Goal: Transaction & Acquisition: Purchase product/service

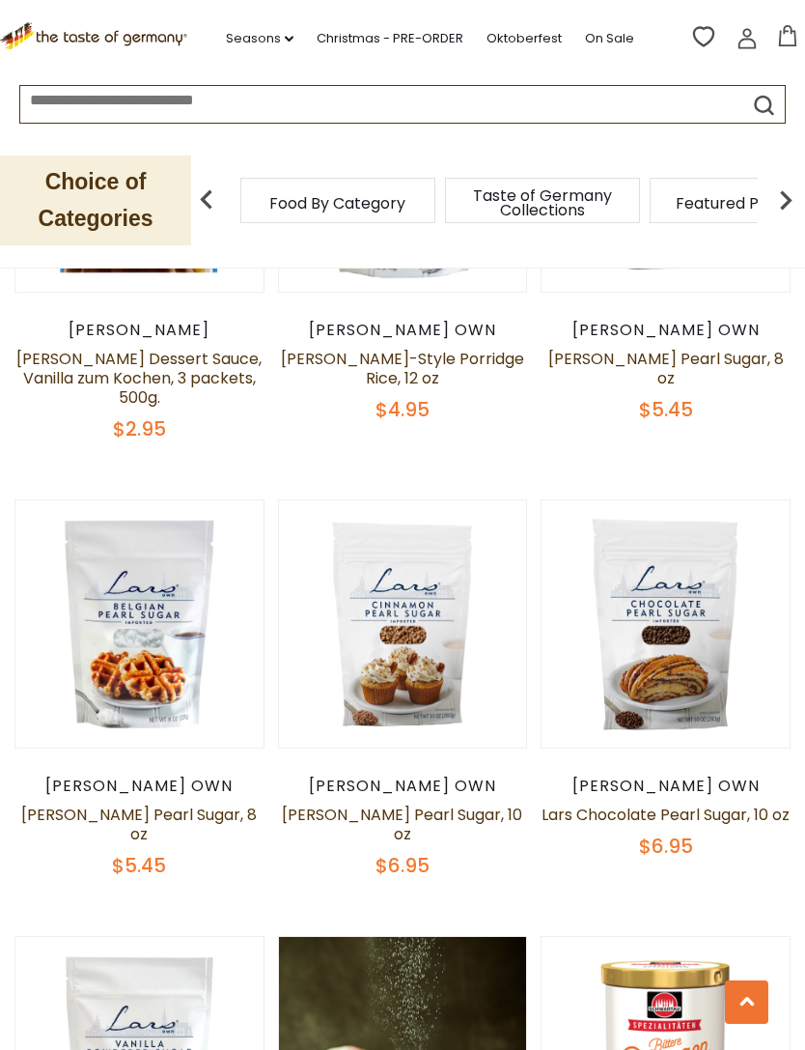
scroll to position [4789, 0]
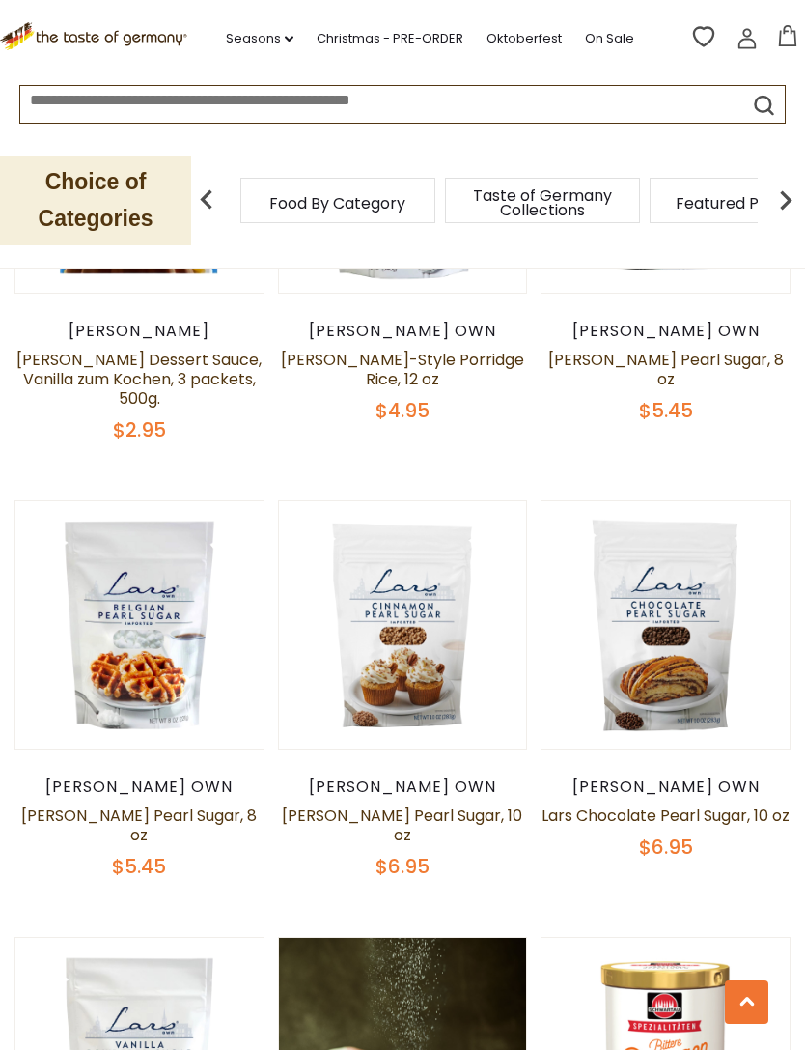
click at [494, 804] on link "[PERSON_NAME] Pearl Sugar, 10 oz" at bounding box center [402, 825] width 240 height 42
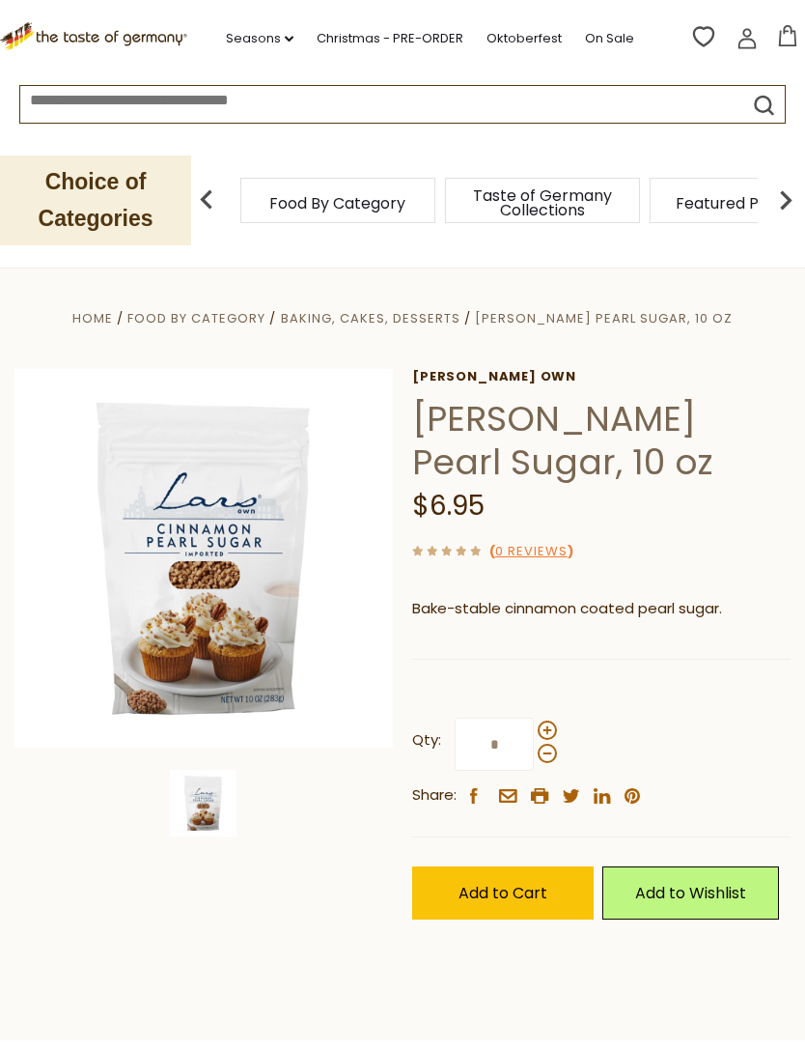
click at [488, 894] on span "Add to Cart" at bounding box center [503, 893] width 89 height 22
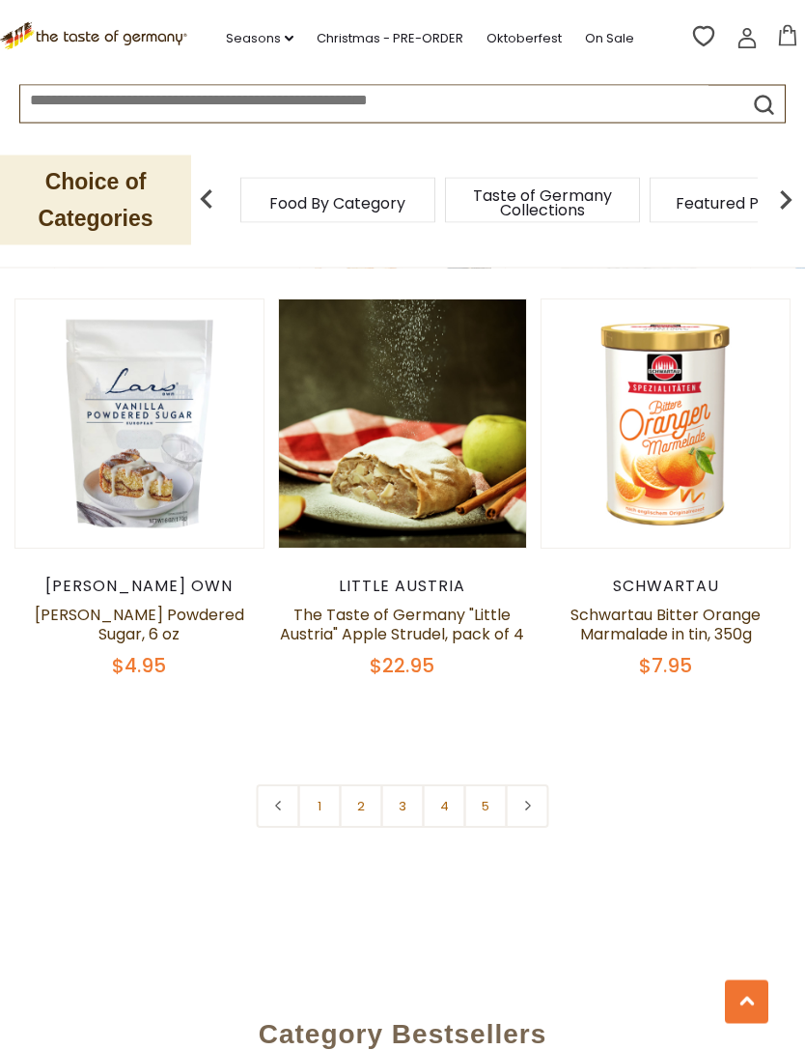
scroll to position [5427, 0]
click at [529, 784] on link at bounding box center [527, 805] width 43 height 43
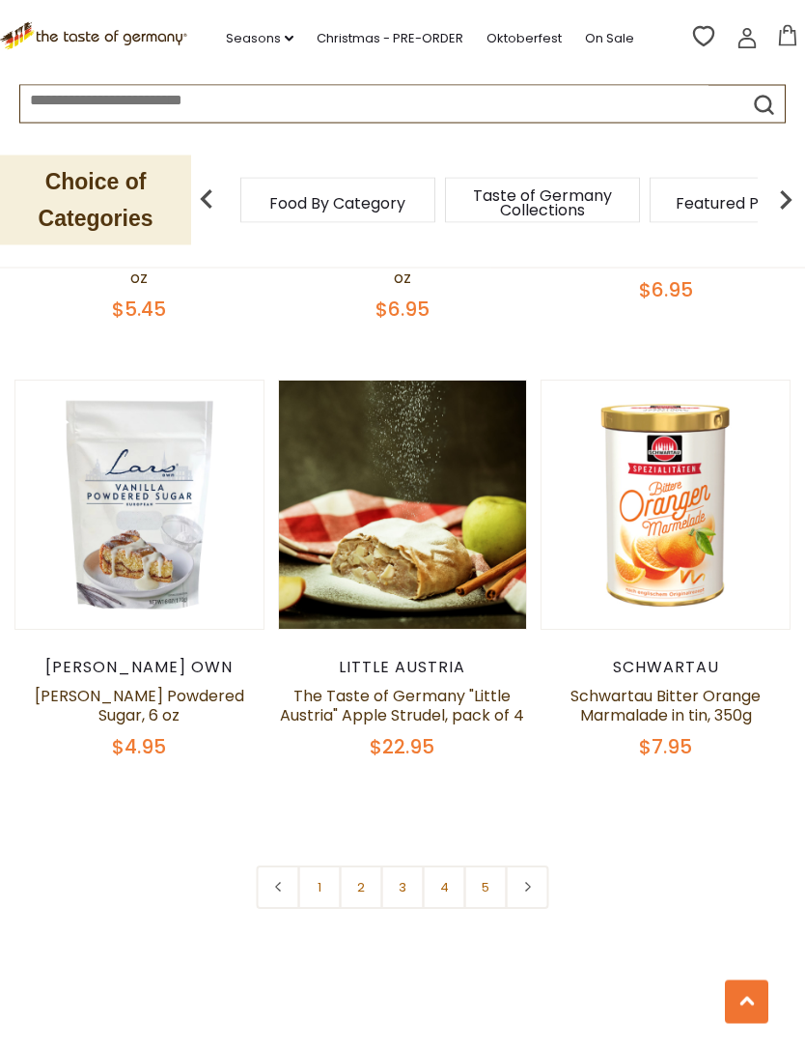
scroll to position [5348, 0]
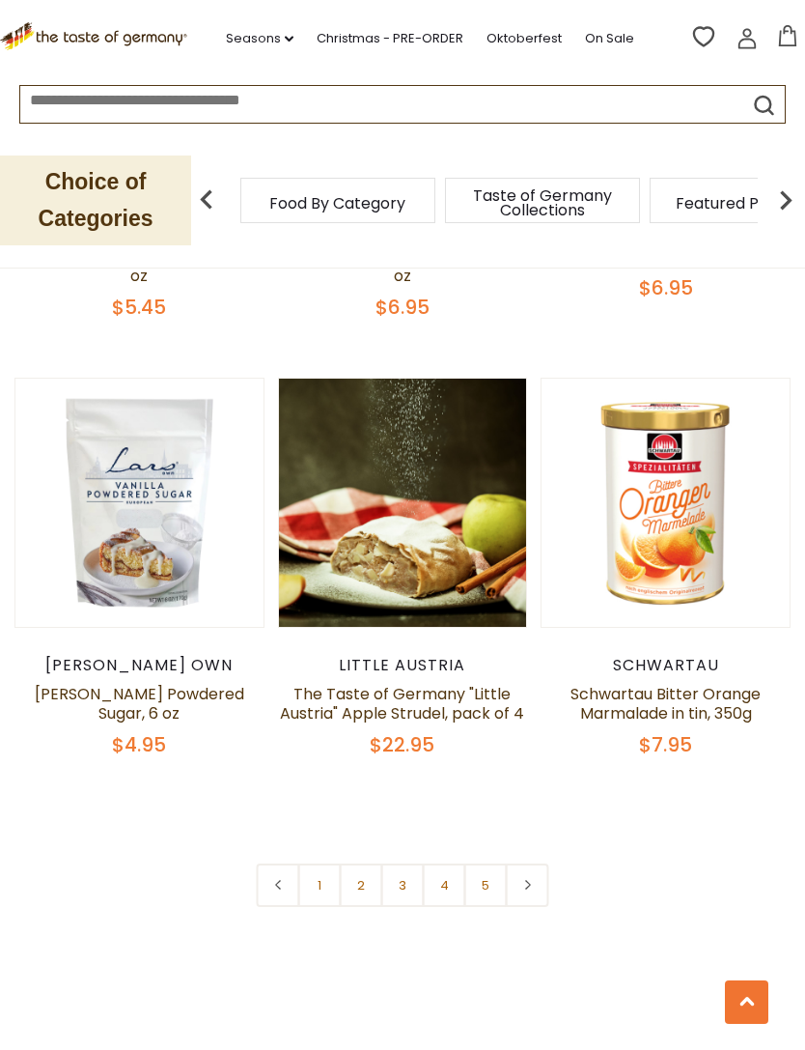
click at [410, 863] on link "3" at bounding box center [402, 884] width 43 height 43
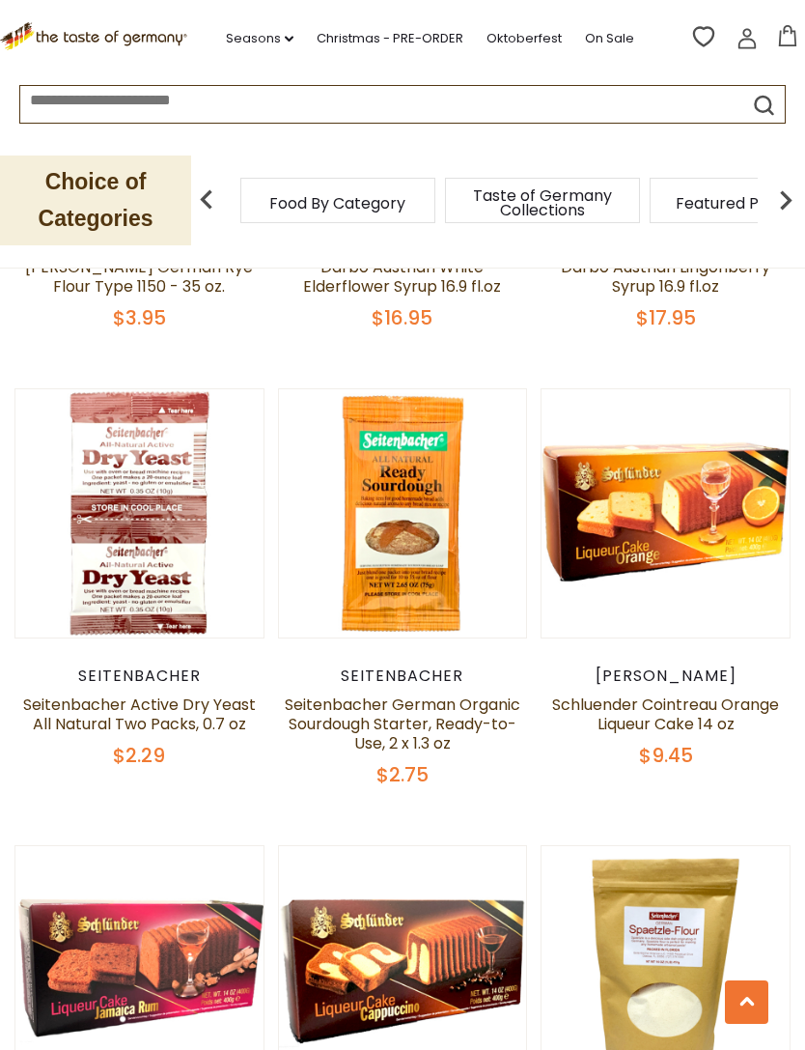
scroll to position [3530, 0]
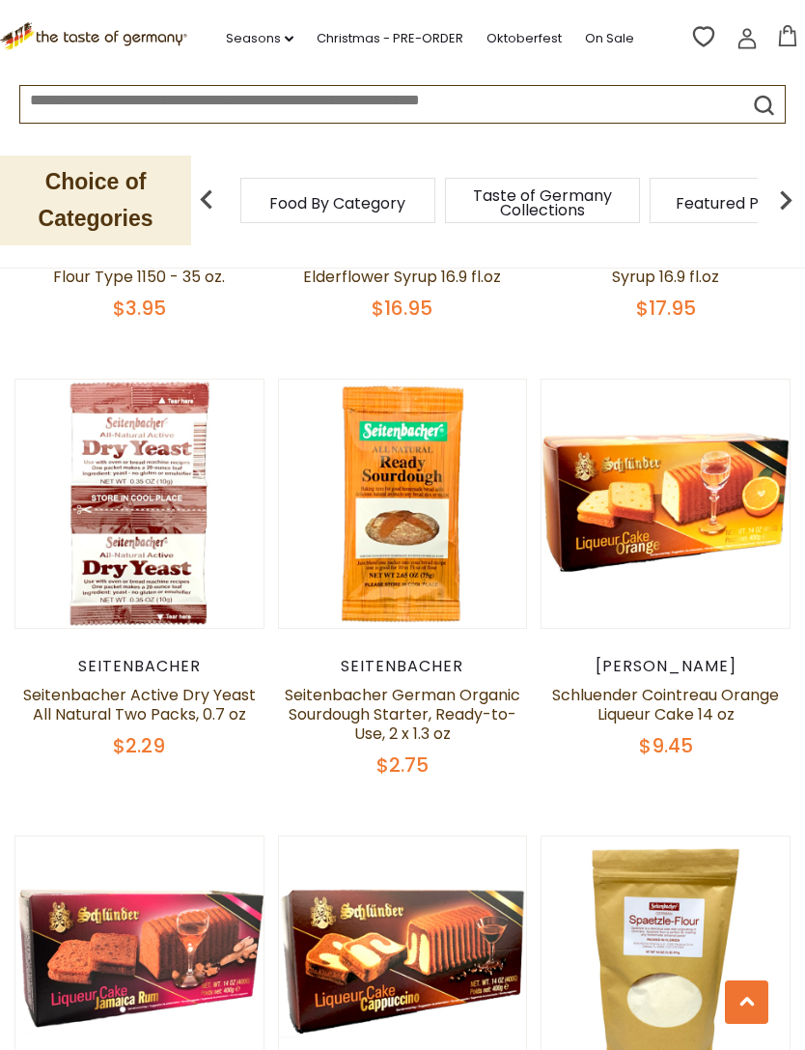
click at [417, 689] on link "Seitenbacher German Organic Sourdough Starter, Ready-to-Use, 2 x 1.3 oz" at bounding box center [403, 714] width 236 height 61
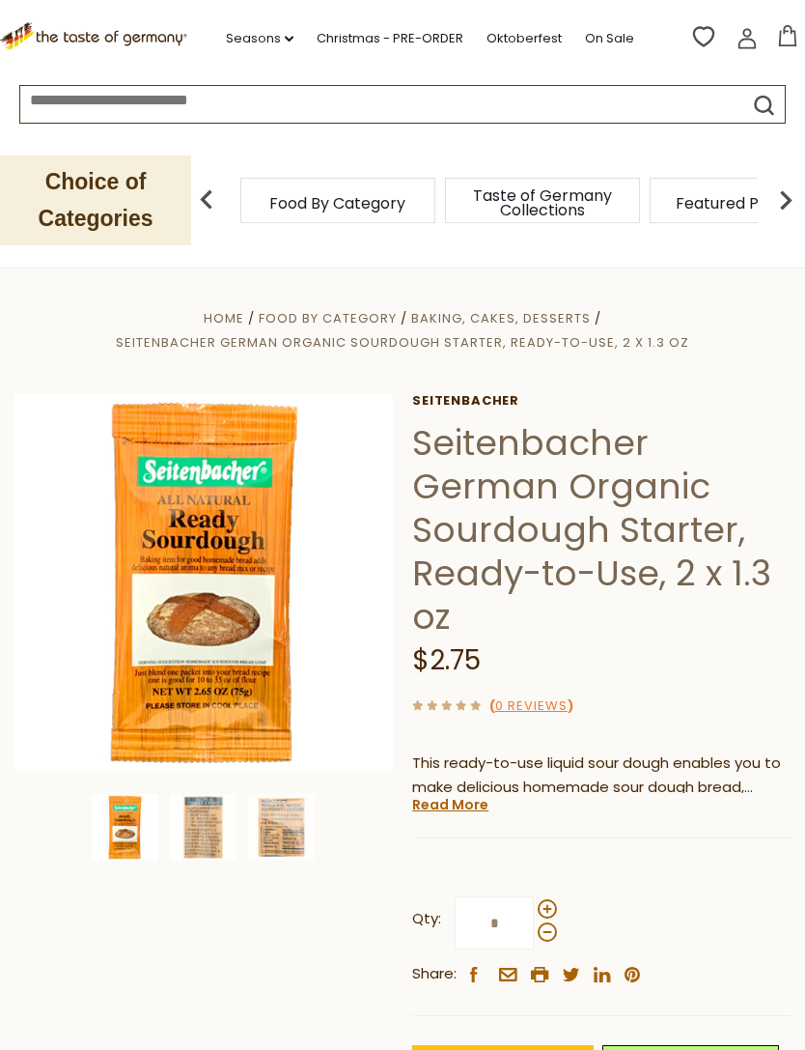
click at [222, 838] on img at bounding box center [203, 827] width 67 height 67
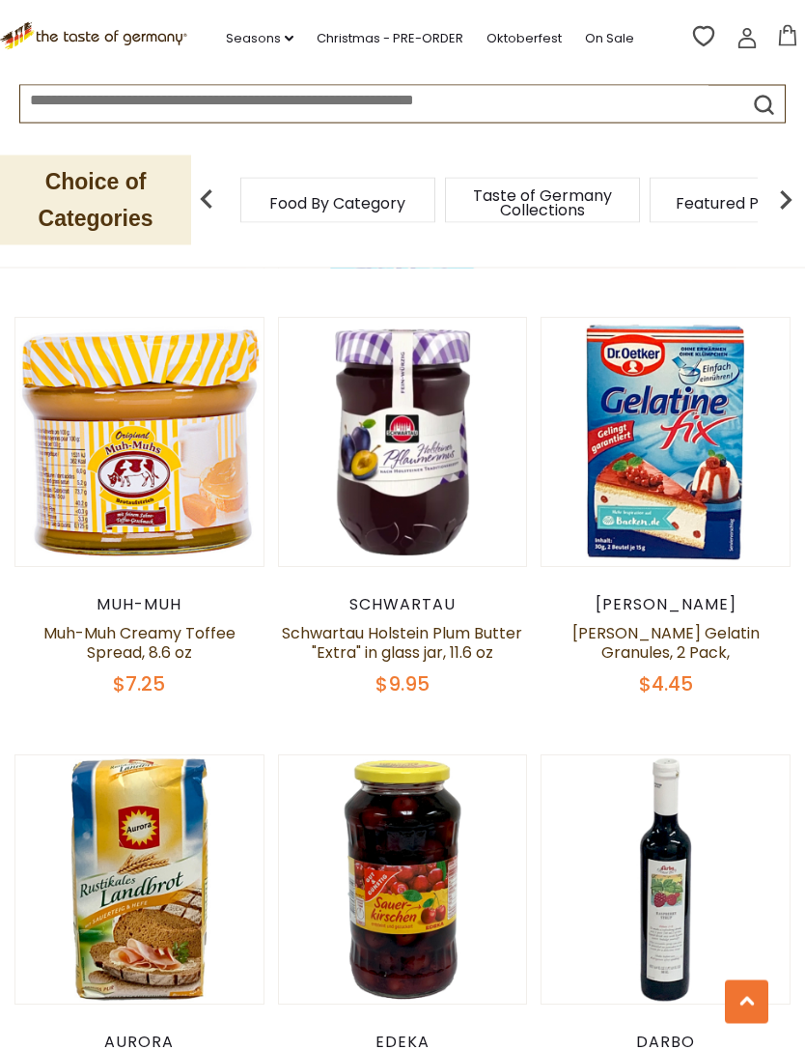
scroll to position [1299, 0]
click at [477, 622] on link "Schwartau Holstein Plum Butter "Extra" in glass jar, 11.6 oz" at bounding box center [402, 643] width 240 height 42
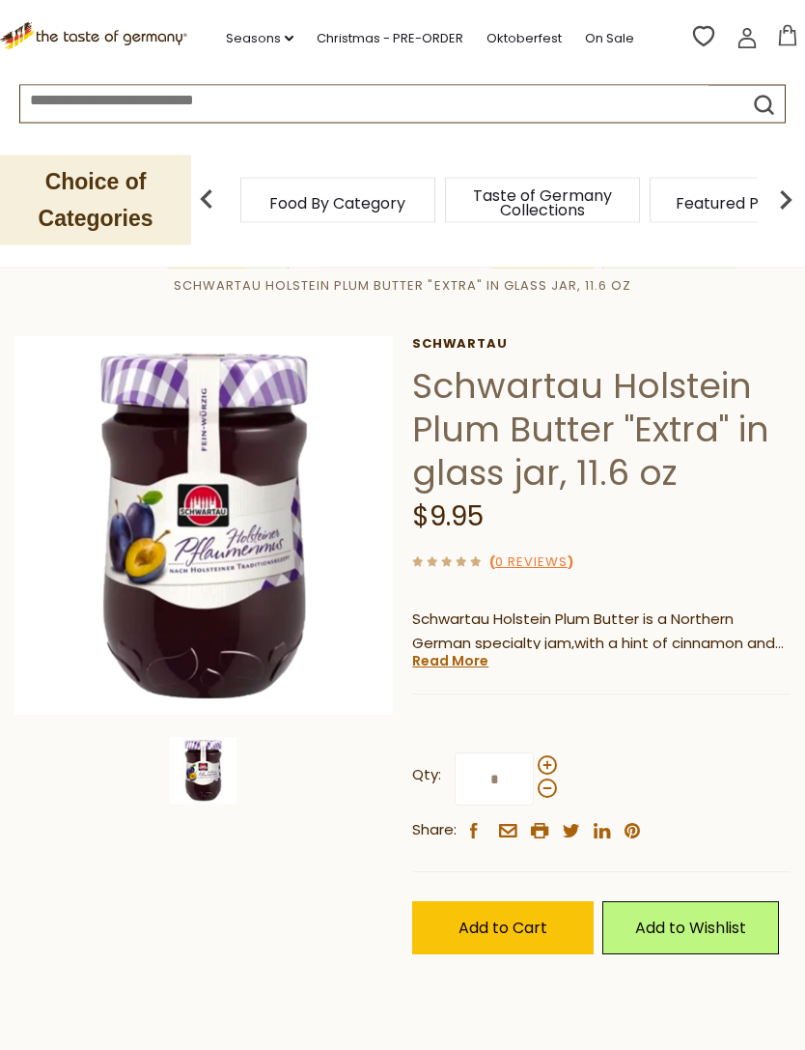
scroll to position [58, 0]
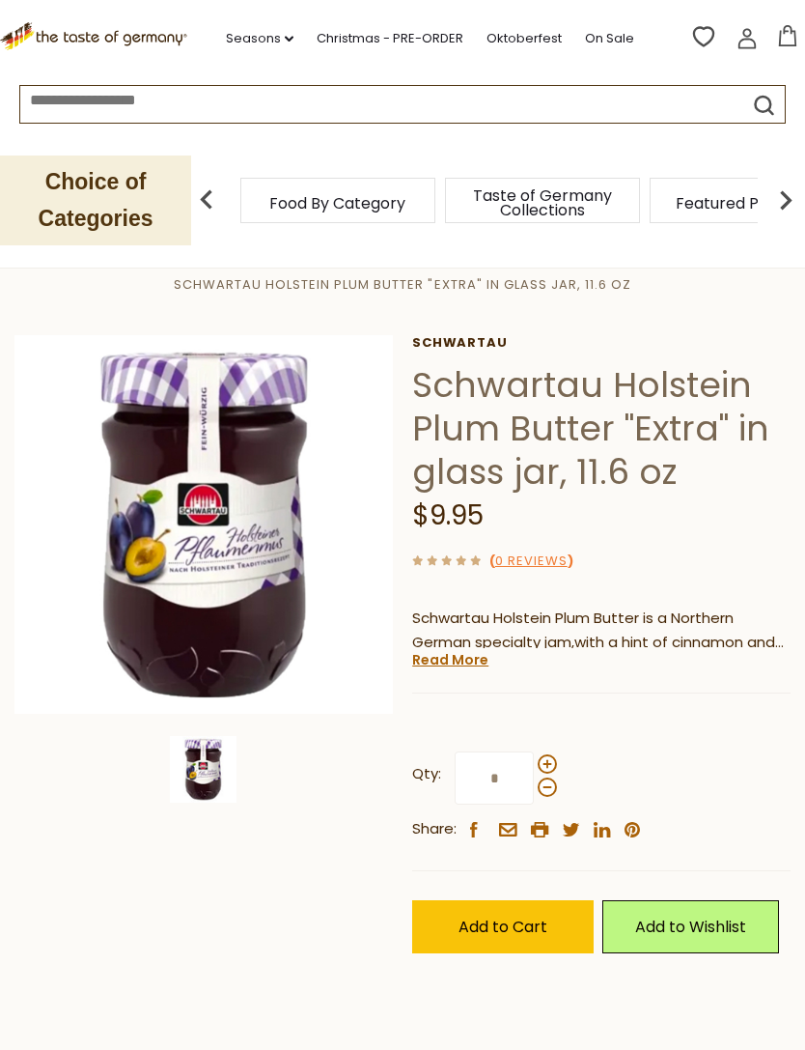
click at [460, 657] on link "Read More" at bounding box center [450, 659] width 76 height 19
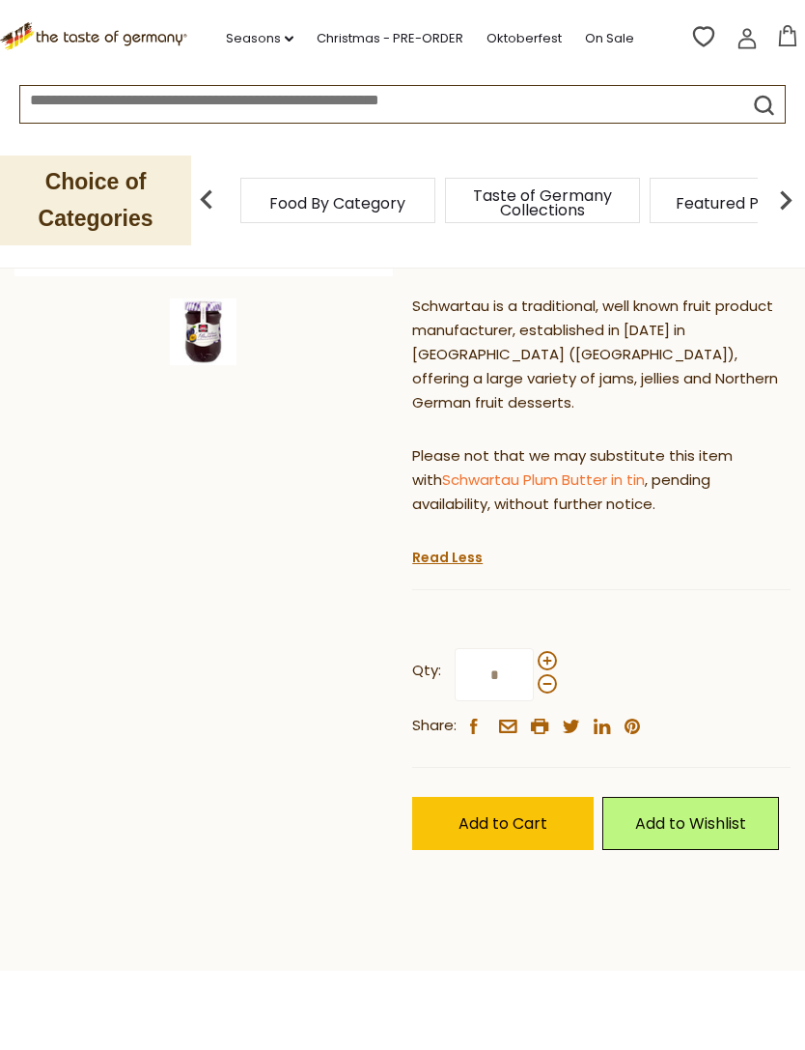
click at [547, 651] on span at bounding box center [547, 660] width 19 height 19
click at [534, 648] on input "*" at bounding box center [494, 674] width 79 height 53
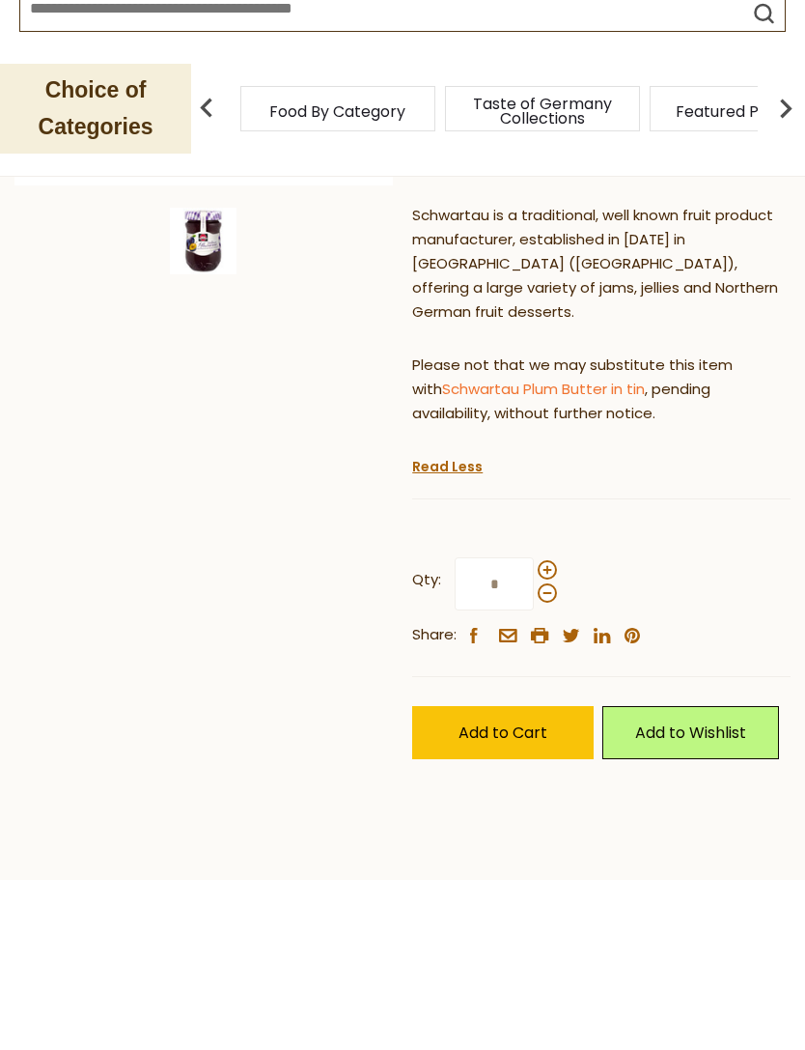
click at [551, 675] on span at bounding box center [547, 684] width 19 height 19
click at [534, 649] on input "*" at bounding box center [494, 675] width 79 height 53
type input "*"
click at [519, 813] on span "Add to Cart" at bounding box center [503, 824] width 89 height 22
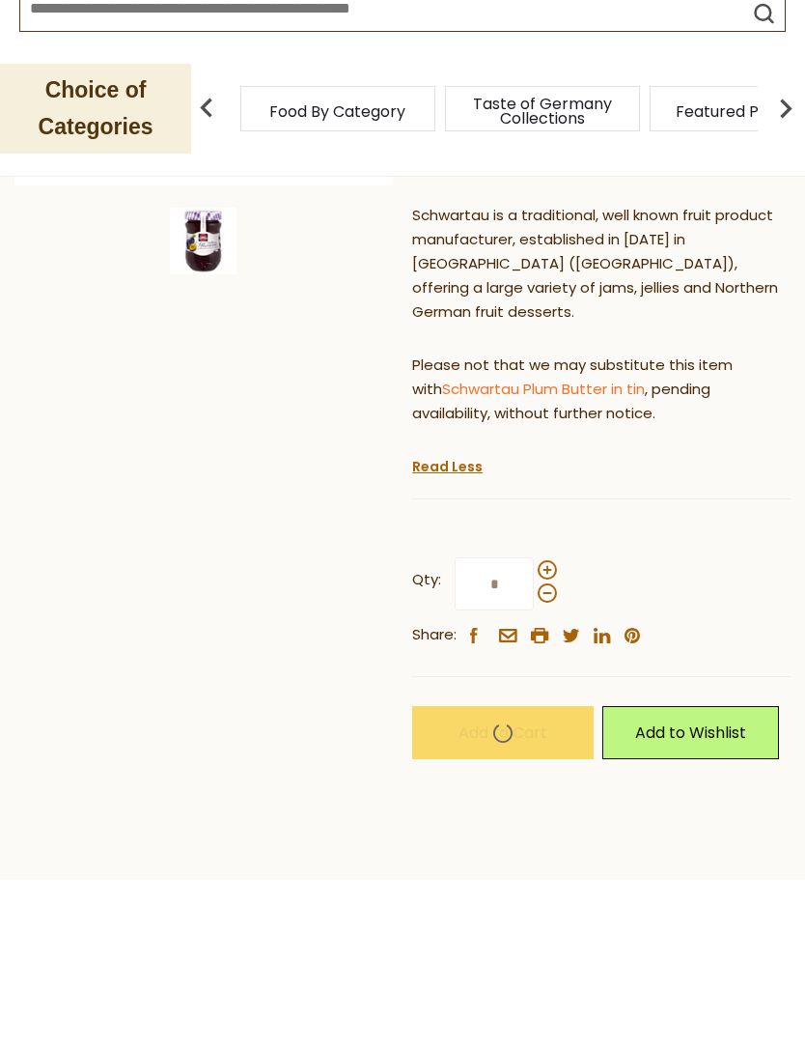
scroll to position [587, 0]
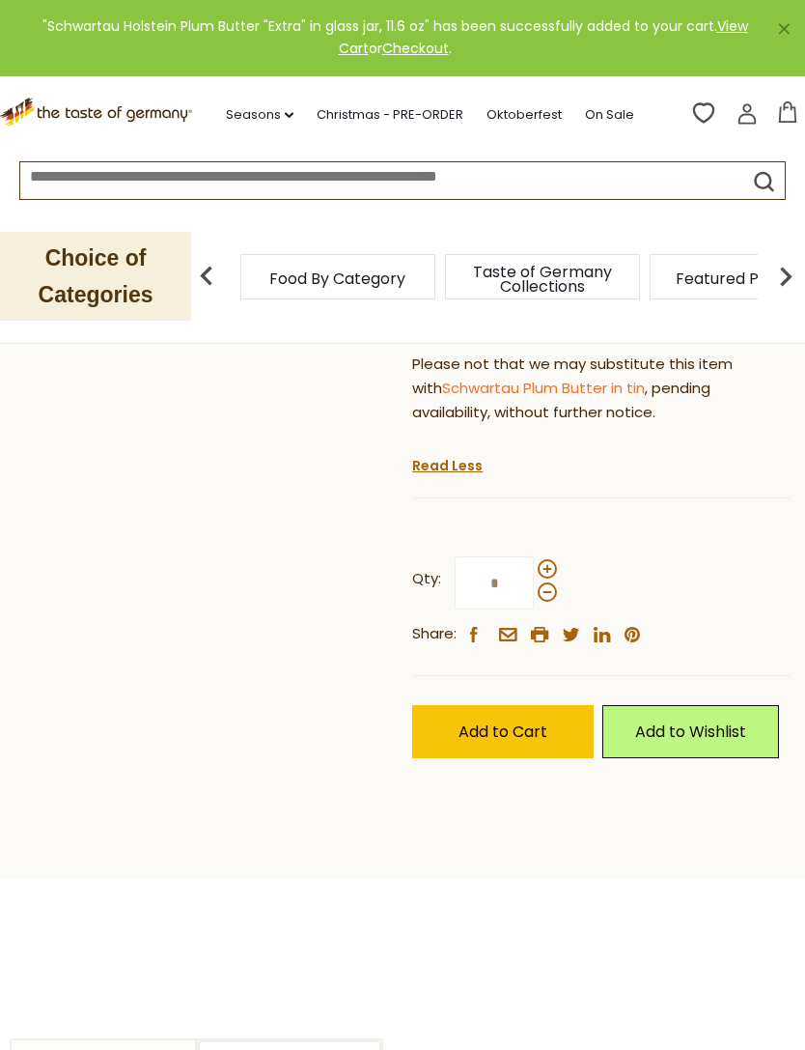
click at [517, 720] on span "Add to Cart" at bounding box center [503, 731] width 89 height 22
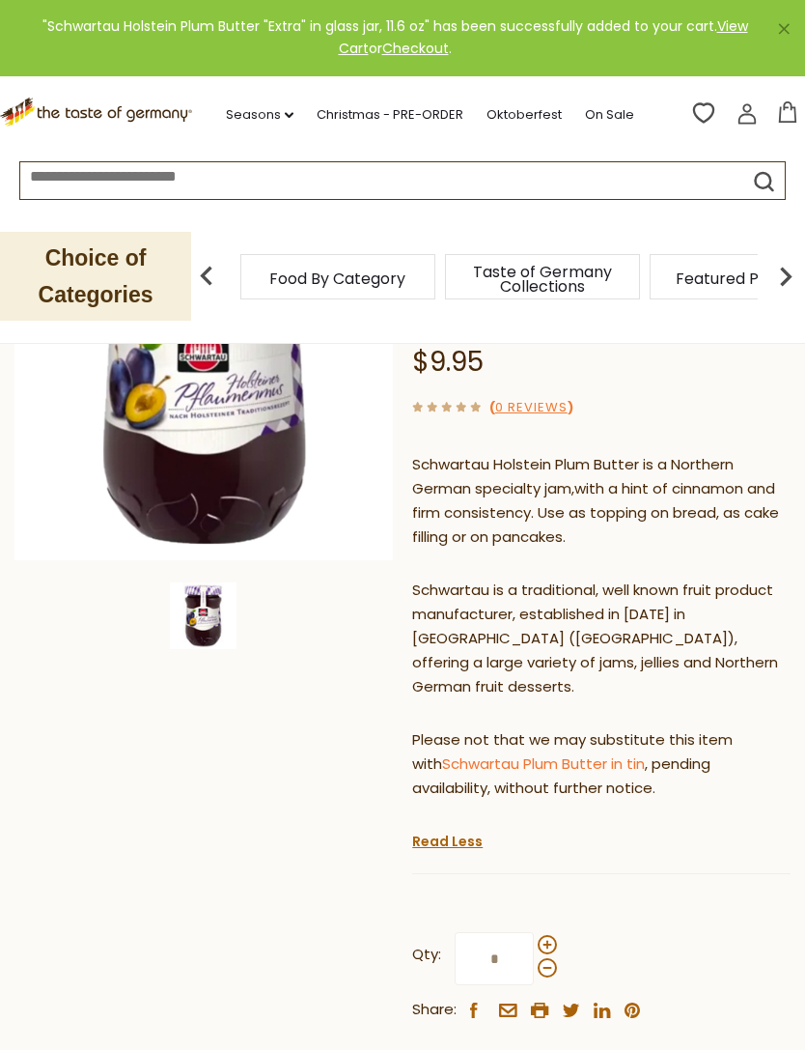
scroll to position [0, 0]
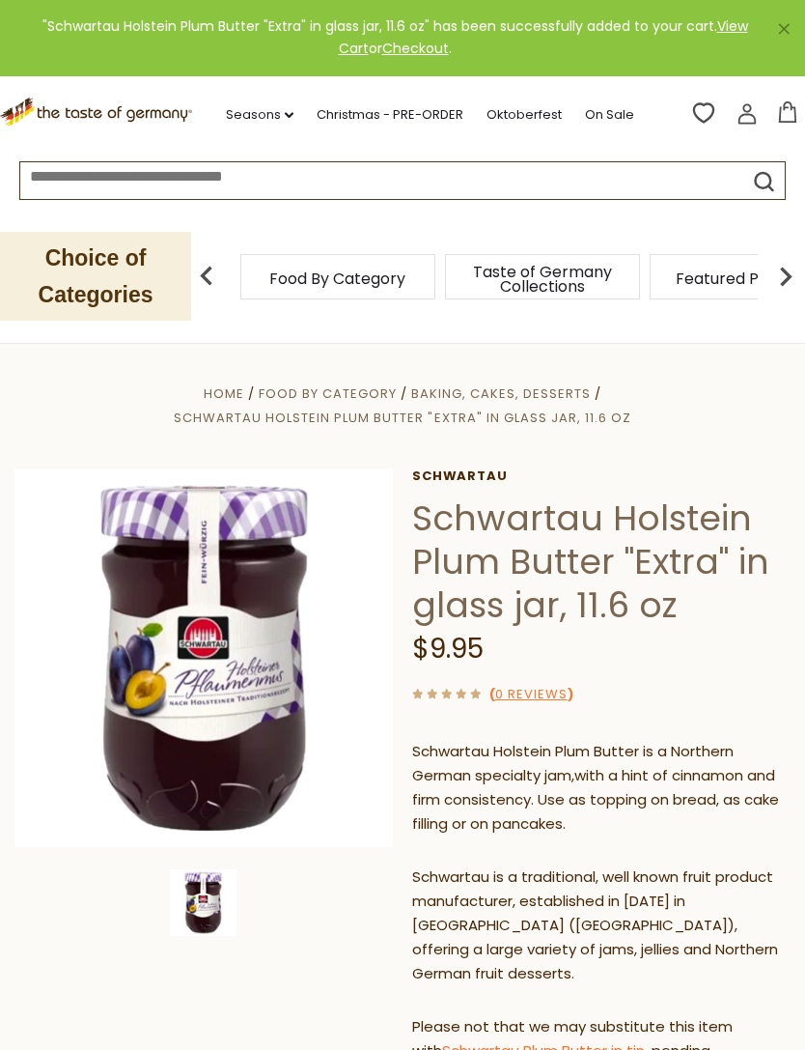
click at [796, 121] on icon at bounding box center [787, 111] width 17 height 21
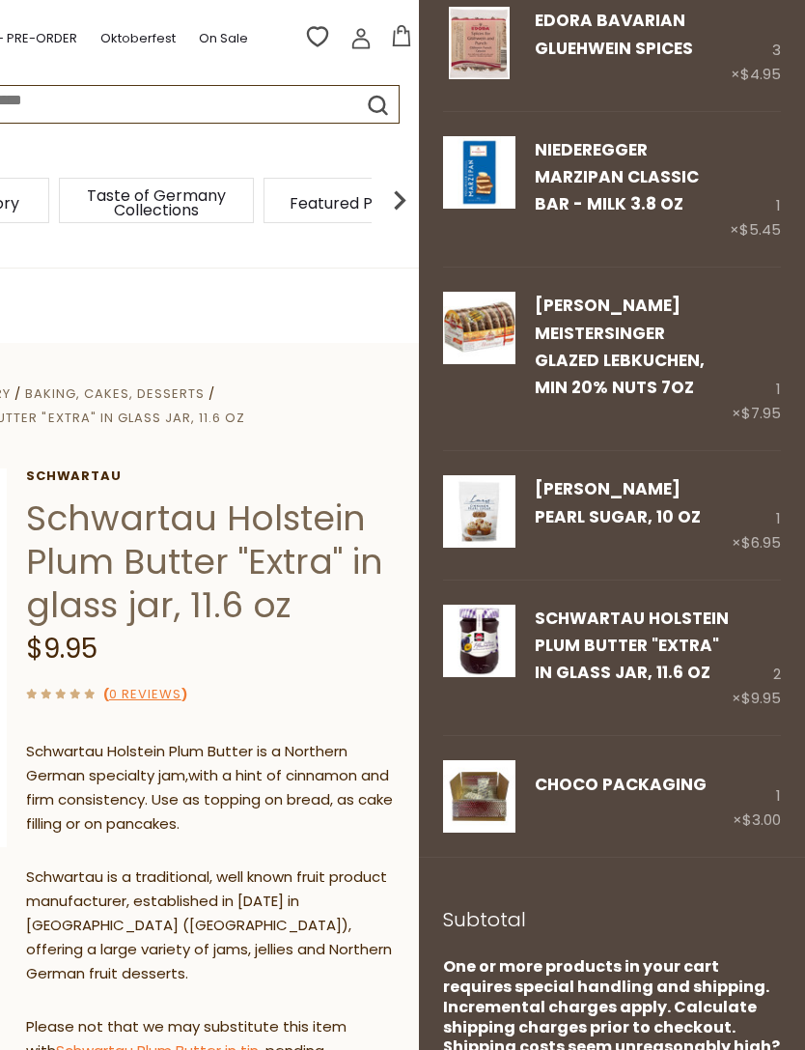
scroll to position [1555, 0]
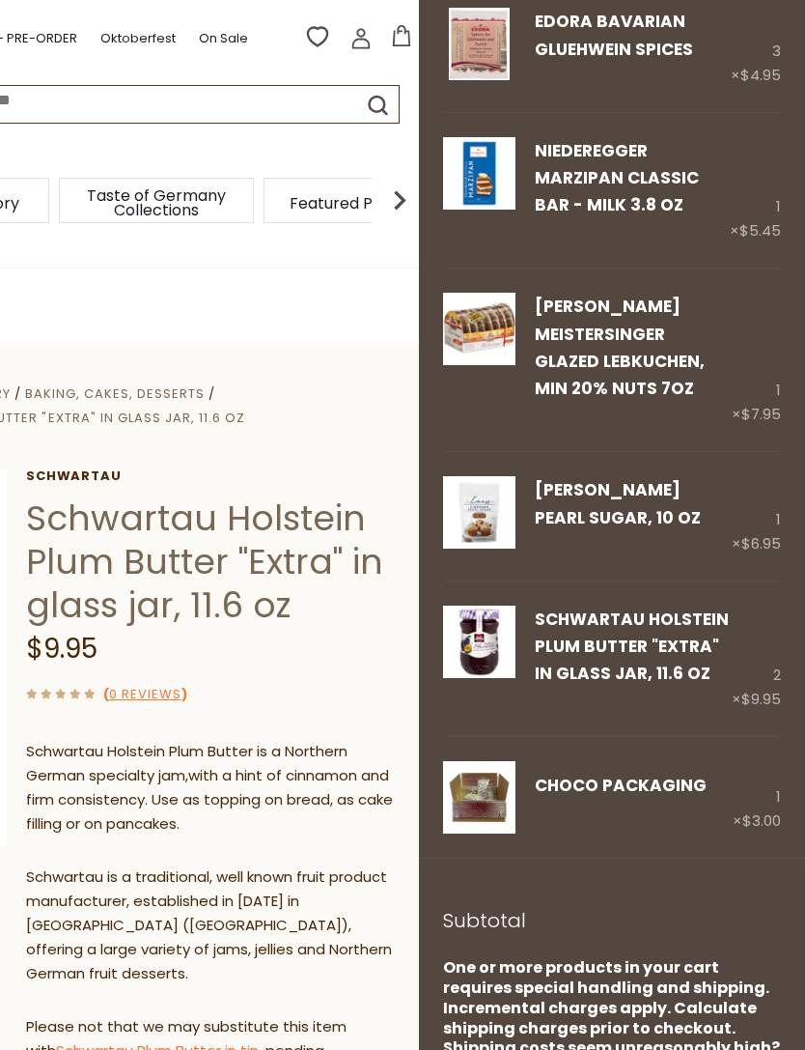
click at [351, 682] on div "( 0 Reviews )" at bounding box center [215, 694] width 379 height 24
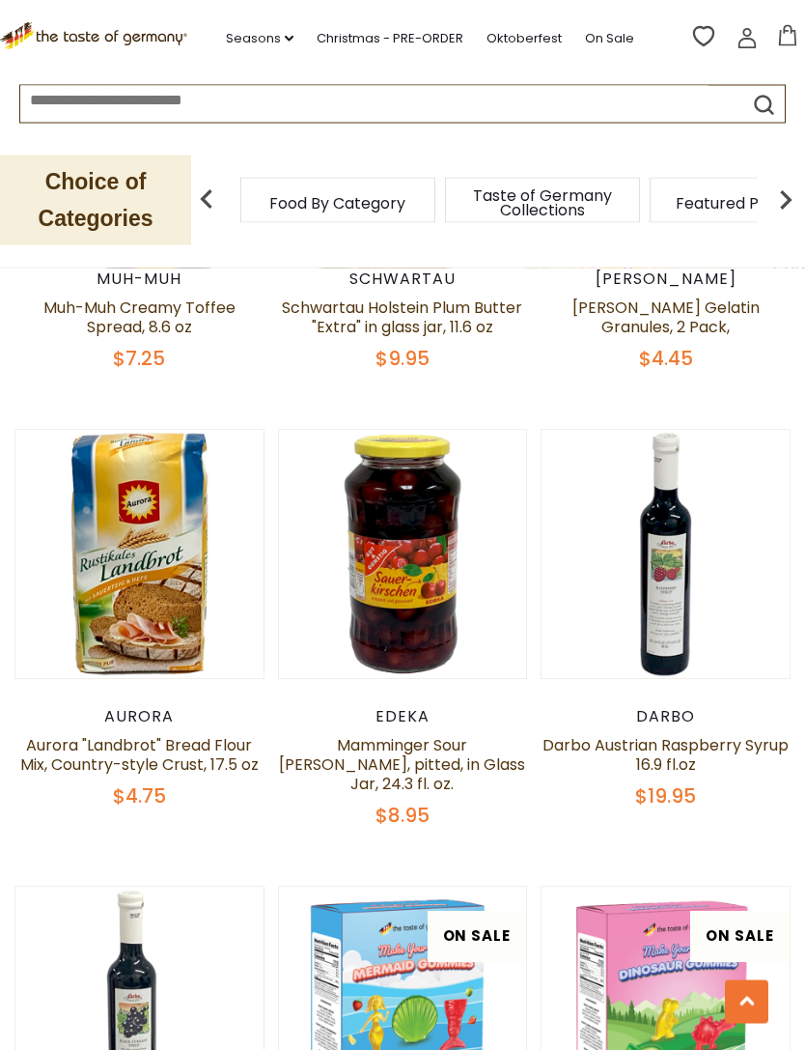
scroll to position [1628, 0]
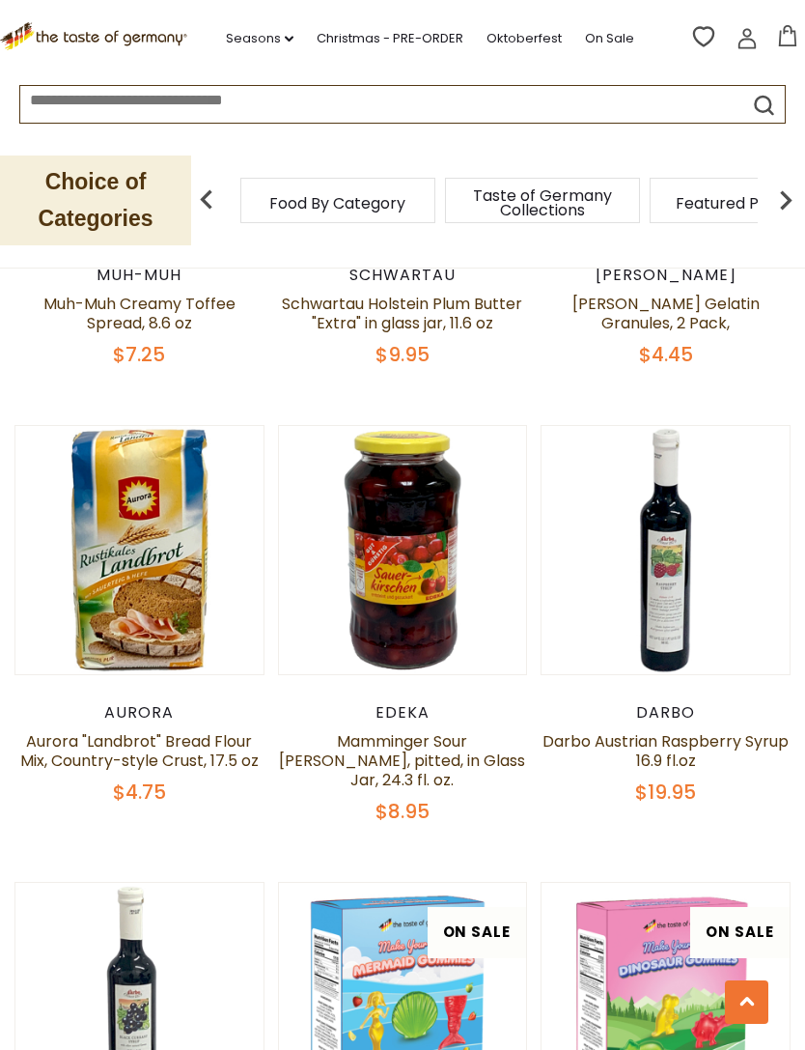
click at [448, 730] on link "Mamminger Sour [PERSON_NAME], pitted, in Glass Jar, 24.3 fl. oz." at bounding box center [402, 760] width 246 height 61
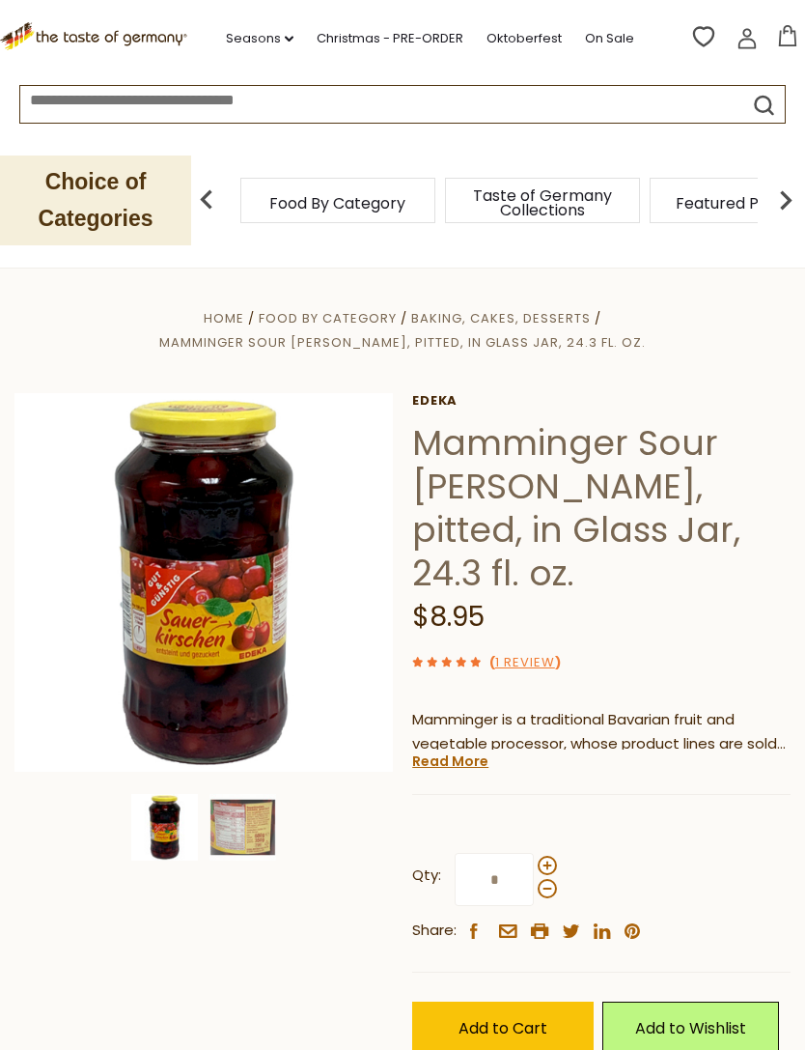
click at [259, 808] on img at bounding box center [243, 827] width 67 height 67
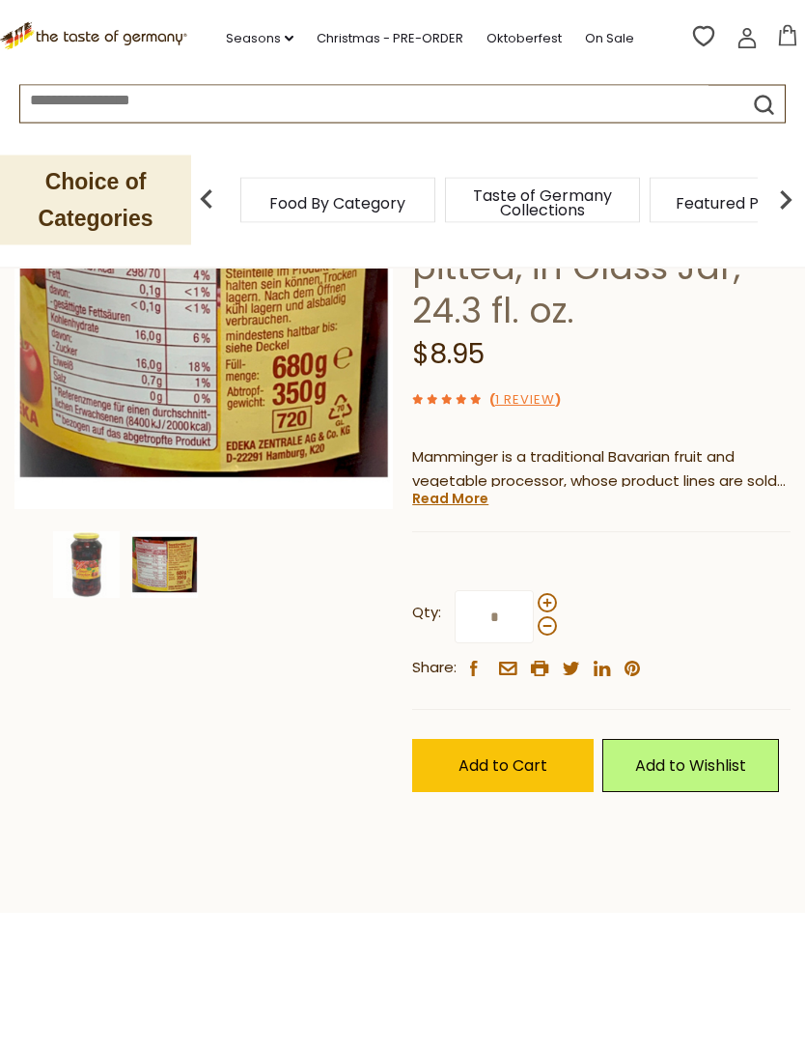
scroll to position [263, 0]
click at [520, 754] on span "Add to Cart" at bounding box center [503, 765] width 89 height 22
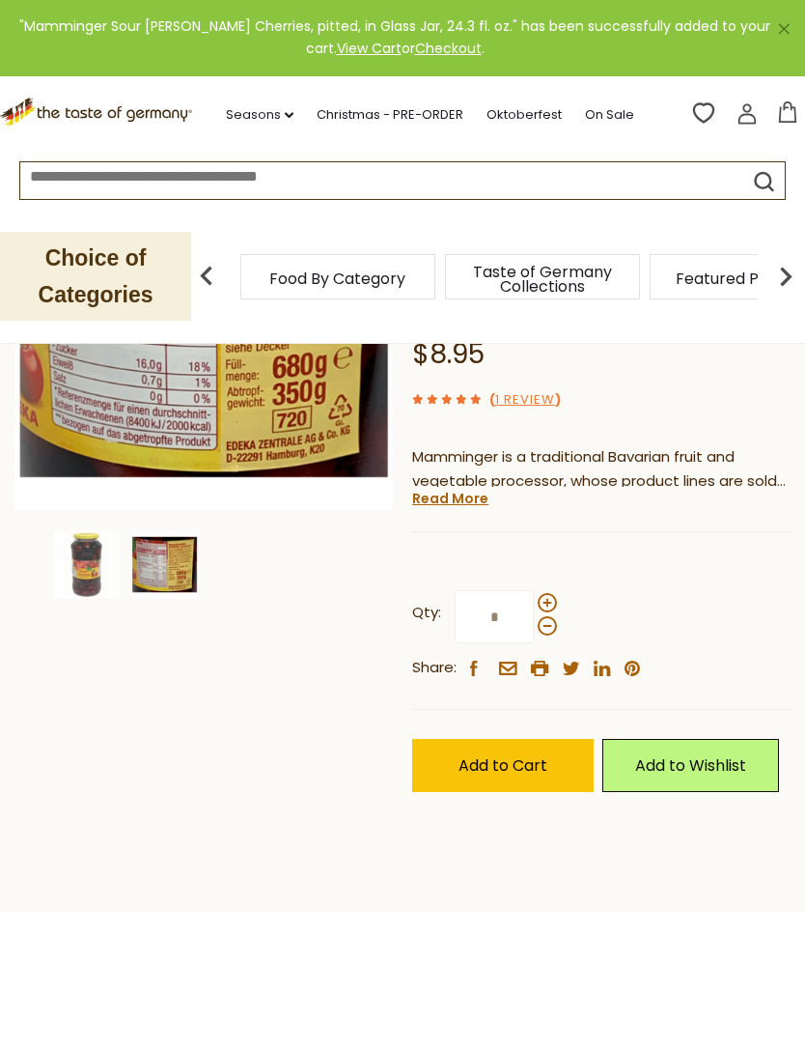
click at [542, 754] on span "Add to Cart" at bounding box center [503, 765] width 89 height 22
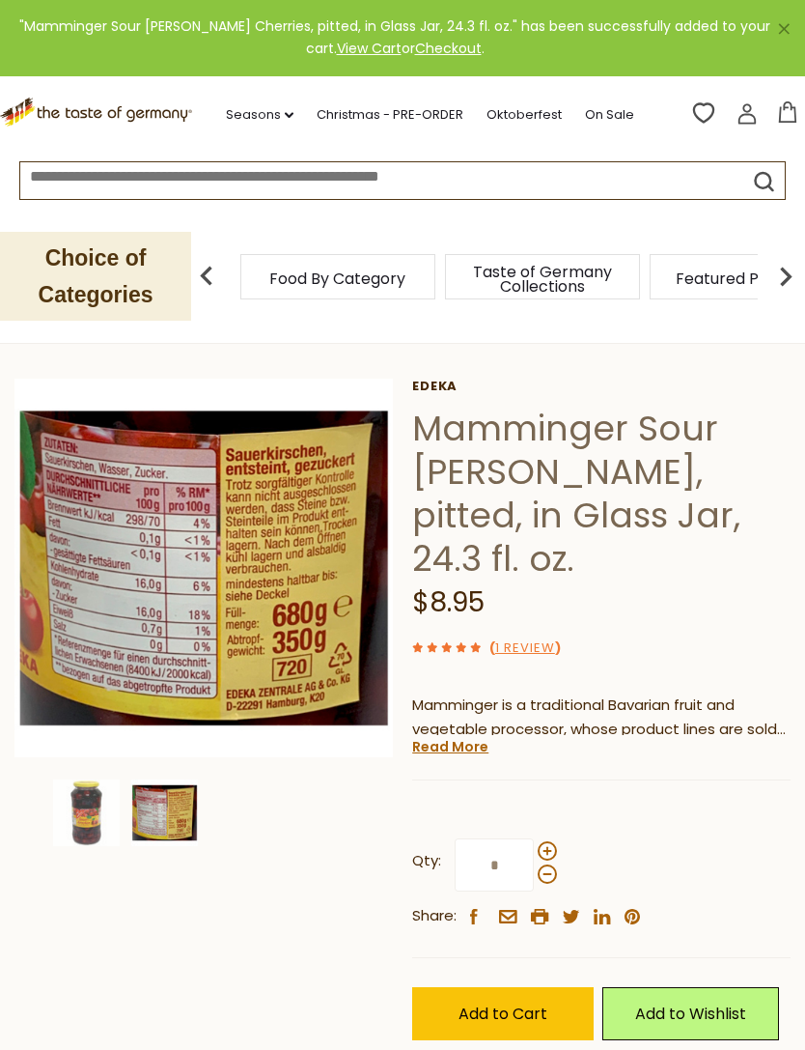
scroll to position [0, 0]
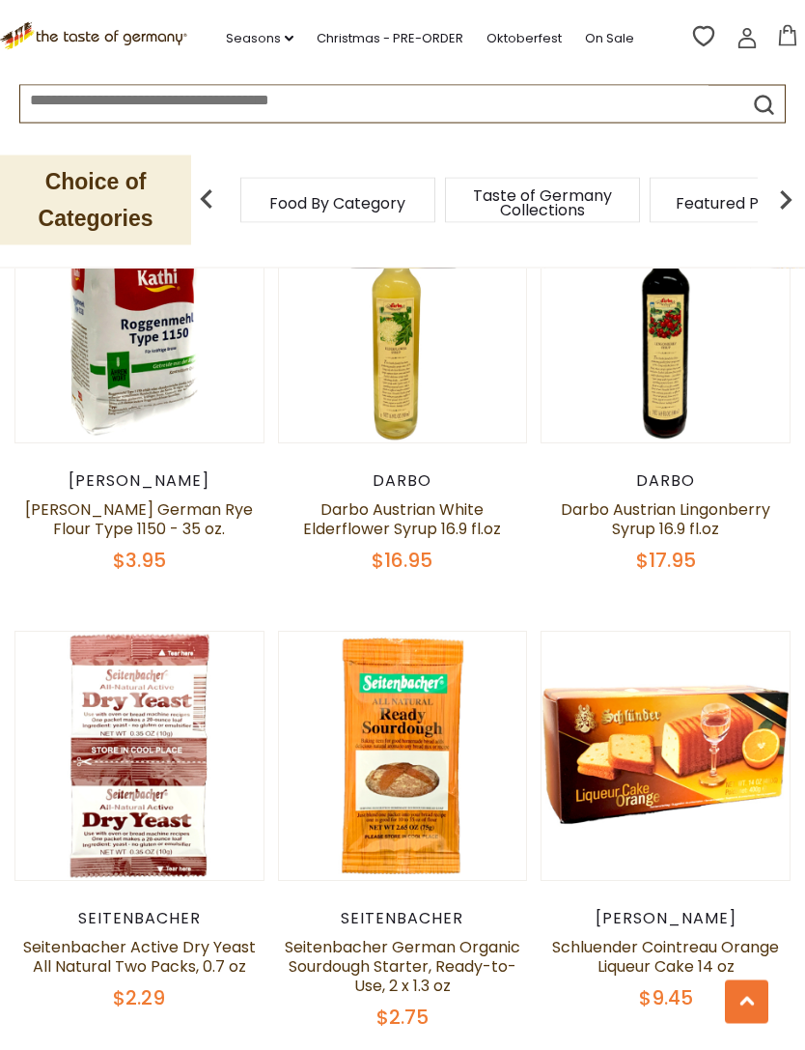
scroll to position [3287, 0]
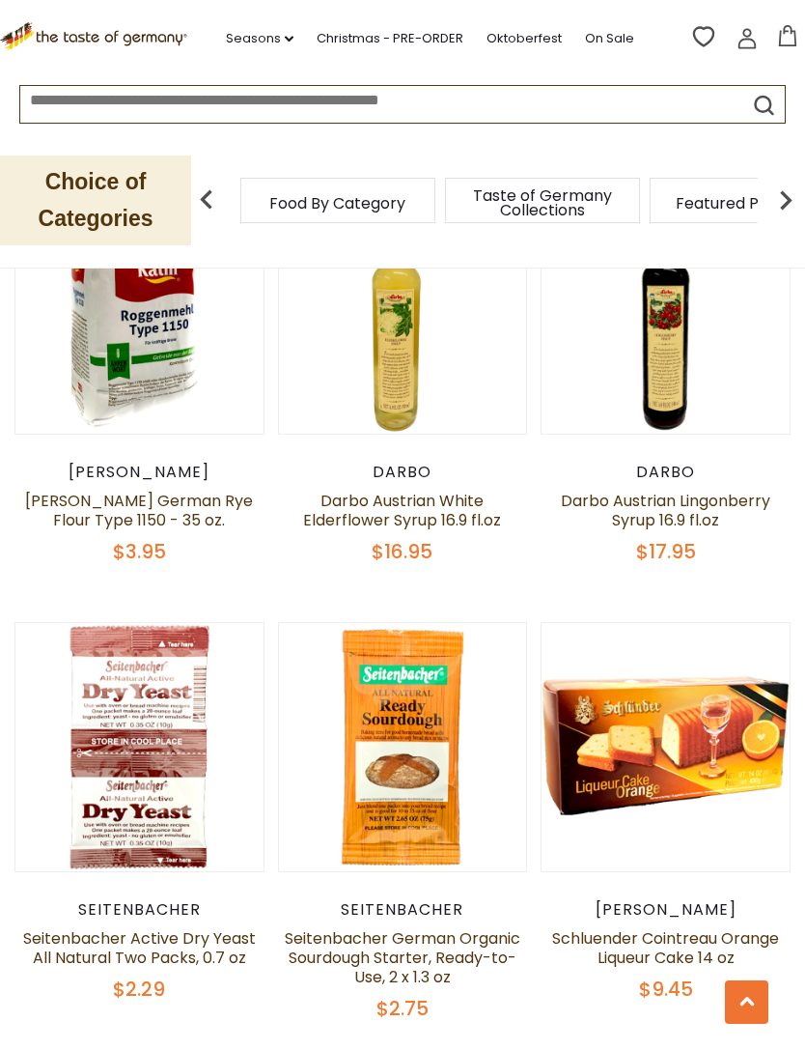
click at [227, 943] on link "Seitenbacher Active Dry Yeast All Natural Two Packs, 0.7 oz" at bounding box center [139, 948] width 233 height 42
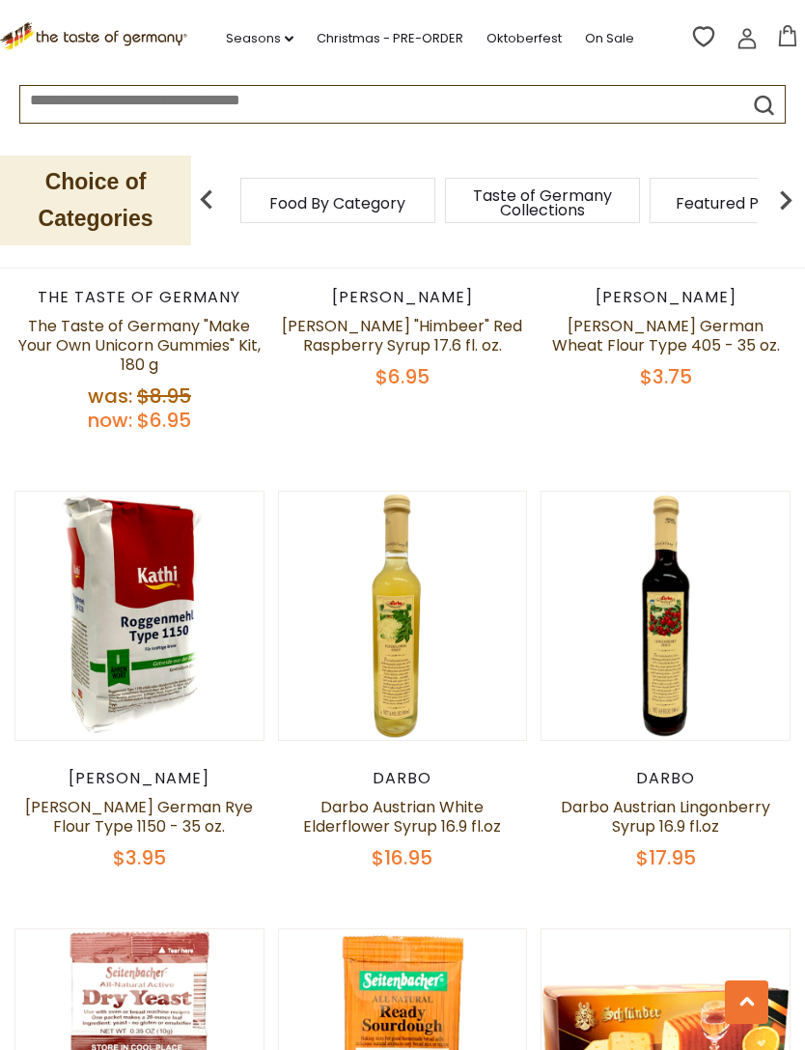
scroll to position [2982, 0]
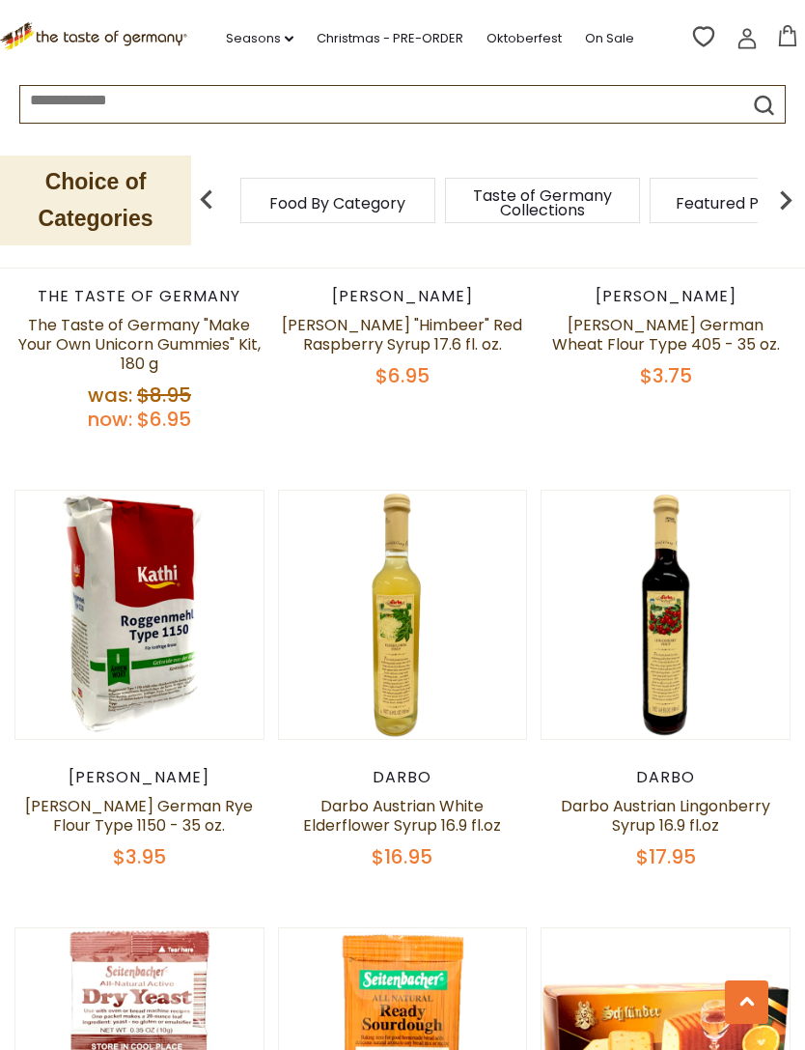
click at [216, 795] on link "[PERSON_NAME] German Rye Flour Type 1150 - 35 oz." at bounding box center [139, 816] width 228 height 42
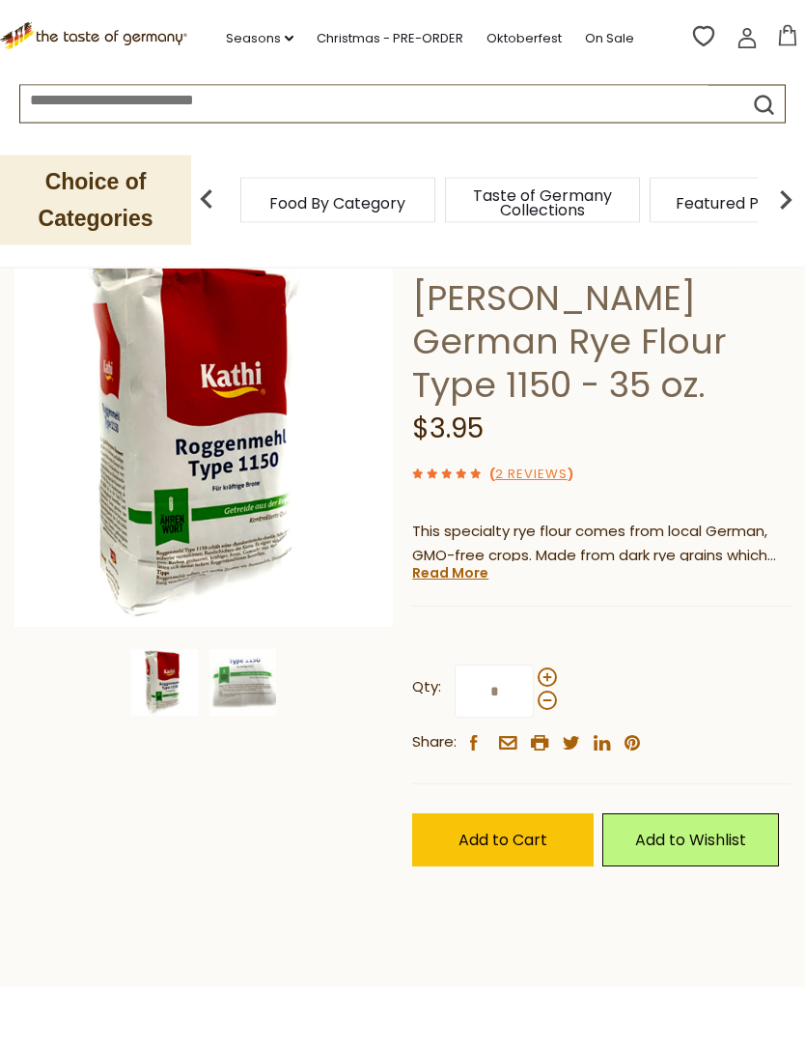
scroll to position [145, 0]
click at [518, 829] on span "Add to Cart" at bounding box center [503, 840] width 89 height 22
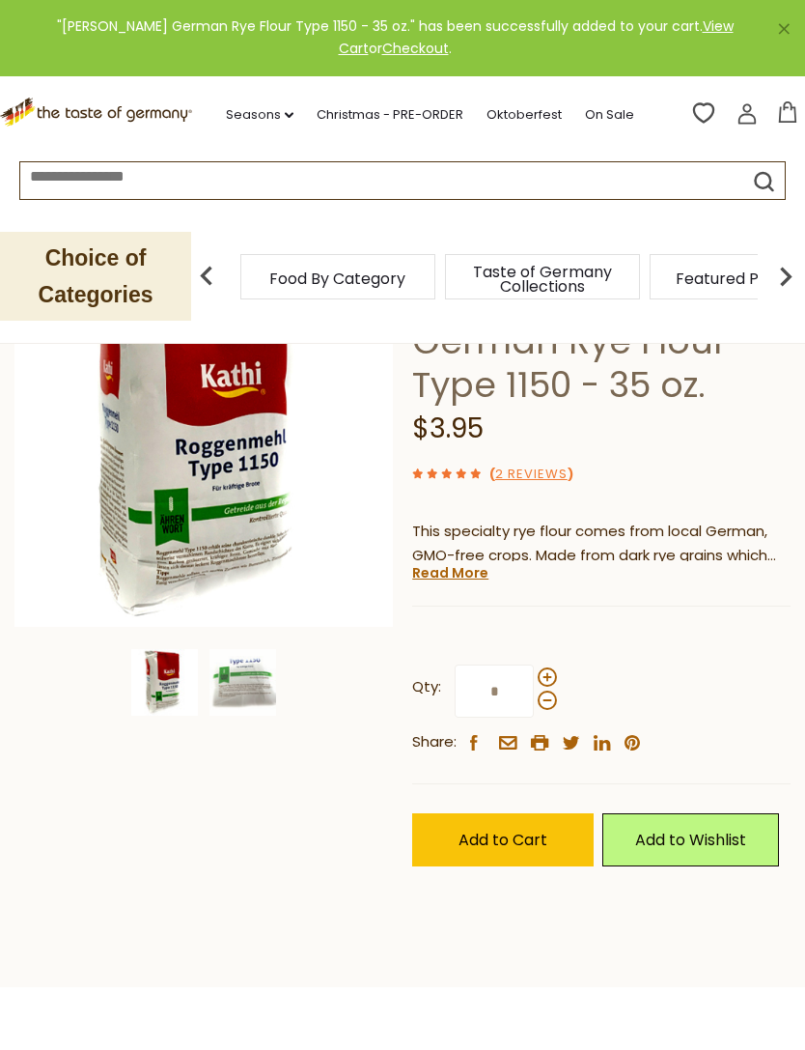
scroll to position [0, 0]
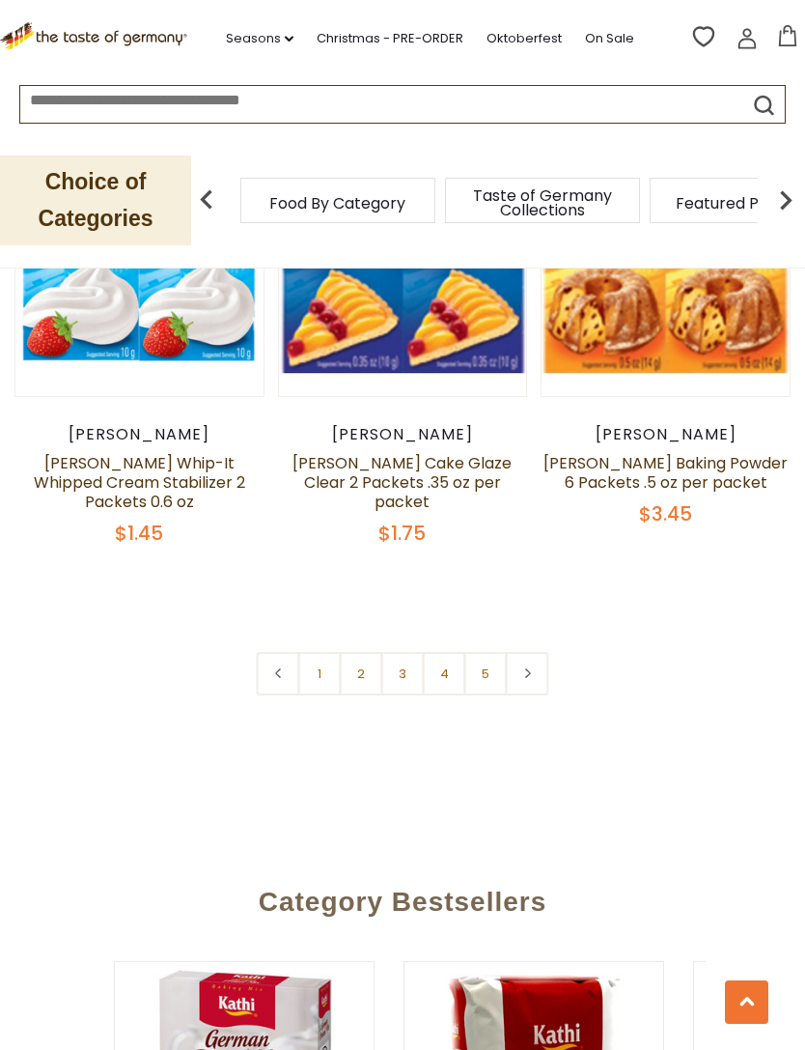
scroll to position [5637, 0]
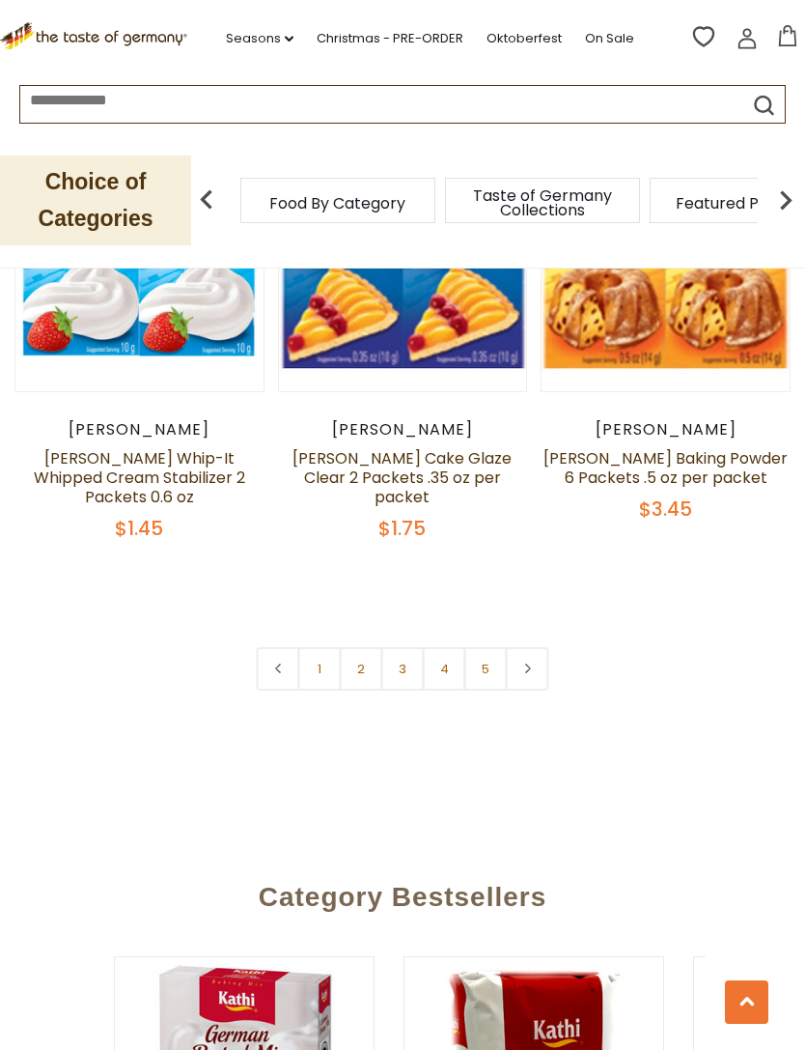
click at [453, 647] on link "4" at bounding box center [444, 668] width 43 height 43
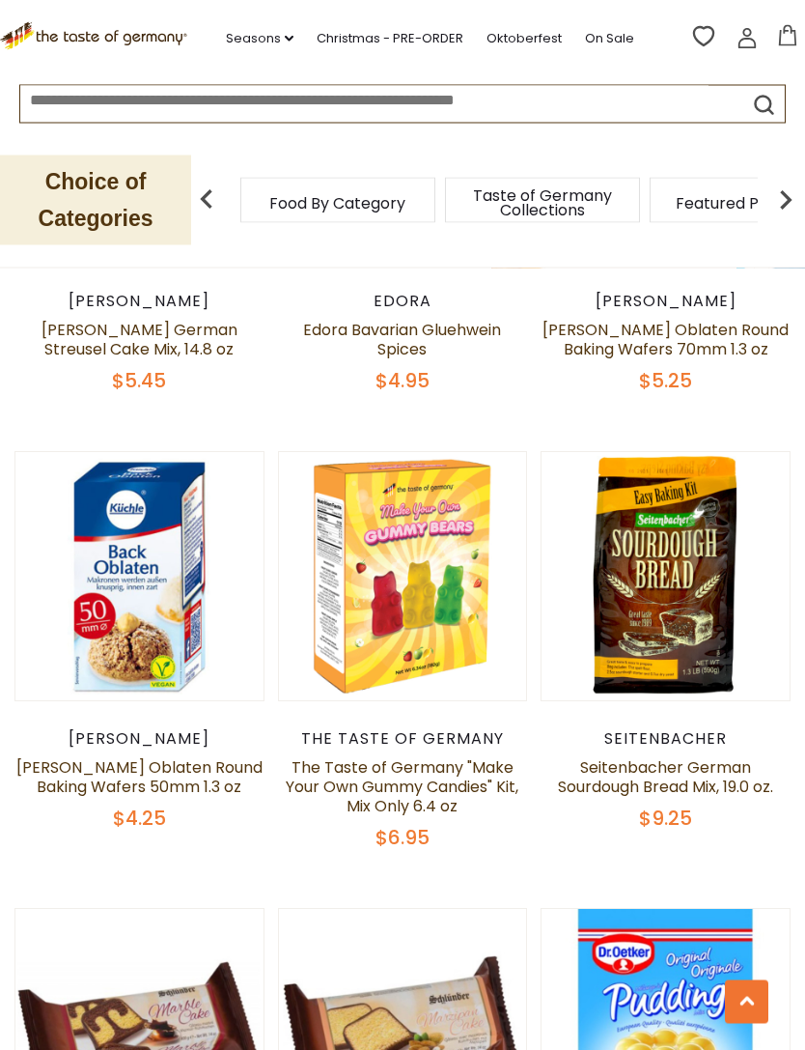
scroll to position [1124, 0]
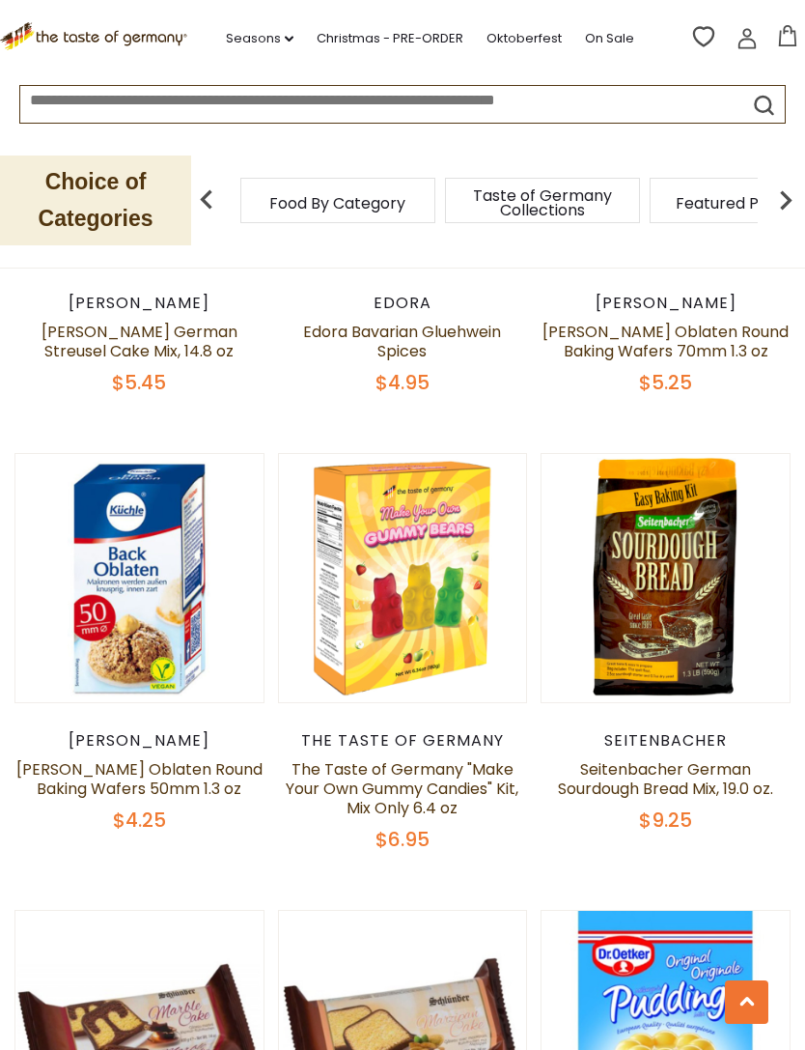
click at [681, 785] on link "Seitenbacher German Sourdough Bread Mix, 19.0 oz." at bounding box center [665, 779] width 215 height 42
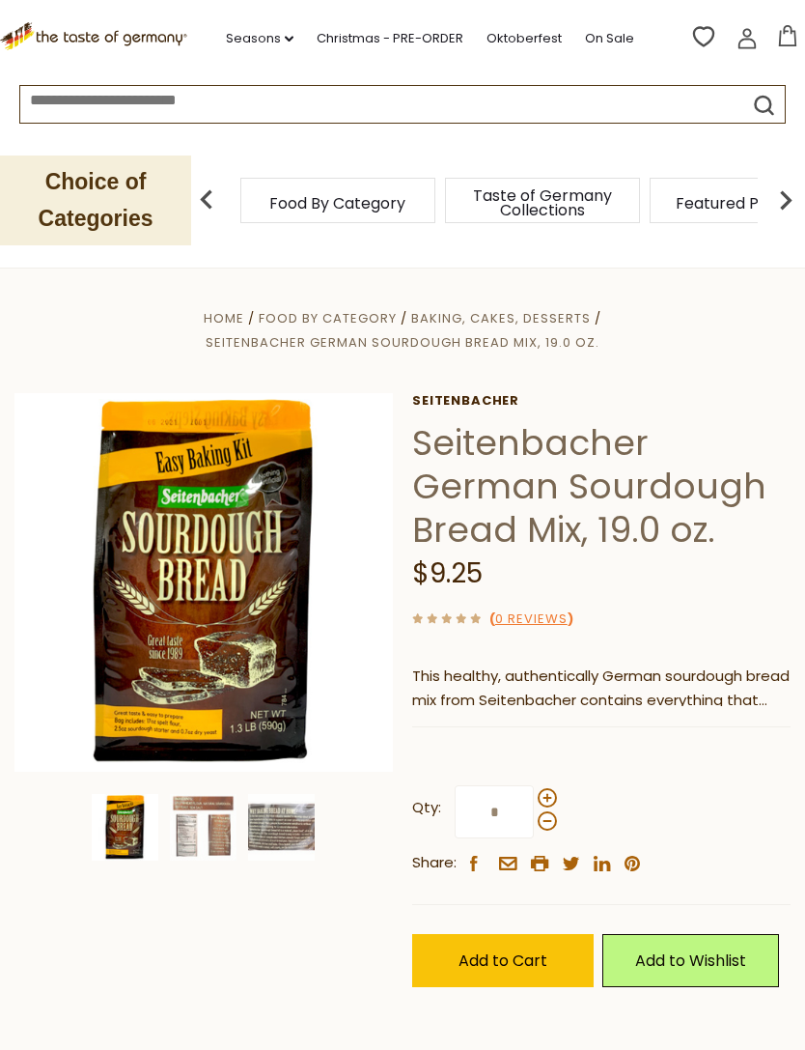
click at [295, 829] on img at bounding box center [281, 827] width 67 height 67
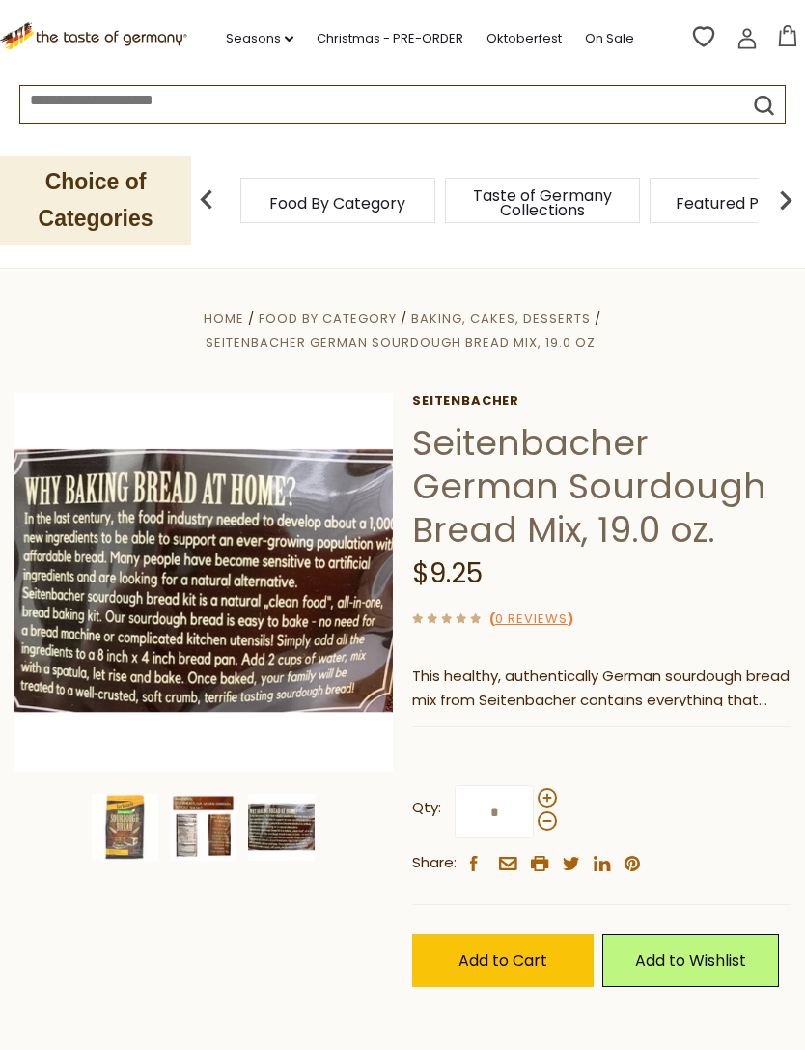
click at [217, 829] on img at bounding box center [203, 827] width 67 height 67
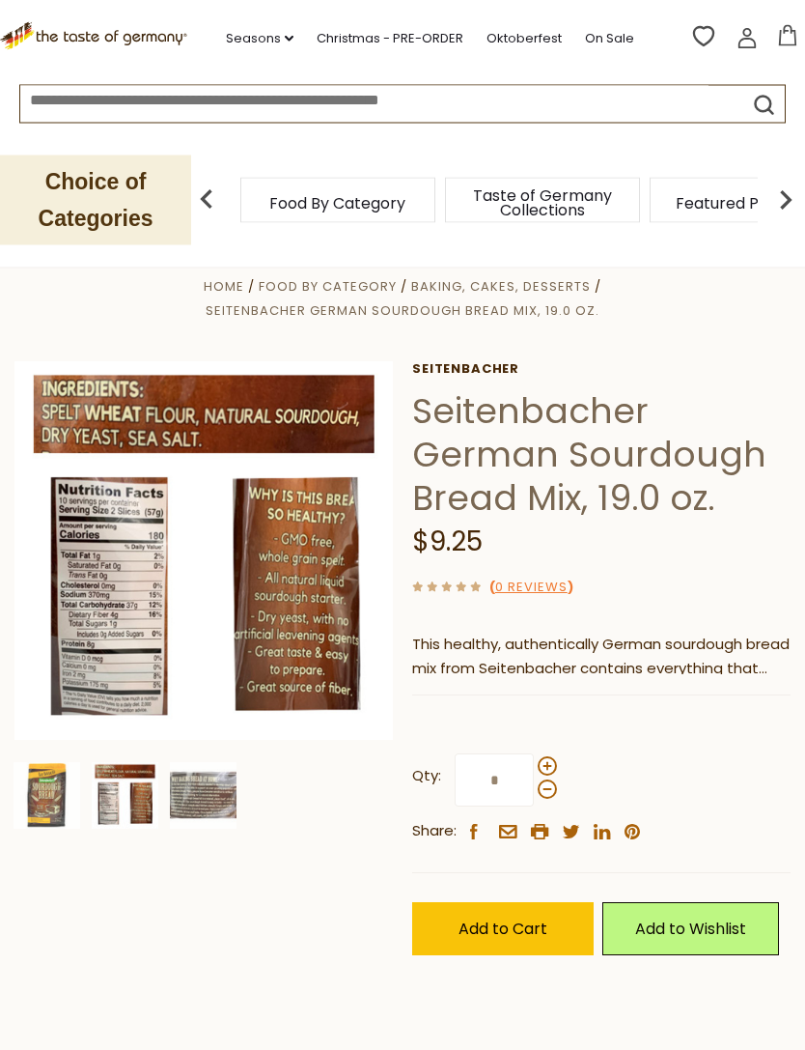
scroll to position [32, 0]
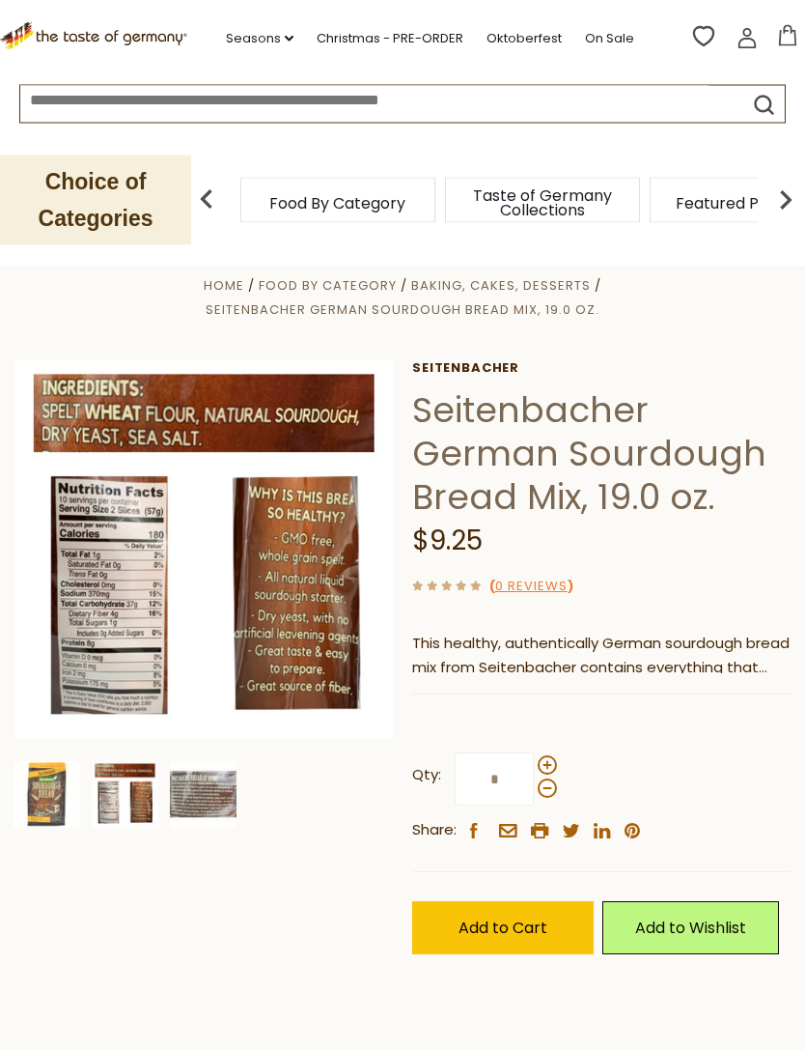
click at [776, 666] on p "This healthy, authentically German sourdough bread mix from Seitenbacher contai…" at bounding box center [601, 657] width 379 height 48
click at [136, 796] on img at bounding box center [125, 794] width 67 height 67
click at [212, 794] on img at bounding box center [203, 794] width 67 height 67
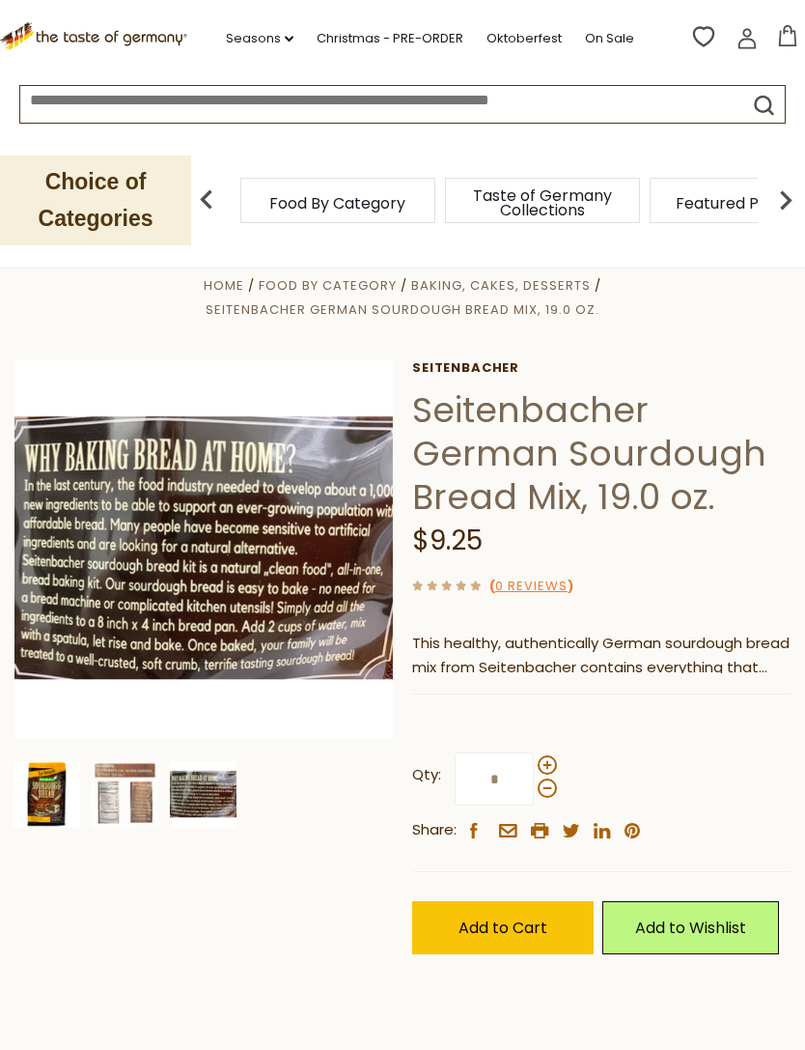
click at [56, 809] on img at bounding box center [47, 794] width 67 height 67
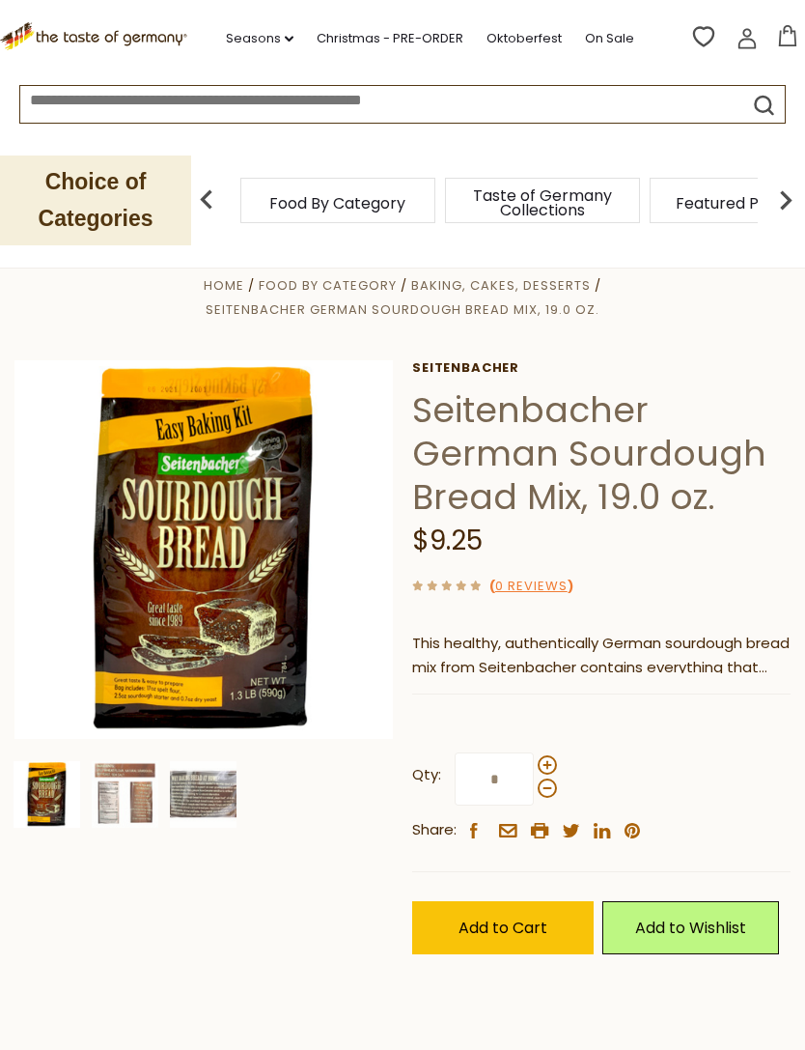
click at [528, 930] on span "Add to Cart" at bounding box center [503, 927] width 89 height 22
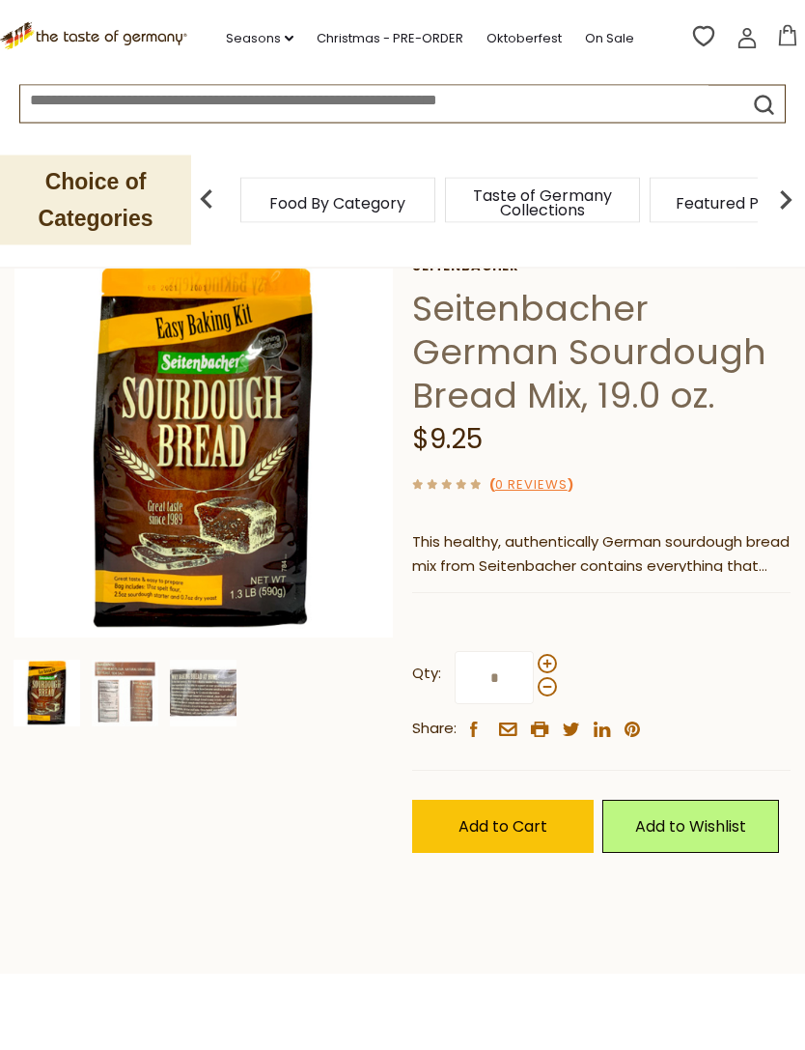
scroll to position [214, 0]
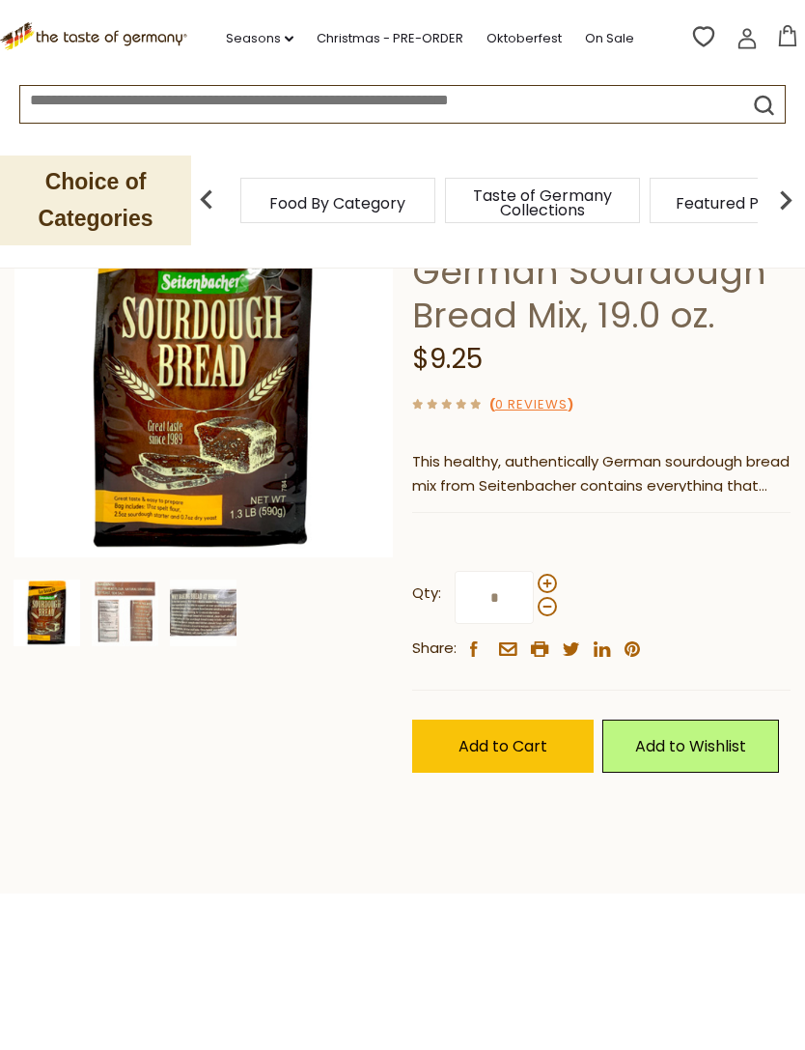
click at [522, 741] on span "Add to Cart" at bounding box center [503, 746] width 89 height 22
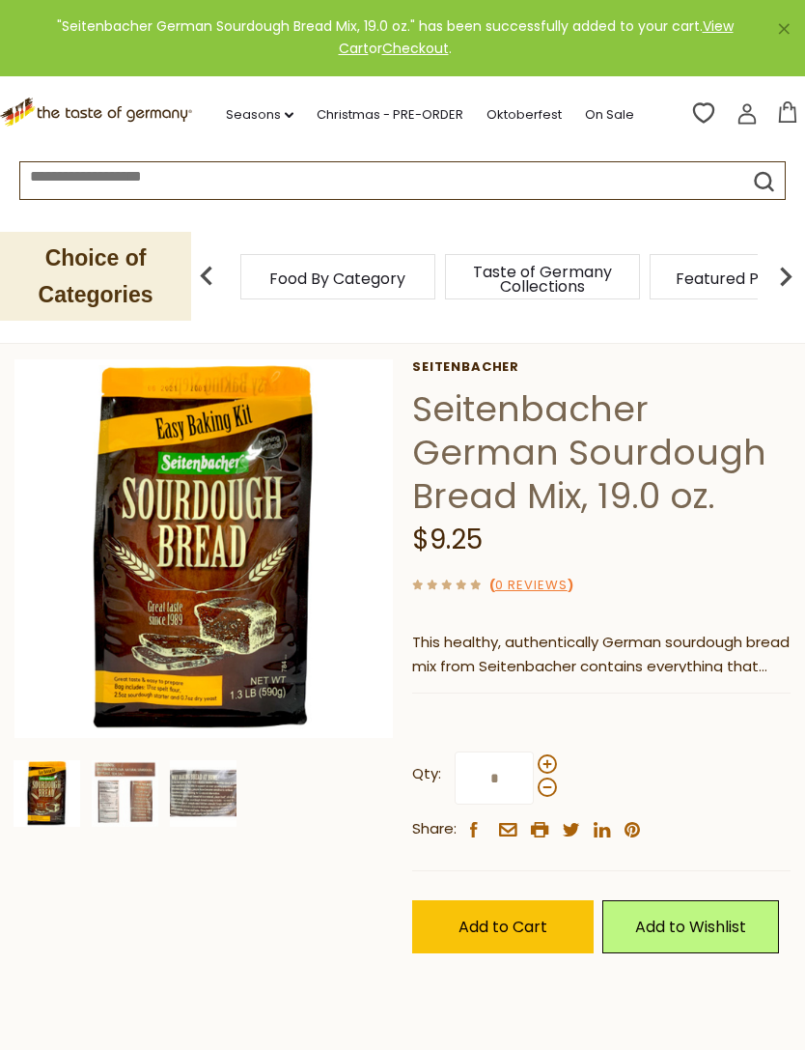
scroll to position [0, 0]
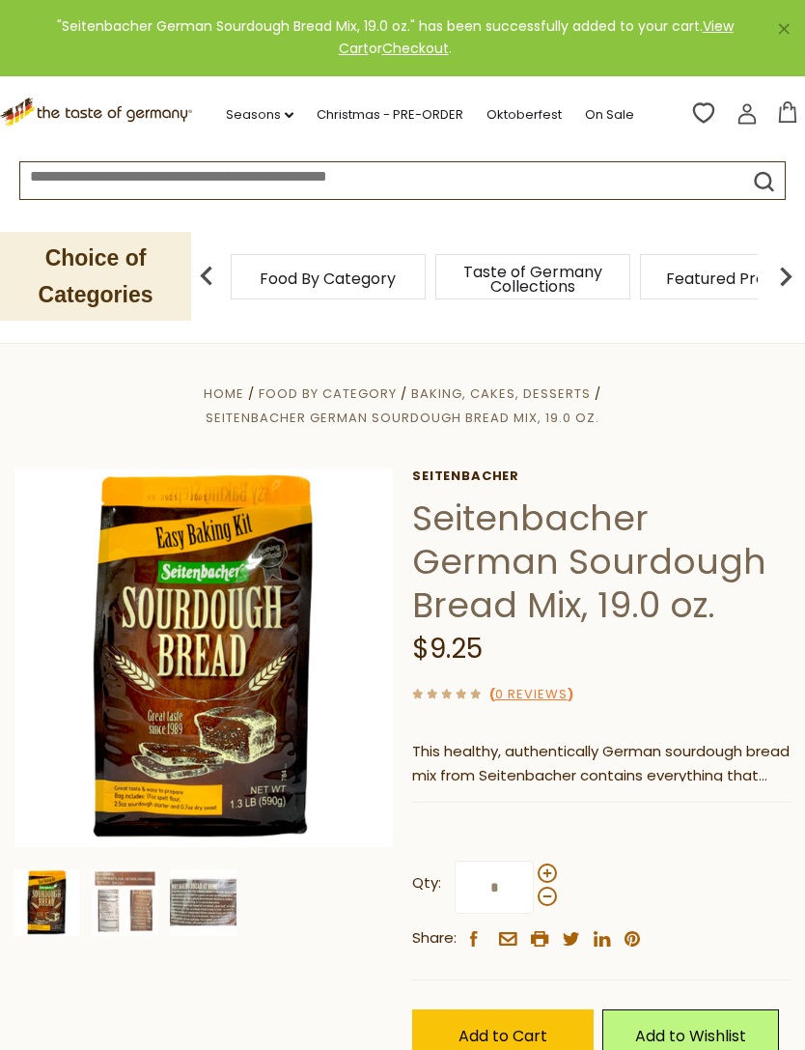
click at [220, 275] on img at bounding box center [206, 276] width 39 height 39
click at [211, 270] on img at bounding box center [206, 276] width 39 height 39
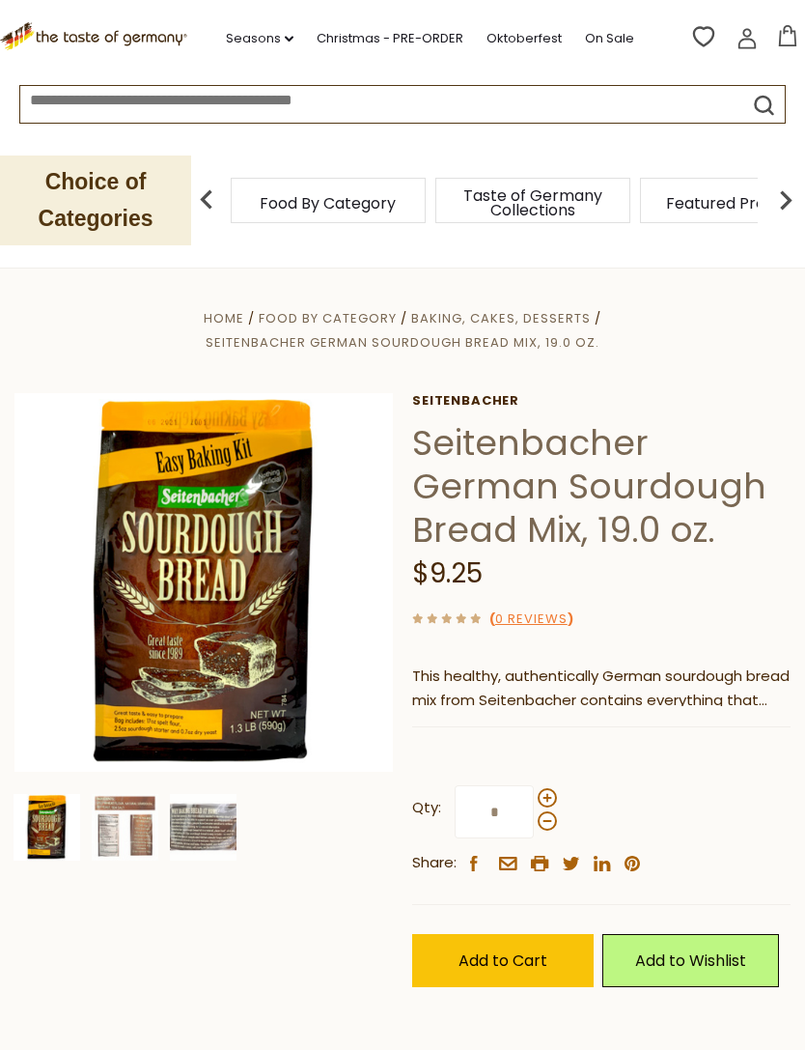
click at [292, 46] on link "Seasons dropdown_arrow" at bounding box center [260, 38] width 68 height 21
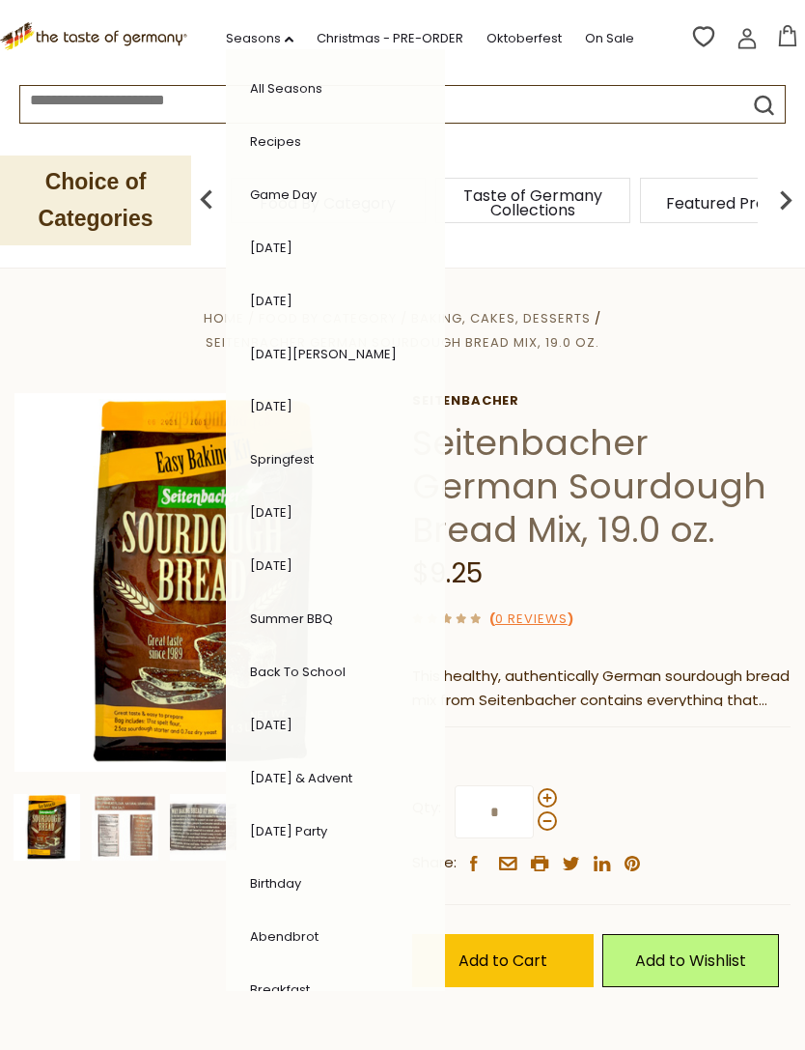
click at [300, 980] on link "Breakfast" at bounding box center [280, 989] width 60 height 18
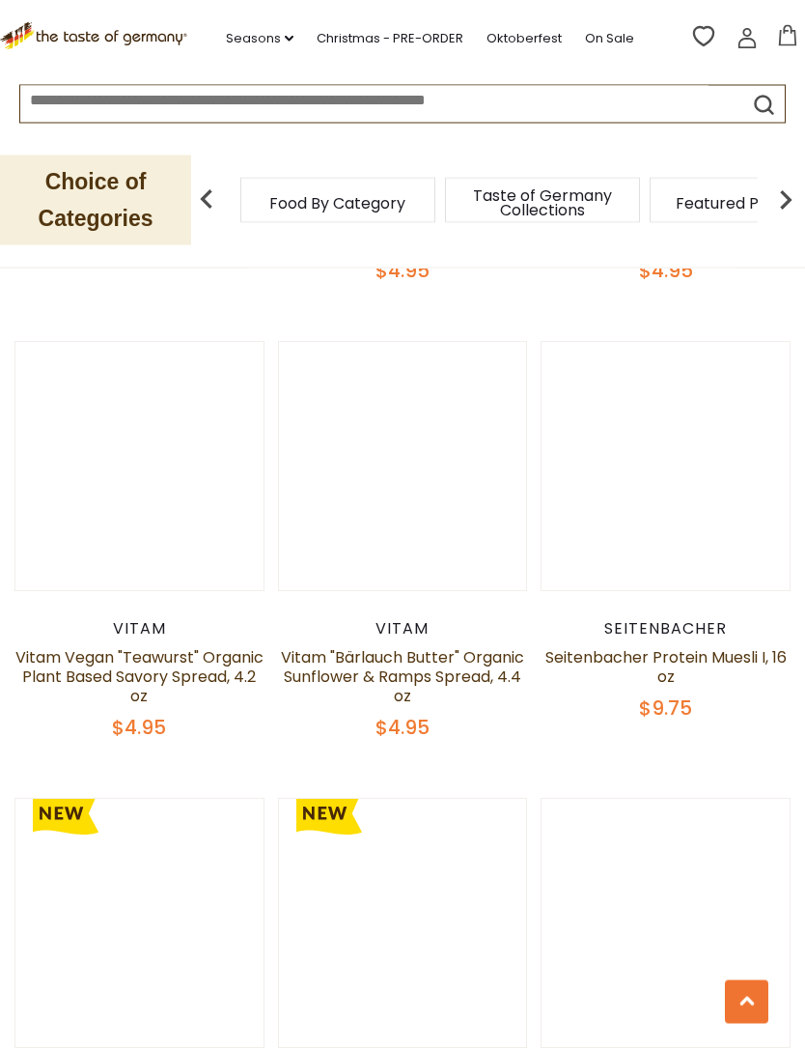
scroll to position [2595, 0]
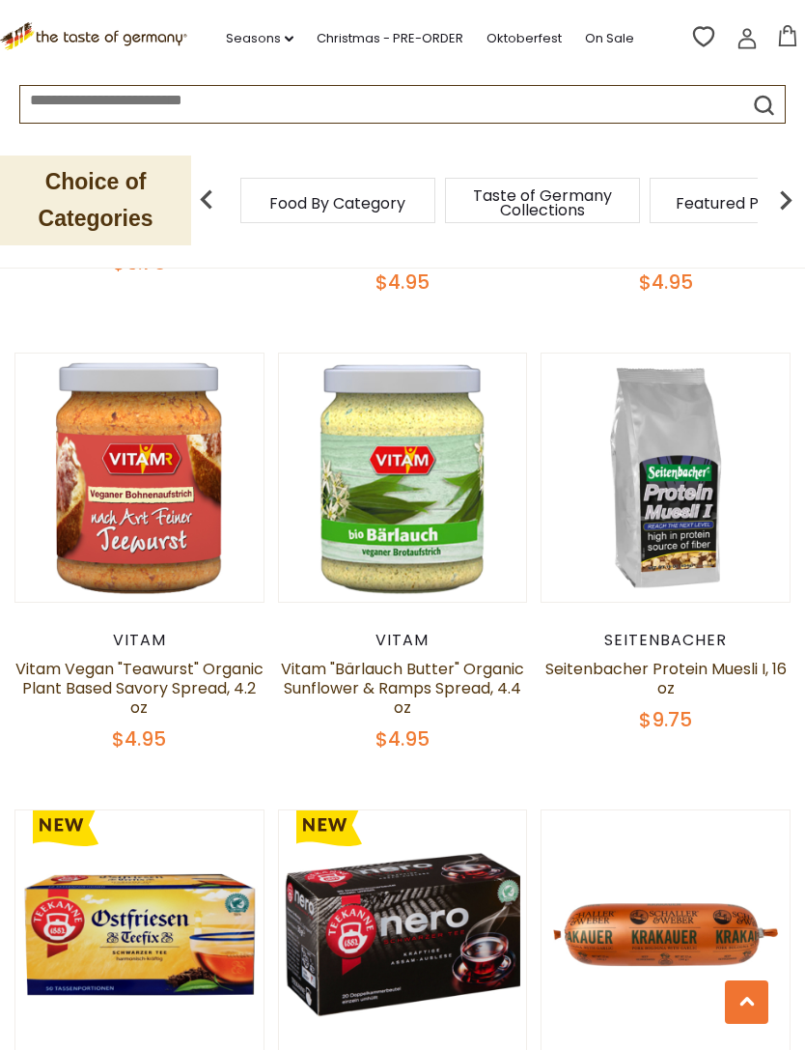
click at [687, 667] on link "Seitenbacher Protein Muesli I, 16 oz" at bounding box center [666, 679] width 241 height 42
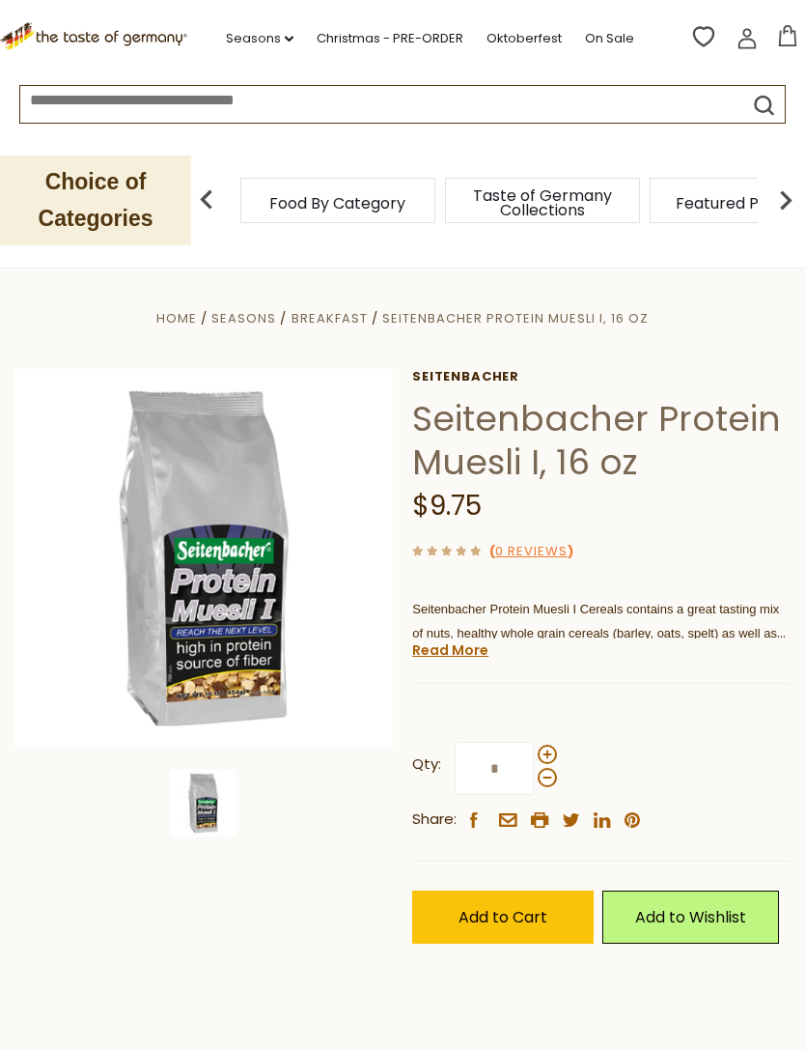
click at [461, 656] on link "Read More" at bounding box center [450, 649] width 76 height 19
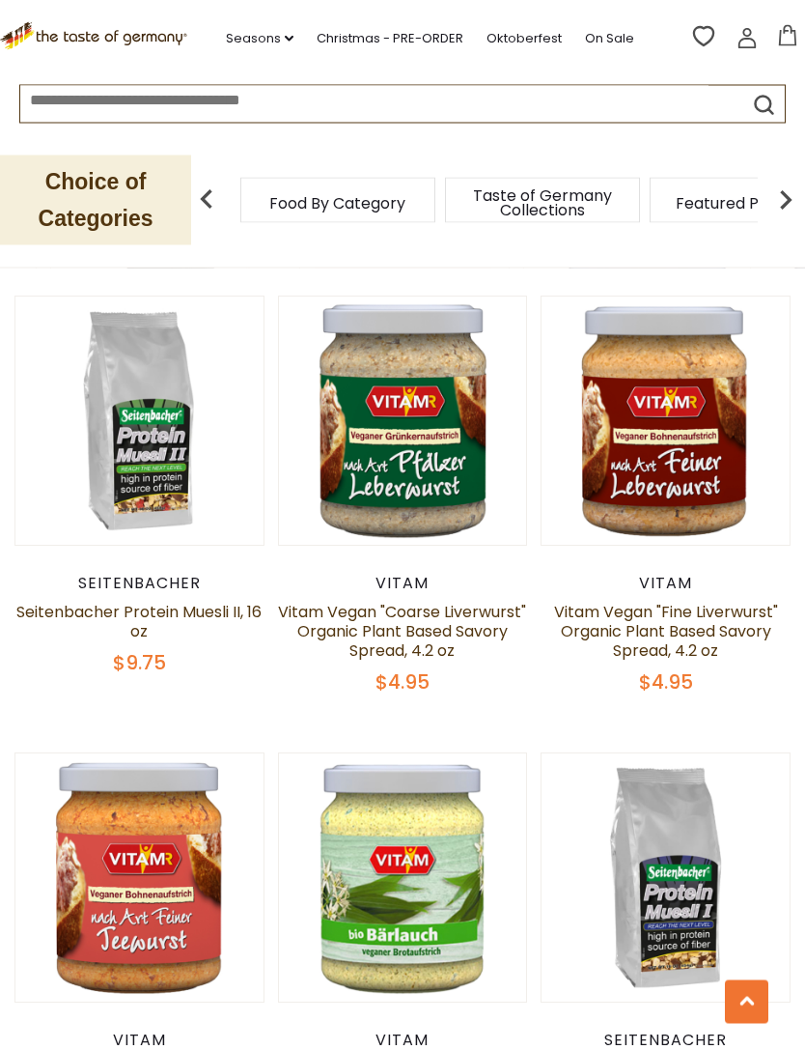
scroll to position [2112, 0]
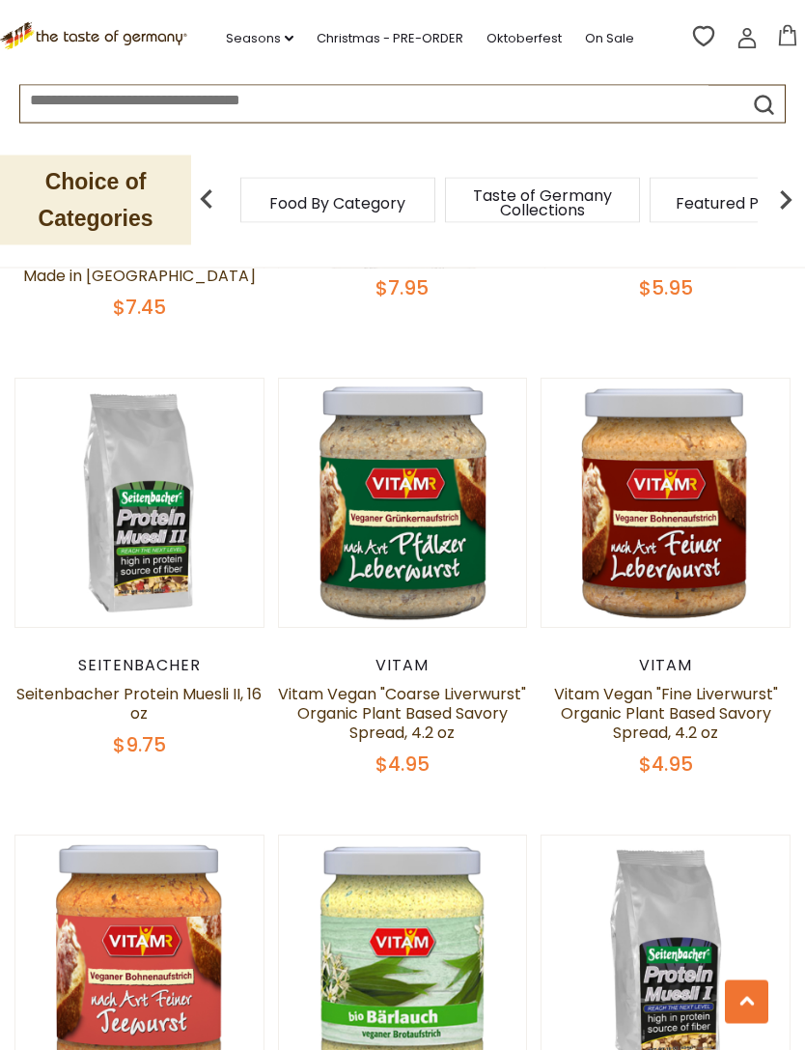
click at [167, 684] on link "Seitenbacher Protein Muesli II, 16 oz" at bounding box center [138, 705] width 245 height 42
click at [170, 688] on link "Seitenbacher Protein Muesli II, 16 oz" at bounding box center [138, 705] width 245 height 42
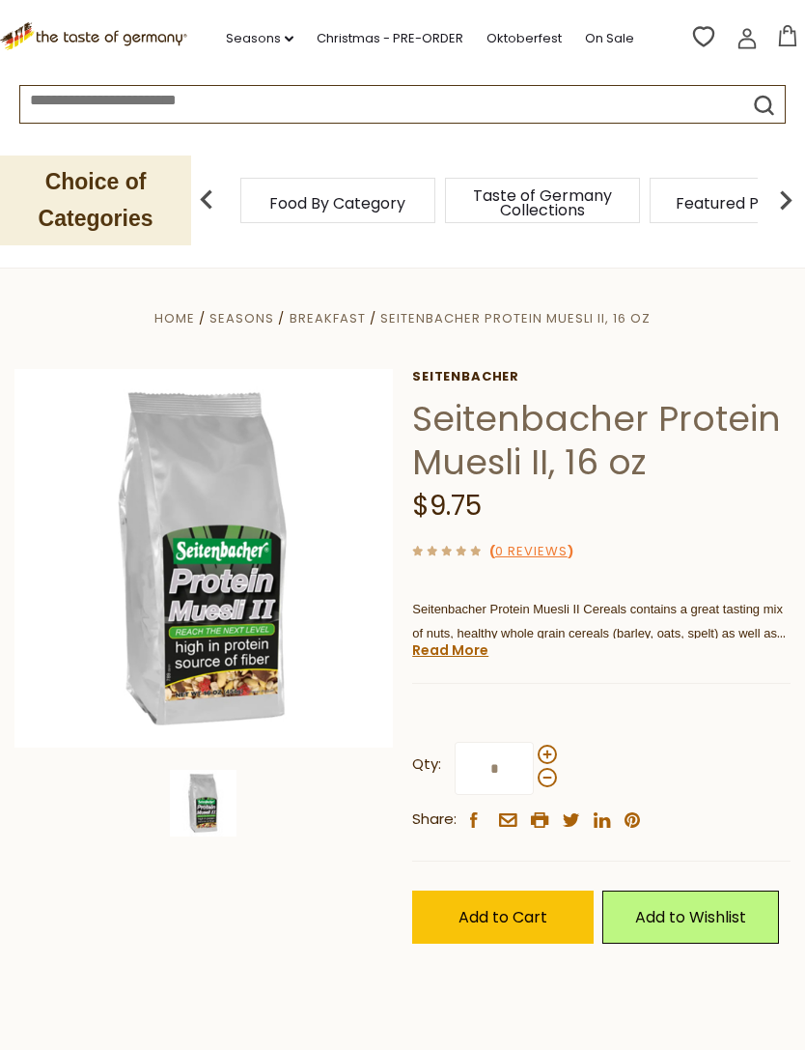
click at [477, 648] on link "Read More" at bounding box center [450, 649] width 76 height 19
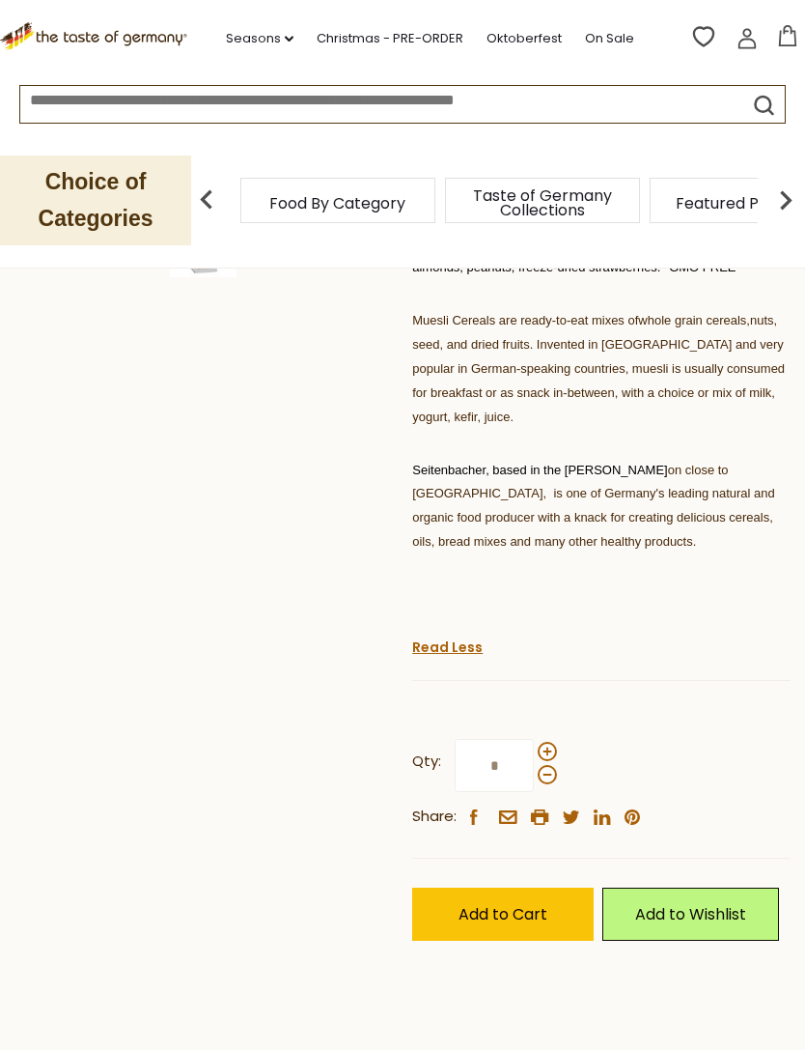
scroll to position [579, 0]
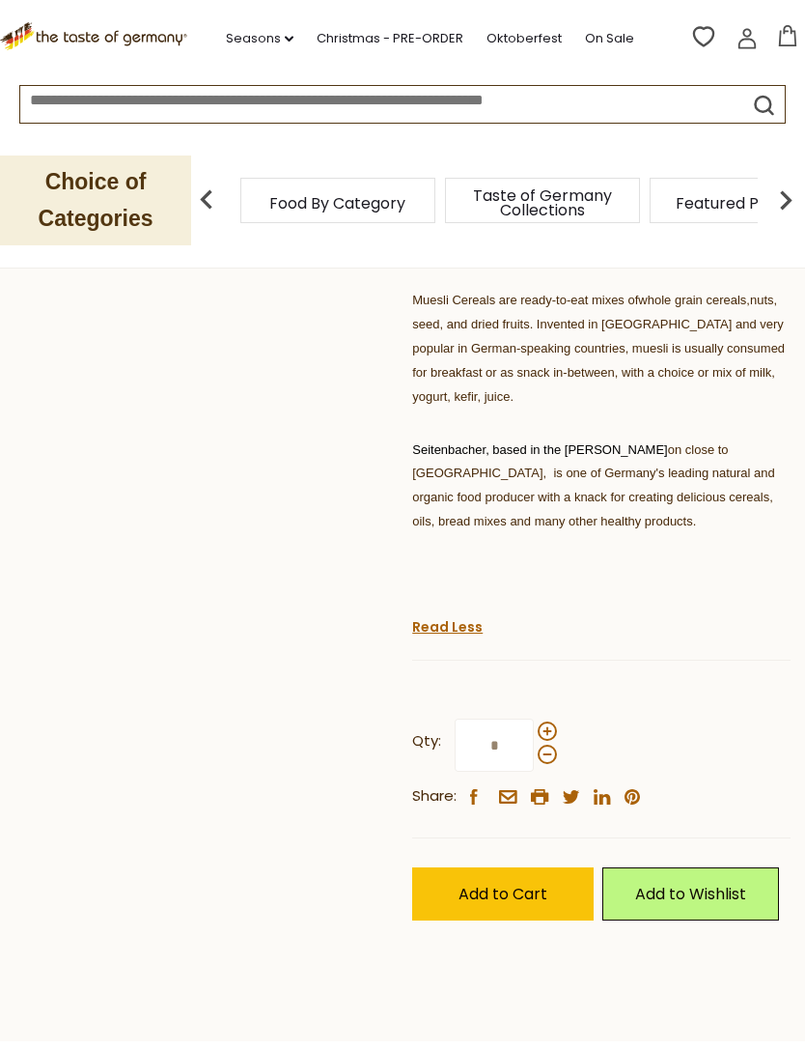
click at [508, 883] on span "Add to Cart" at bounding box center [503, 894] width 89 height 22
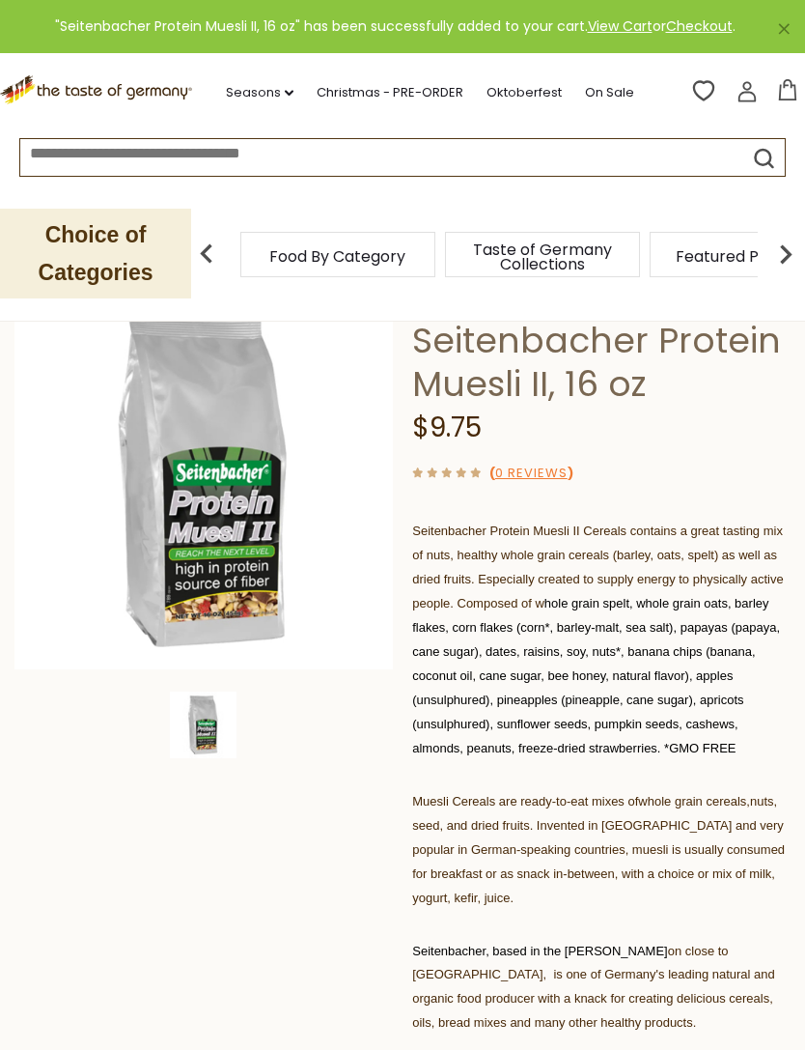
scroll to position [0, 0]
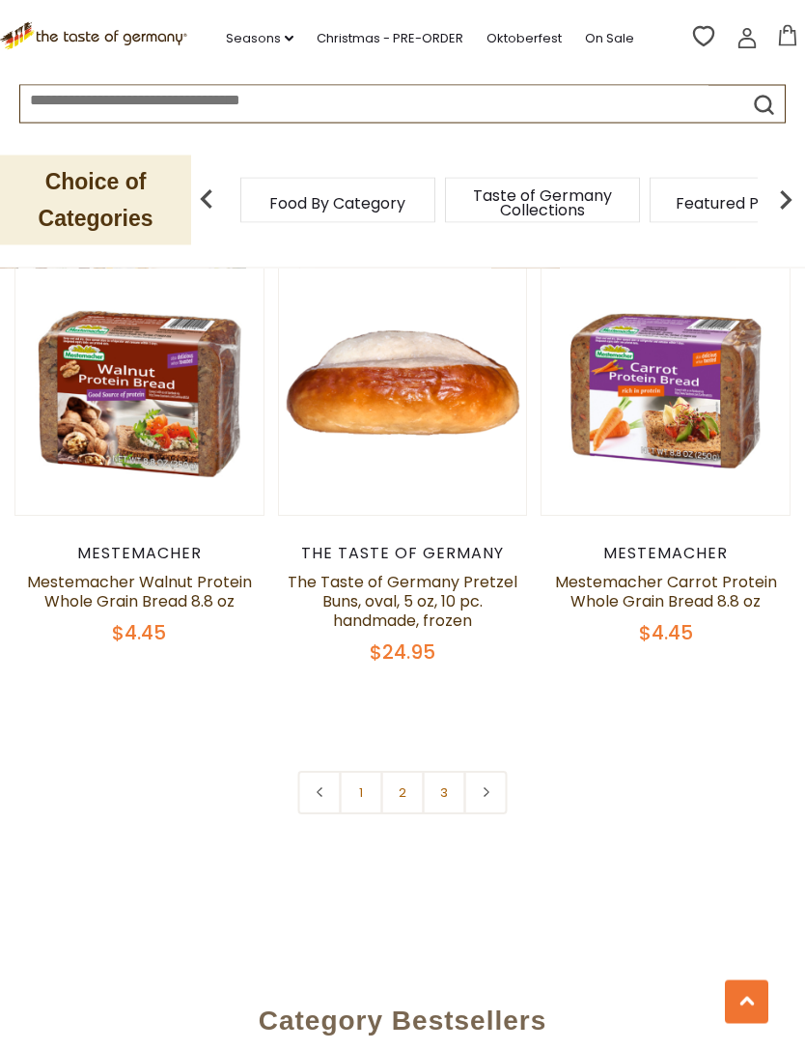
scroll to position [5556, 0]
click at [451, 771] on link "3" at bounding box center [444, 792] width 43 height 43
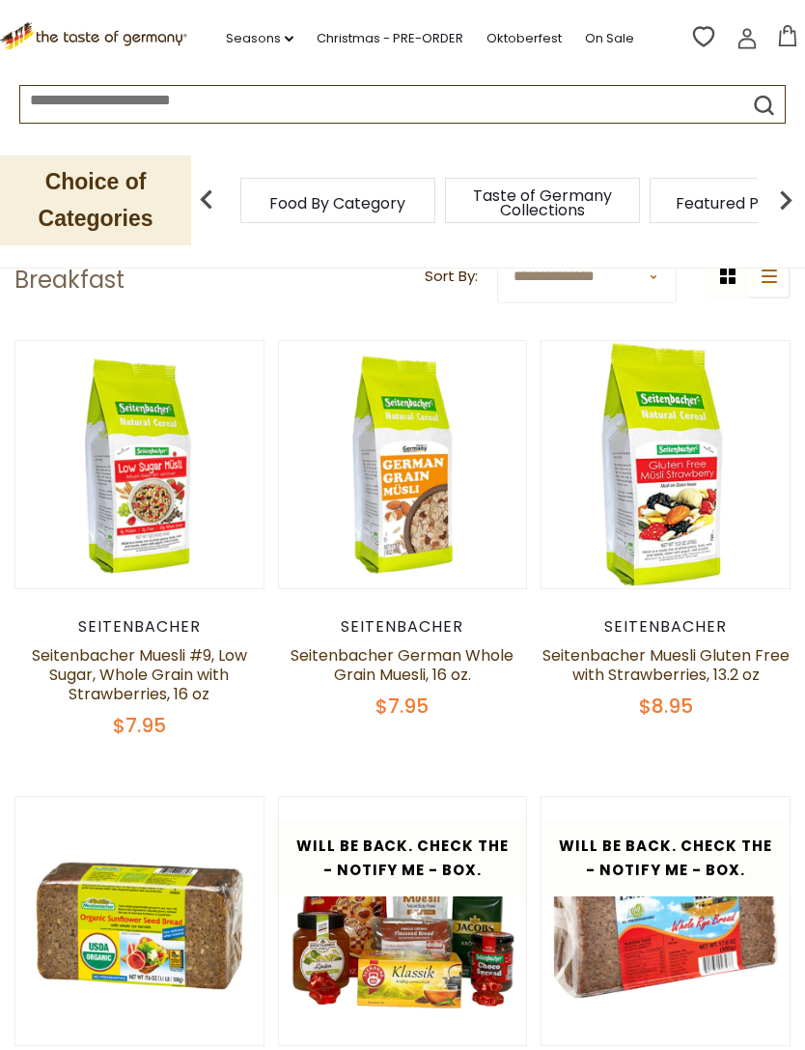
scroll to position [345, 0]
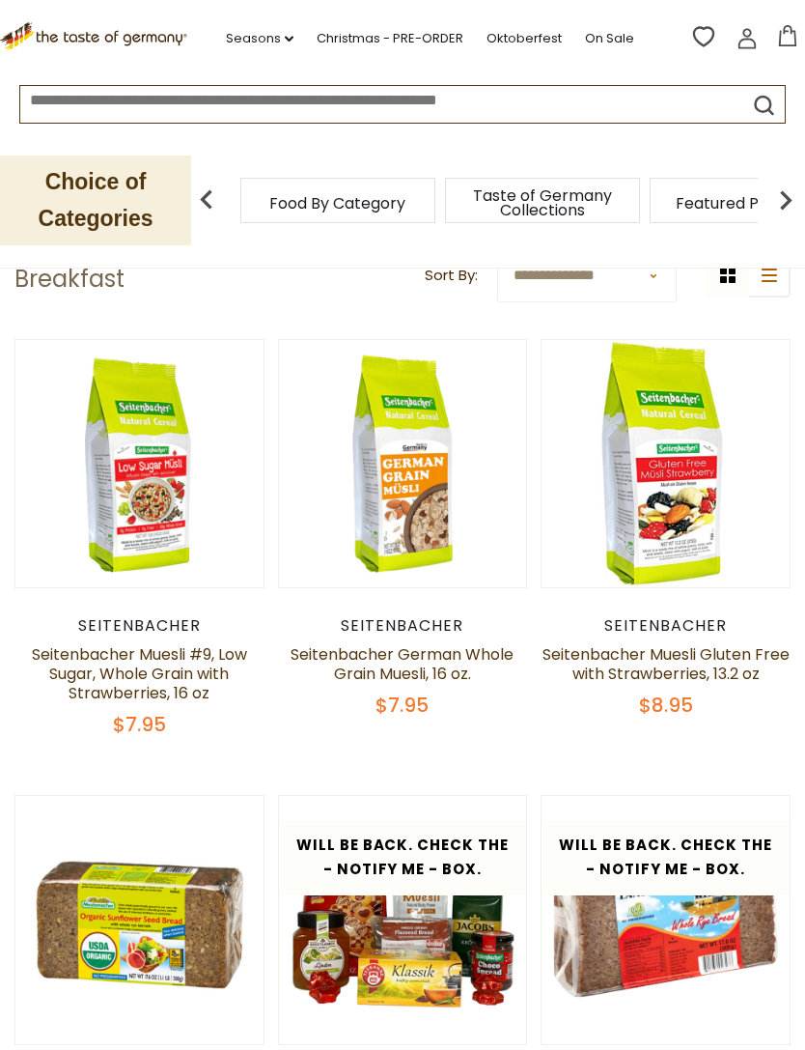
click at [432, 677] on link "Seitenbacher German Whole Grain Muesli, 16 oz." at bounding box center [402, 664] width 223 height 42
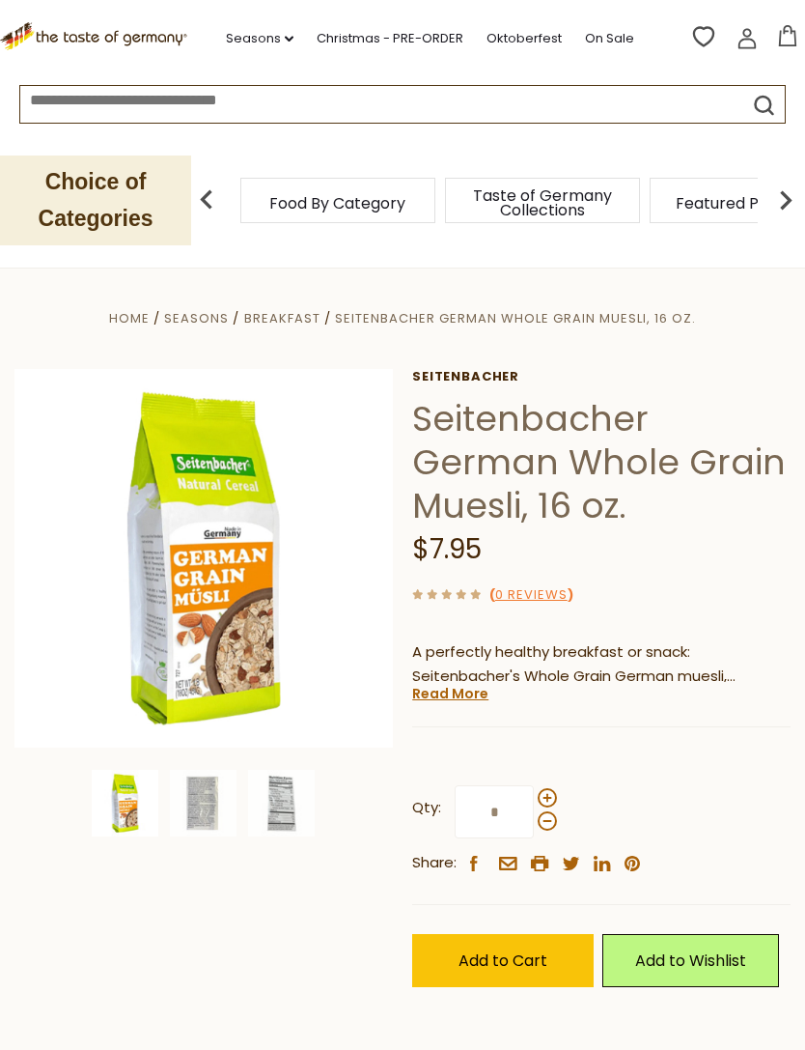
click at [215, 801] on img at bounding box center [203, 803] width 67 height 67
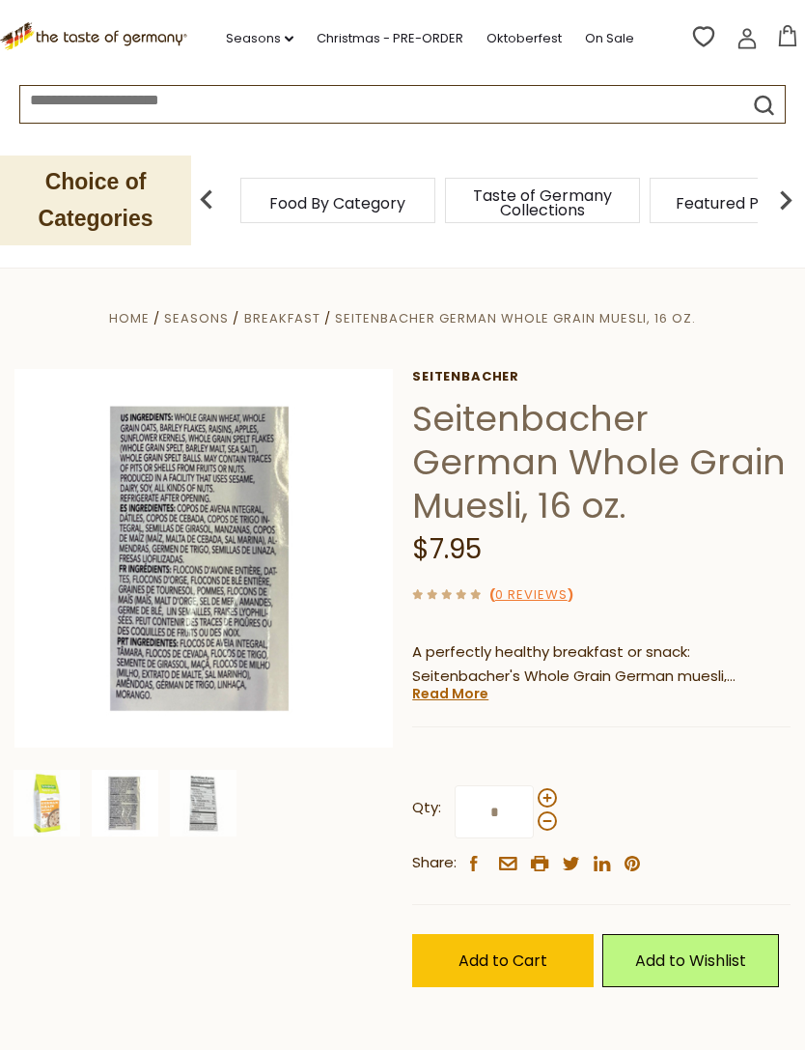
click at [218, 604] on img at bounding box center [203, 558] width 379 height 379
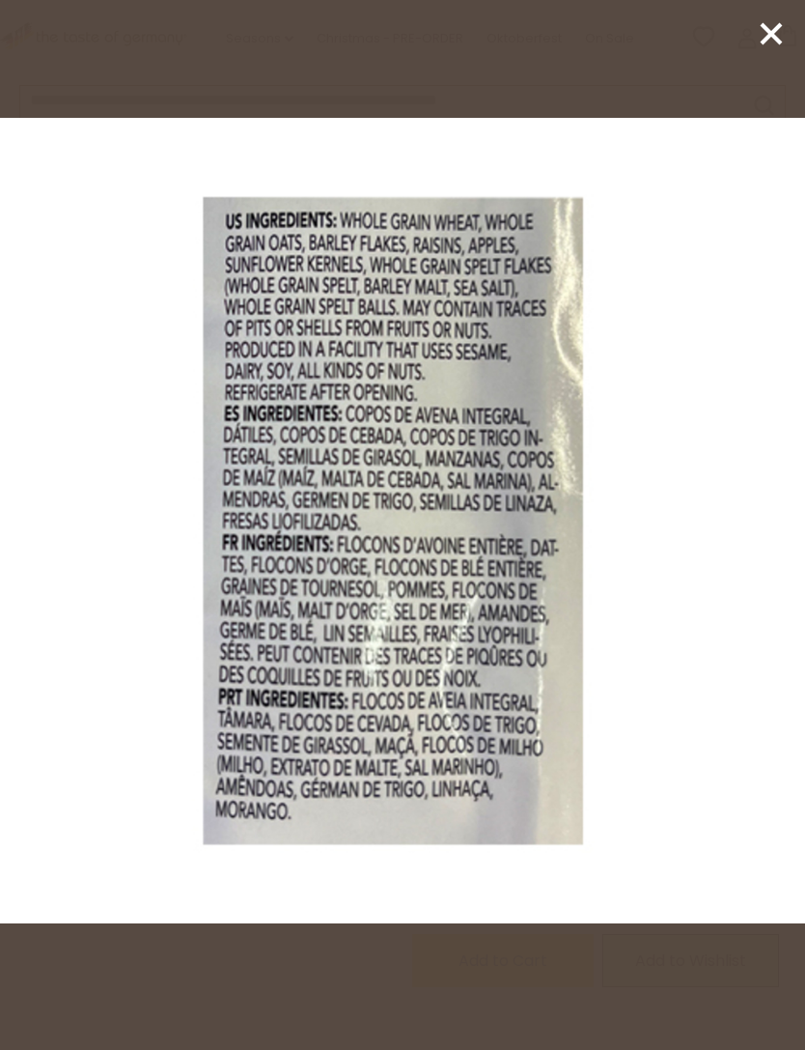
click at [781, 44] on icon at bounding box center [771, 33] width 29 height 29
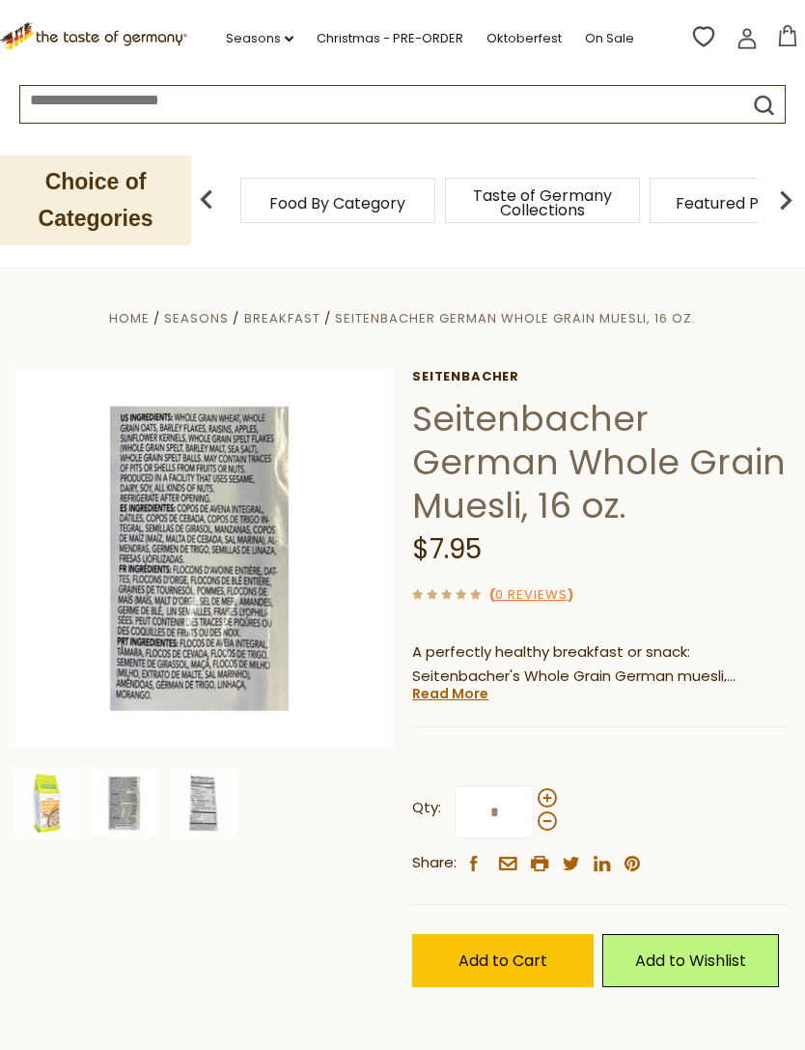
click at [207, 811] on img at bounding box center [203, 803] width 67 height 67
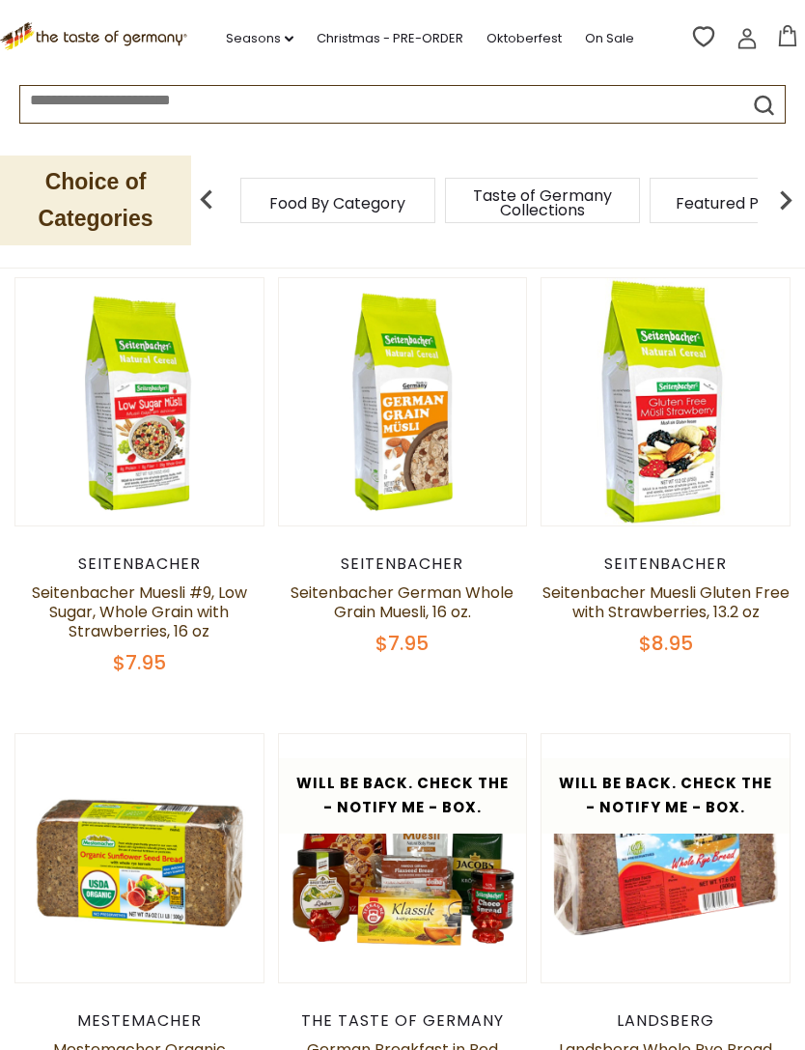
click at [205, 621] on link "Seitenbacher Muesli #9, Low Sugar, Whole Grain with Strawberries, 16 oz" at bounding box center [139, 611] width 215 height 61
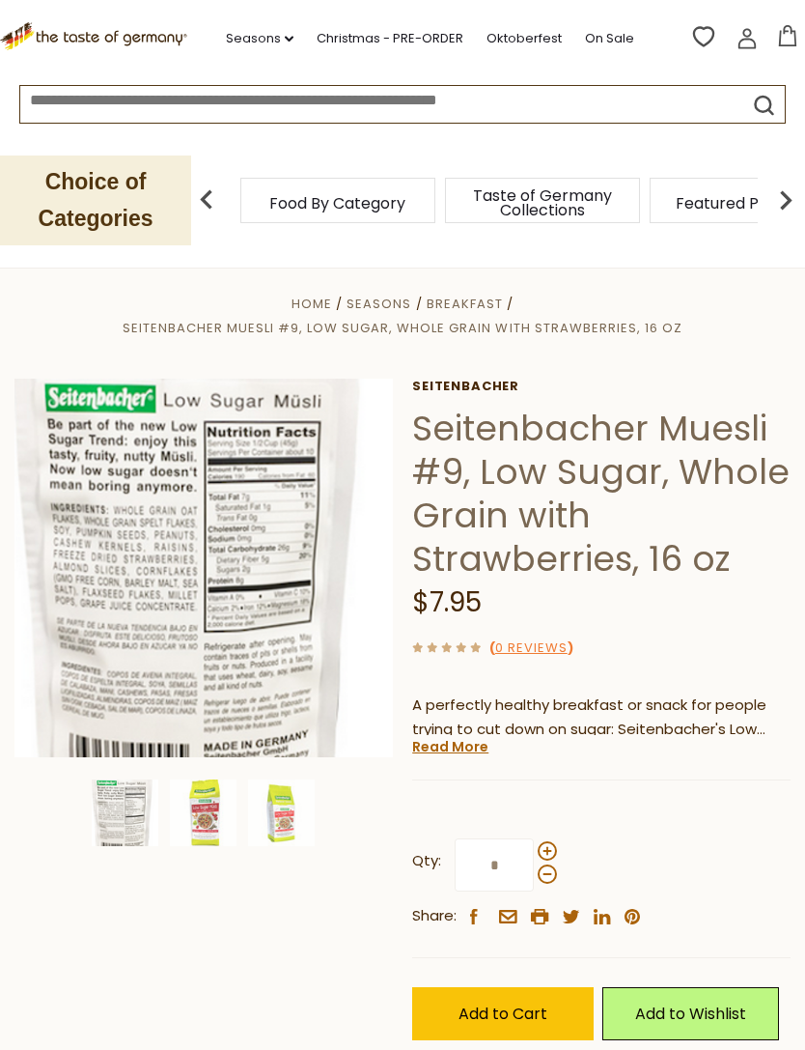
scroll to position [15, 0]
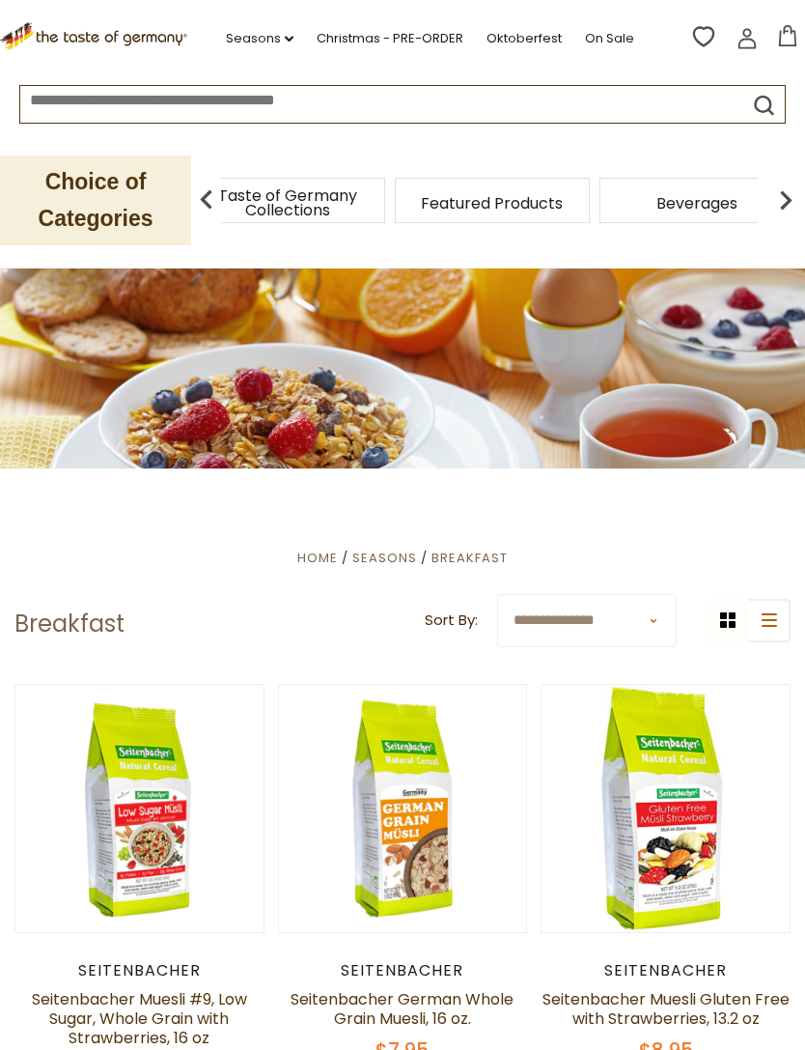
click at [363, 200] on div "Taste of Germany Collections" at bounding box center [287, 200] width 195 height 45
click at [159, 50] on icon ".st0{fill:#EDD300;} .st1{fill:#D33E21;}" at bounding box center [96, 36] width 192 height 29
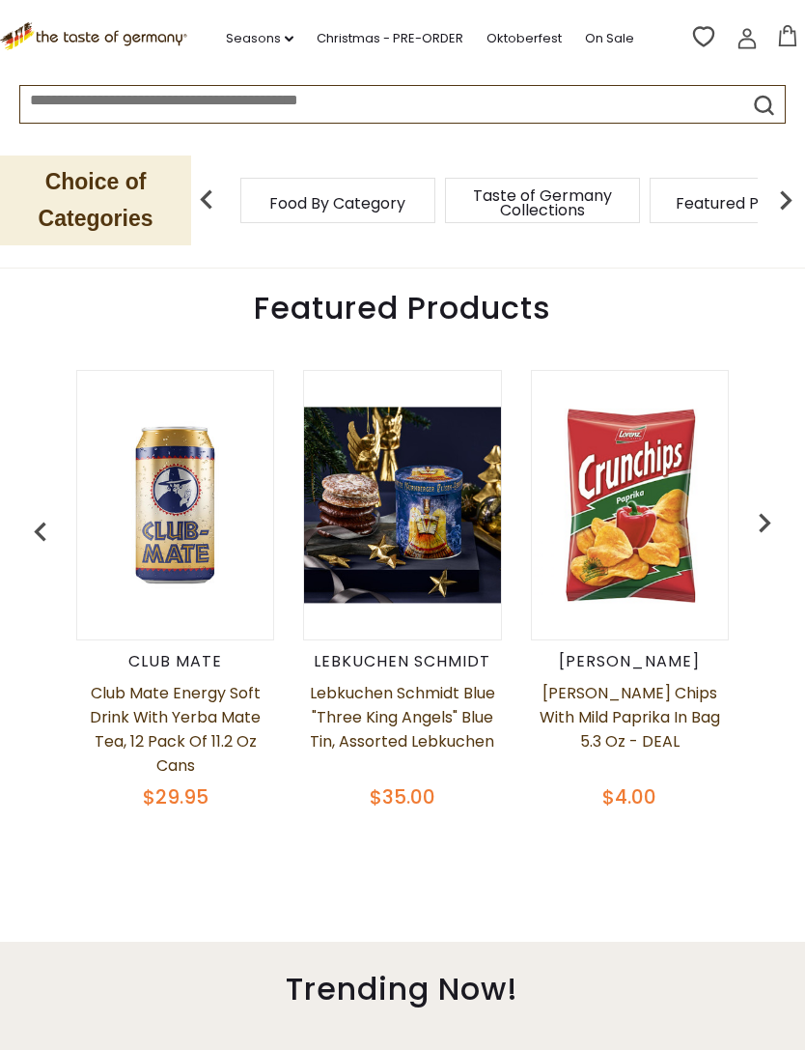
click at [766, 503] on img "button" at bounding box center [764, 522] width 39 height 39
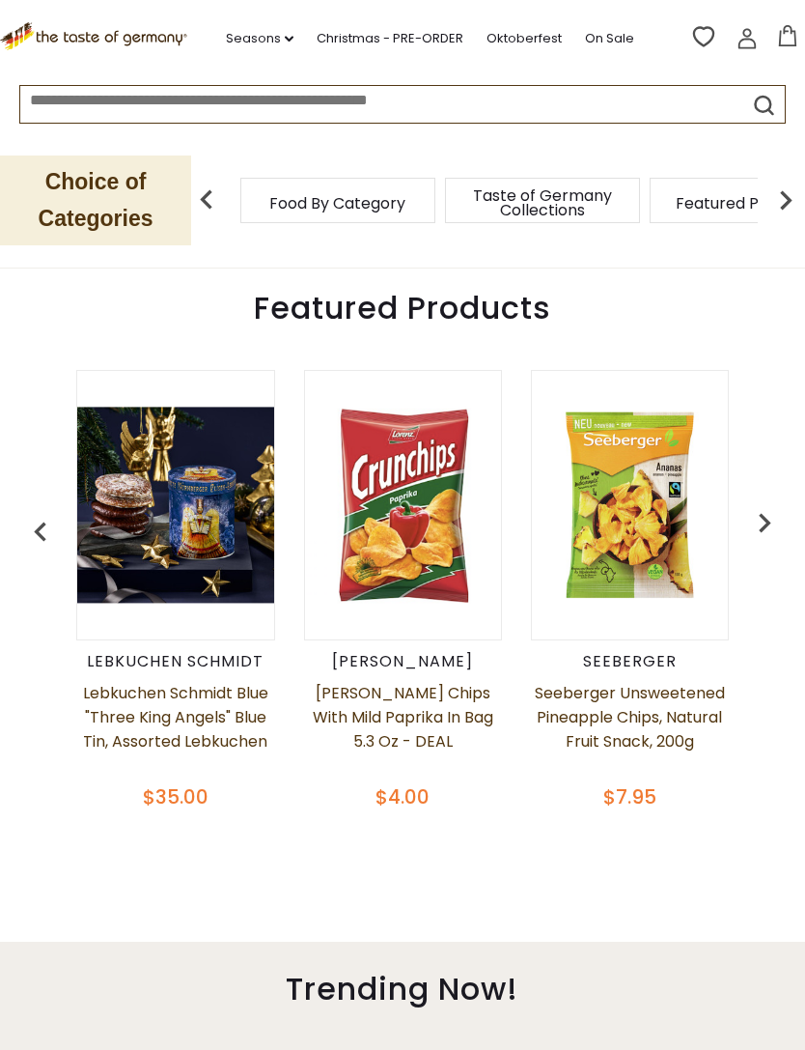
click at [757, 504] on img "button" at bounding box center [764, 522] width 39 height 39
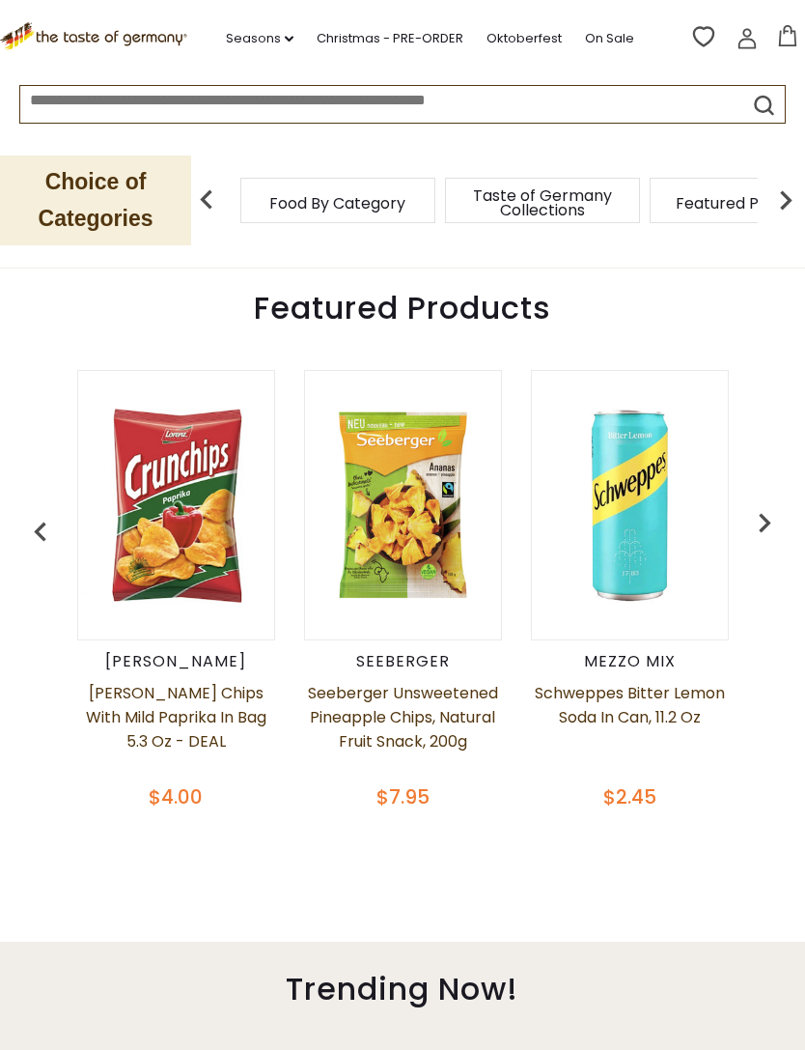
click at [759, 504] on img "button" at bounding box center [764, 522] width 39 height 39
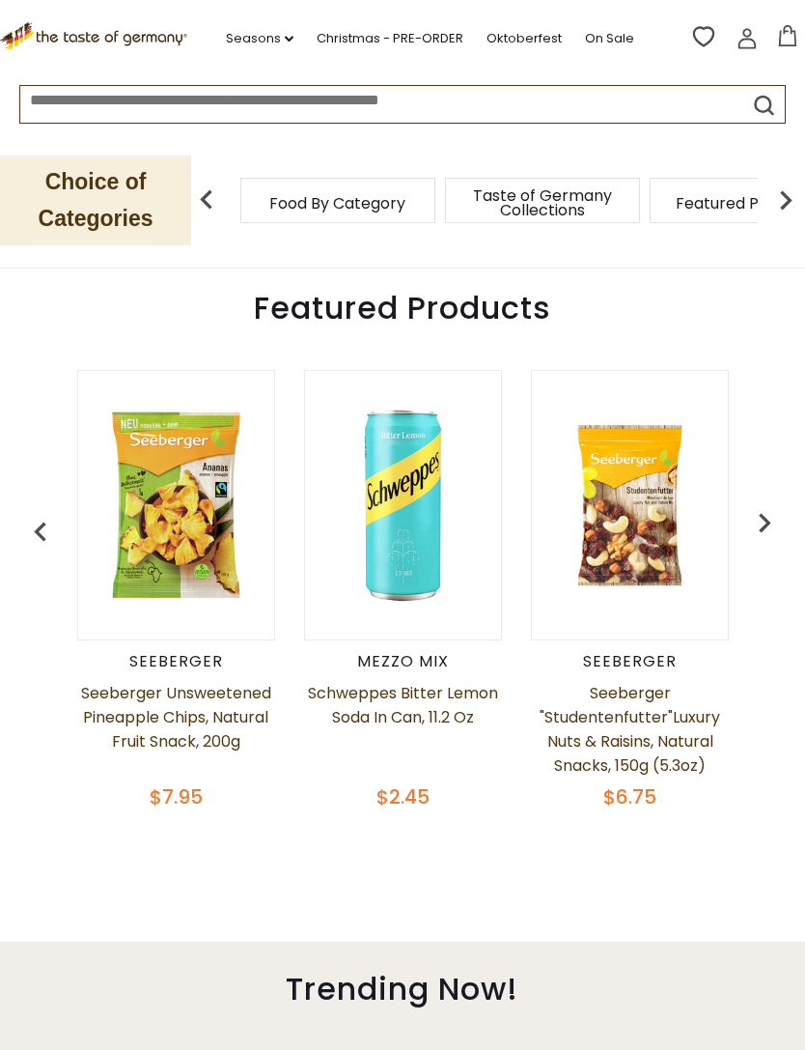
click at [774, 510] on img "button" at bounding box center [764, 522] width 39 height 39
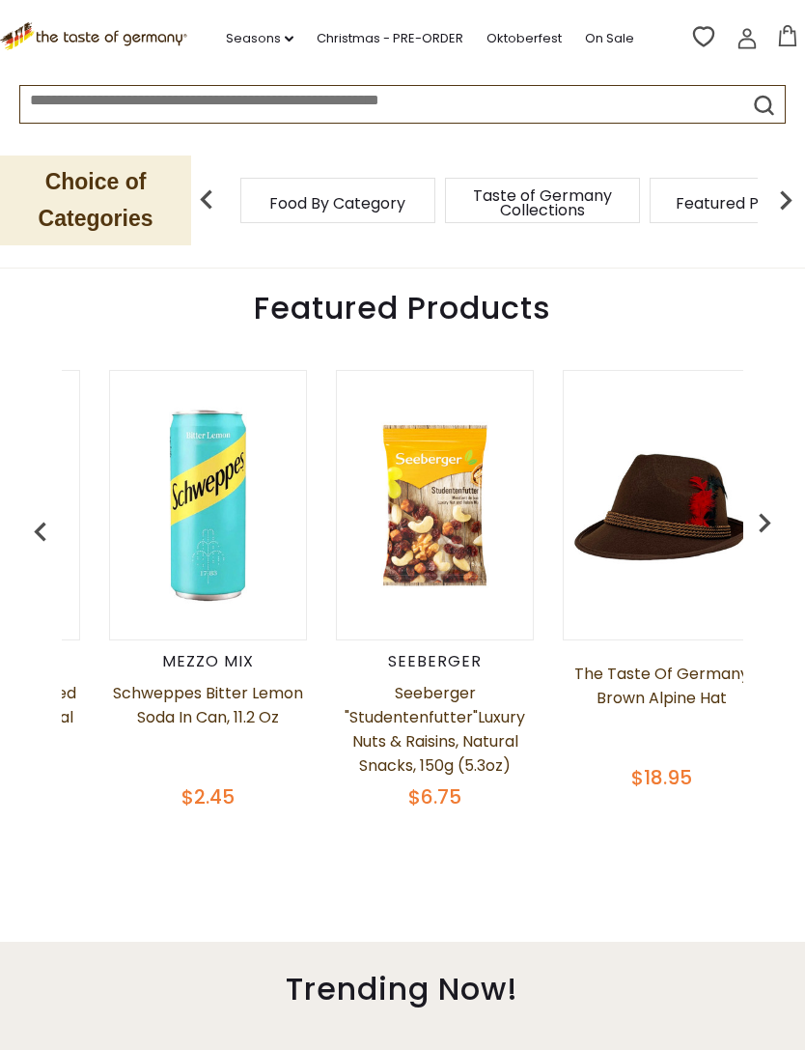
scroll to position [0, 908]
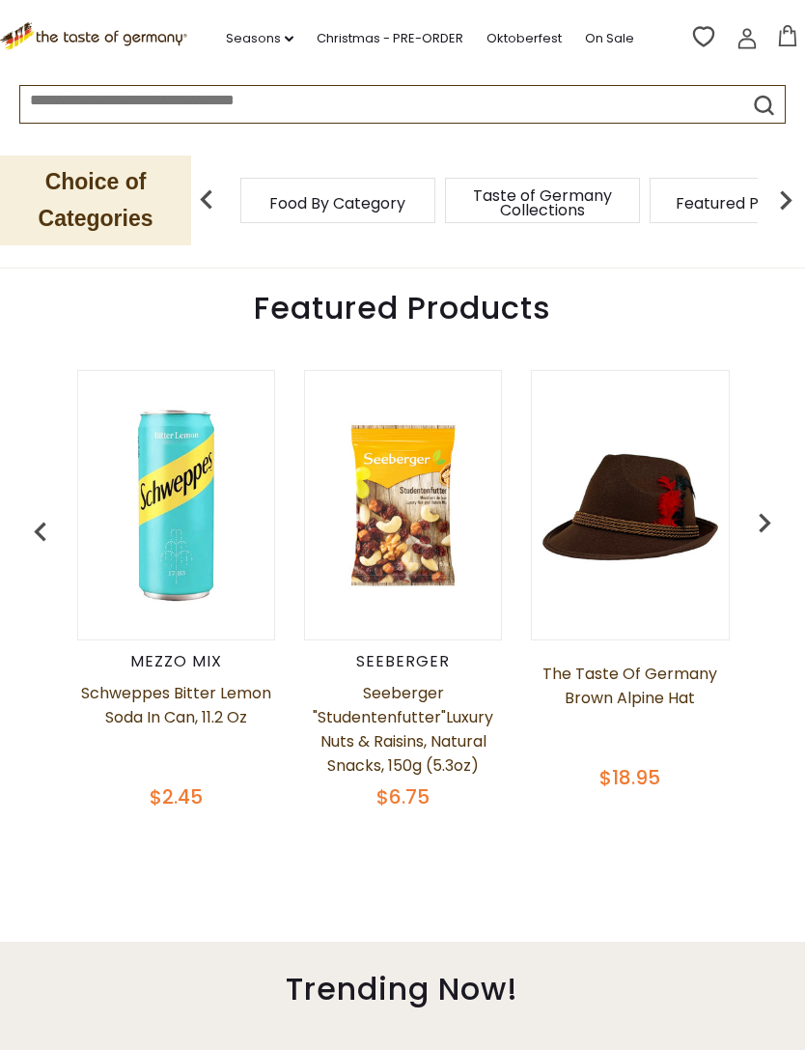
click at [763, 513] on img "button" at bounding box center [764, 522] width 39 height 39
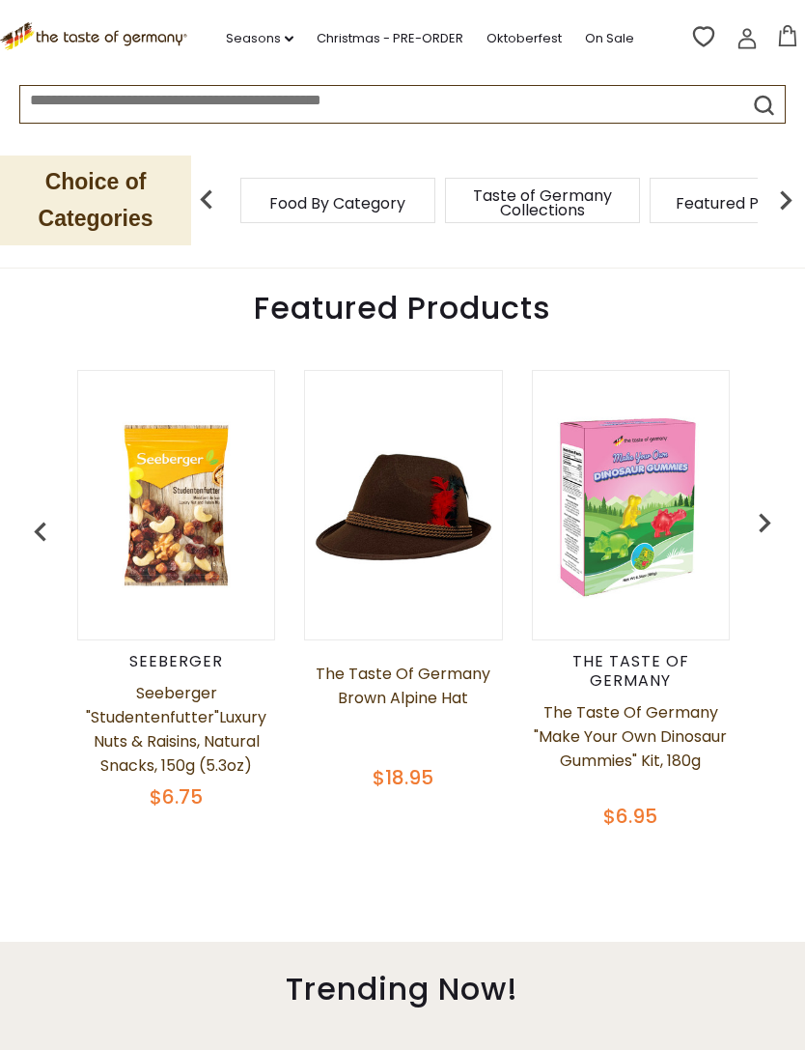
click at [771, 503] on img "button" at bounding box center [764, 522] width 39 height 39
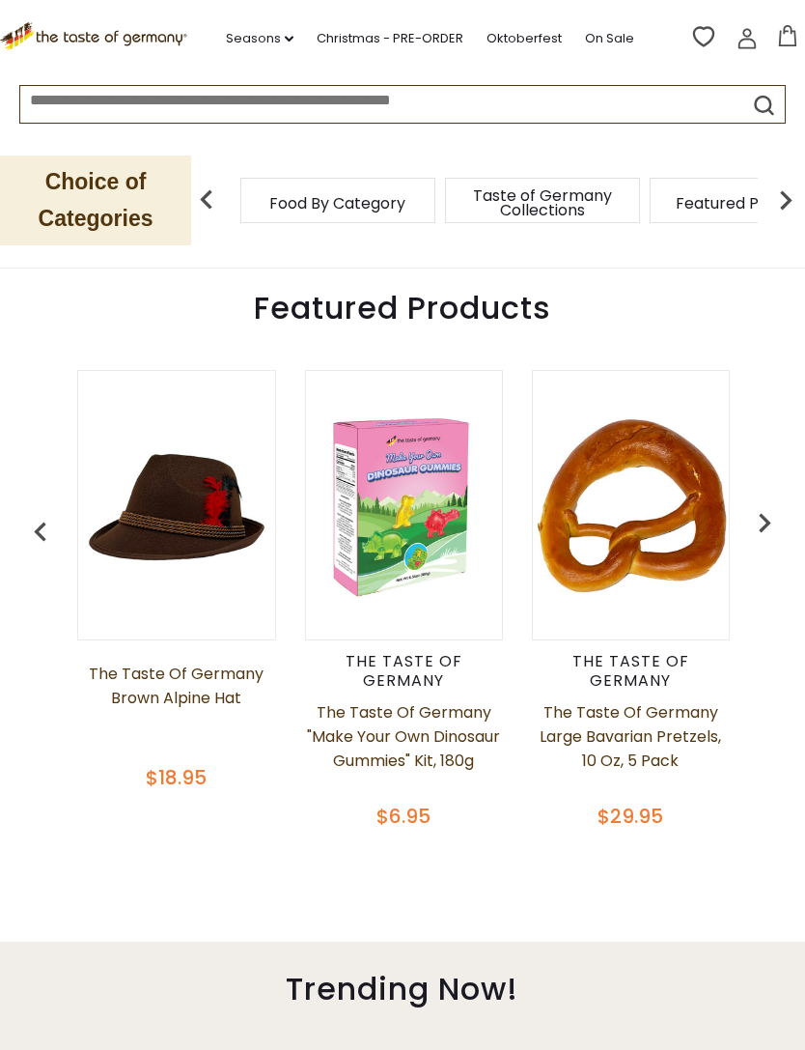
click at [763, 510] on img "button" at bounding box center [764, 522] width 39 height 39
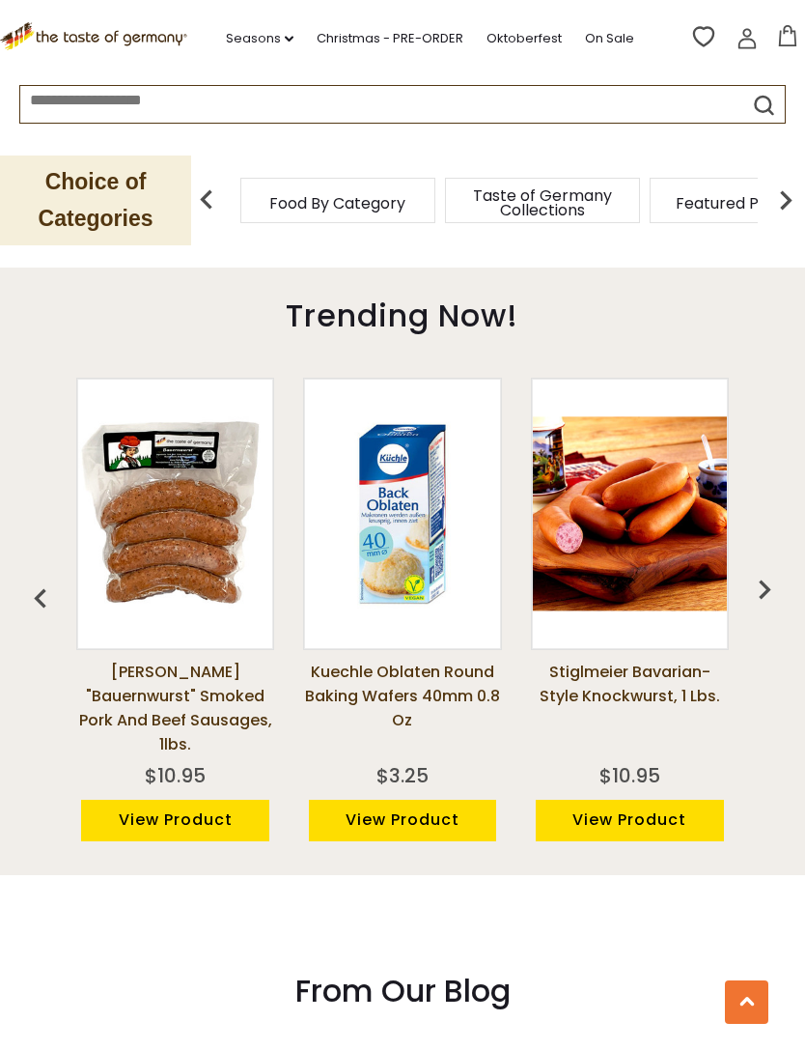
scroll to position [1280, 0]
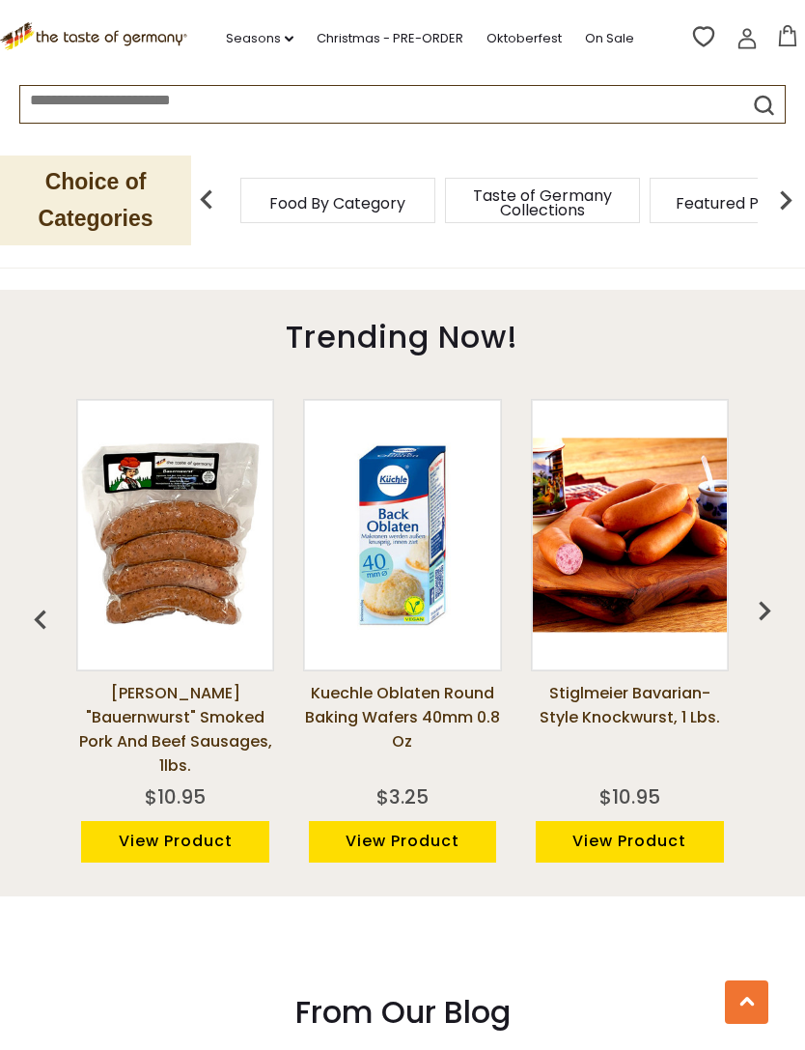
click at [651, 491] on img at bounding box center [630, 534] width 194 height 194
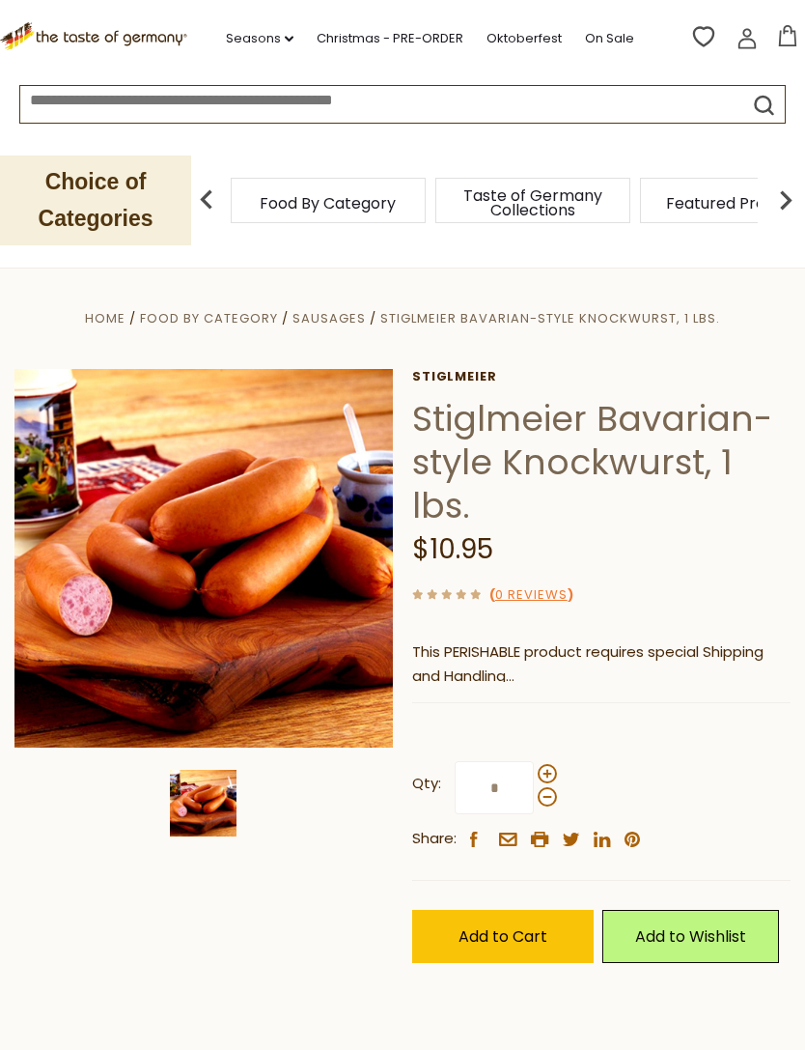
click at [219, 202] on img at bounding box center [206, 200] width 39 height 39
click at [208, 202] on img at bounding box center [206, 200] width 39 height 39
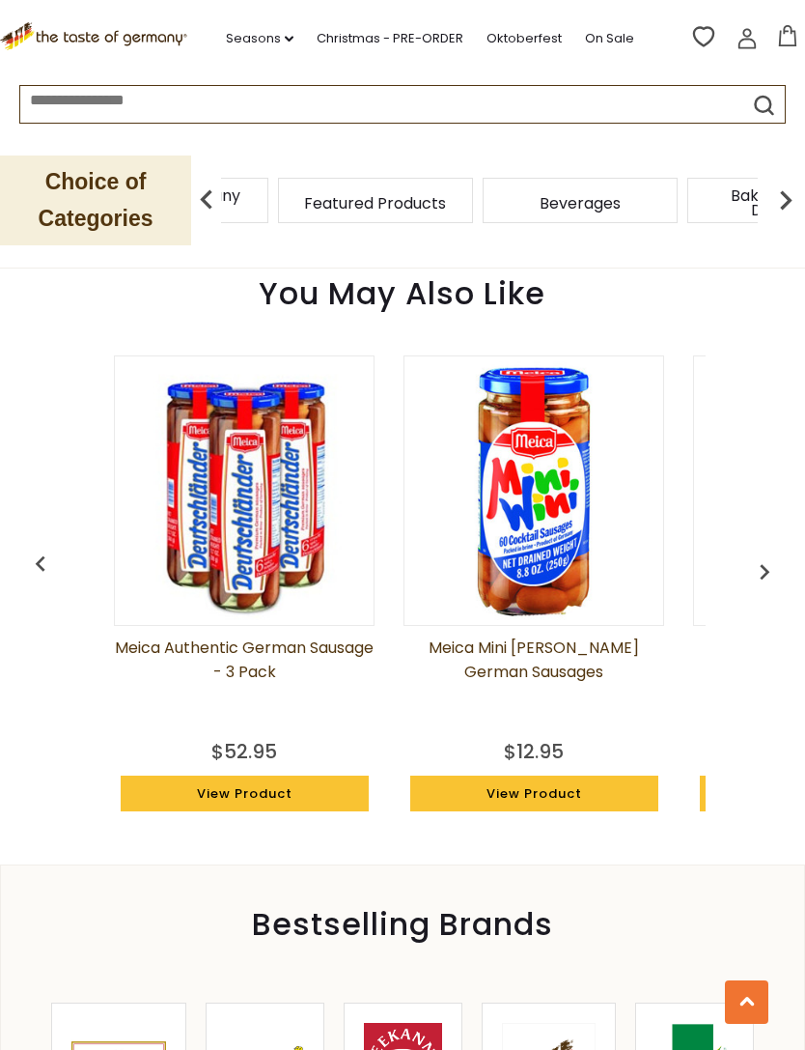
scroll to position [0, 184]
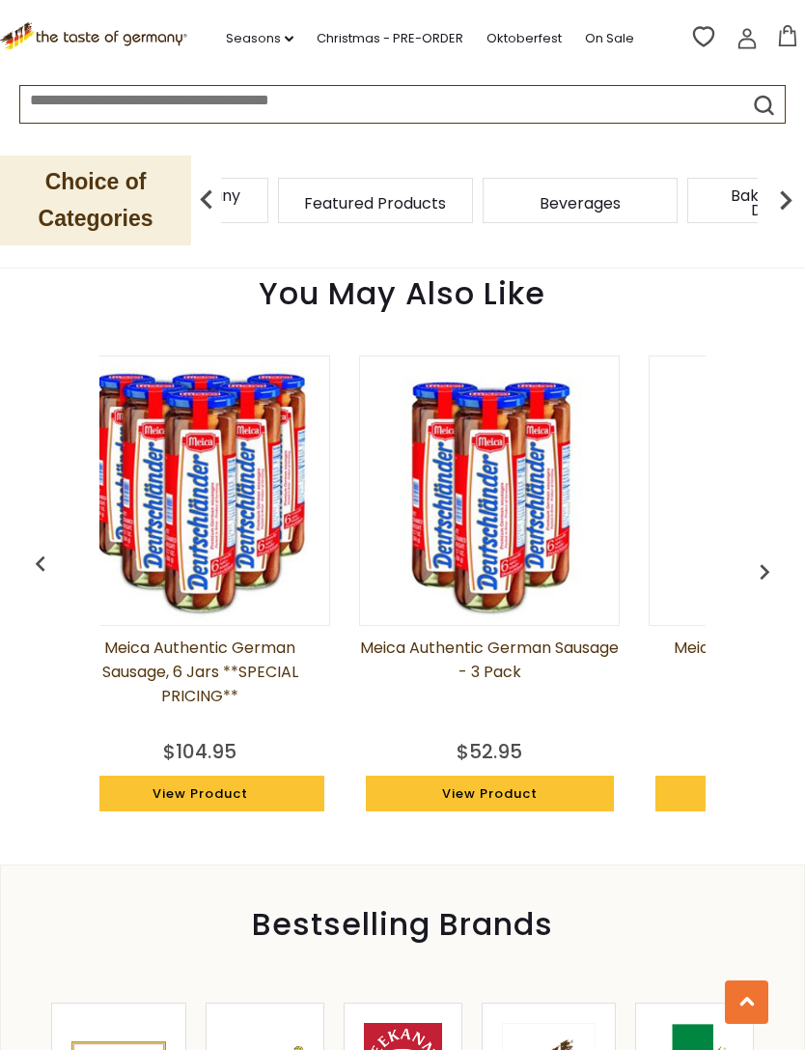
click at [770, 566] on img "button" at bounding box center [764, 571] width 31 height 31
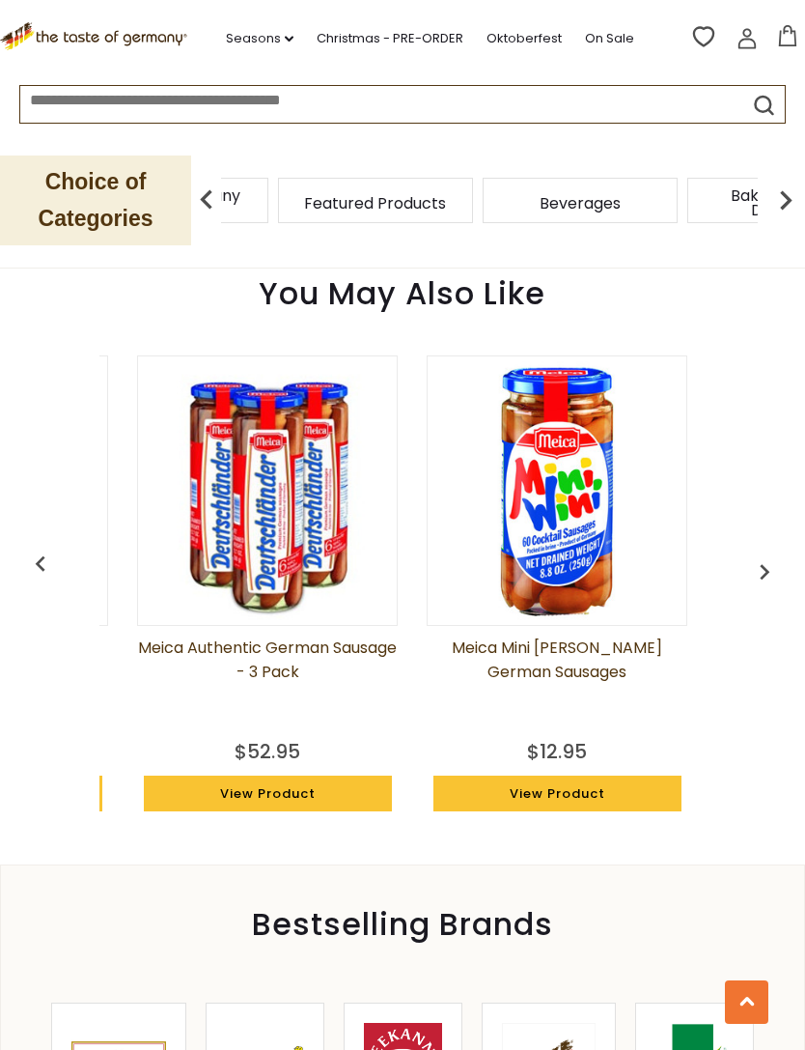
scroll to position [0, 334]
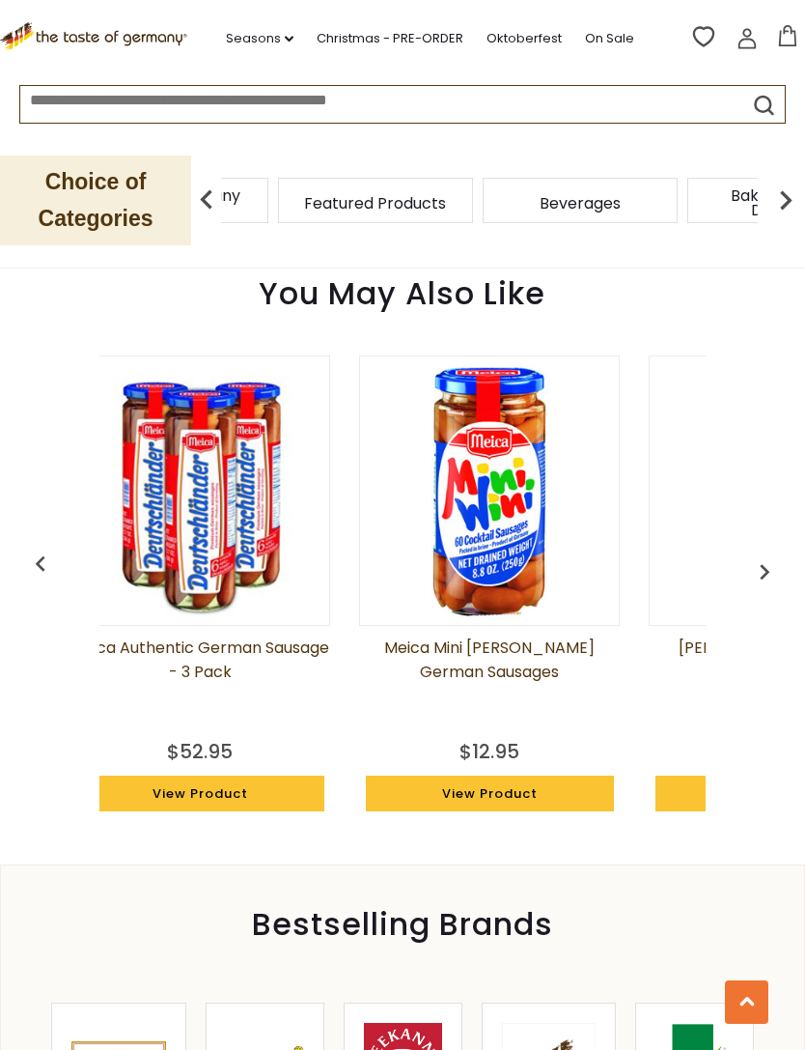
click at [760, 571] on img "button" at bounding box center [764, 571] width 31 height 31
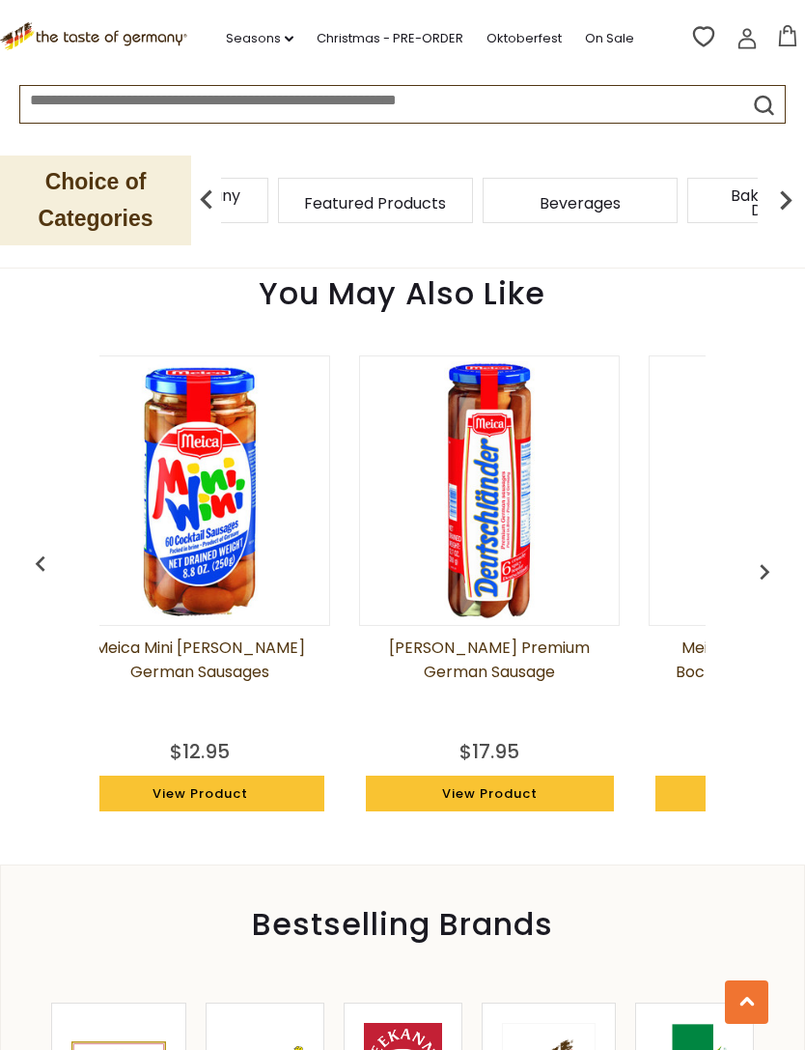
click at [763, 571] on img "button" at bounding box center [764, 571] width 31 height 31
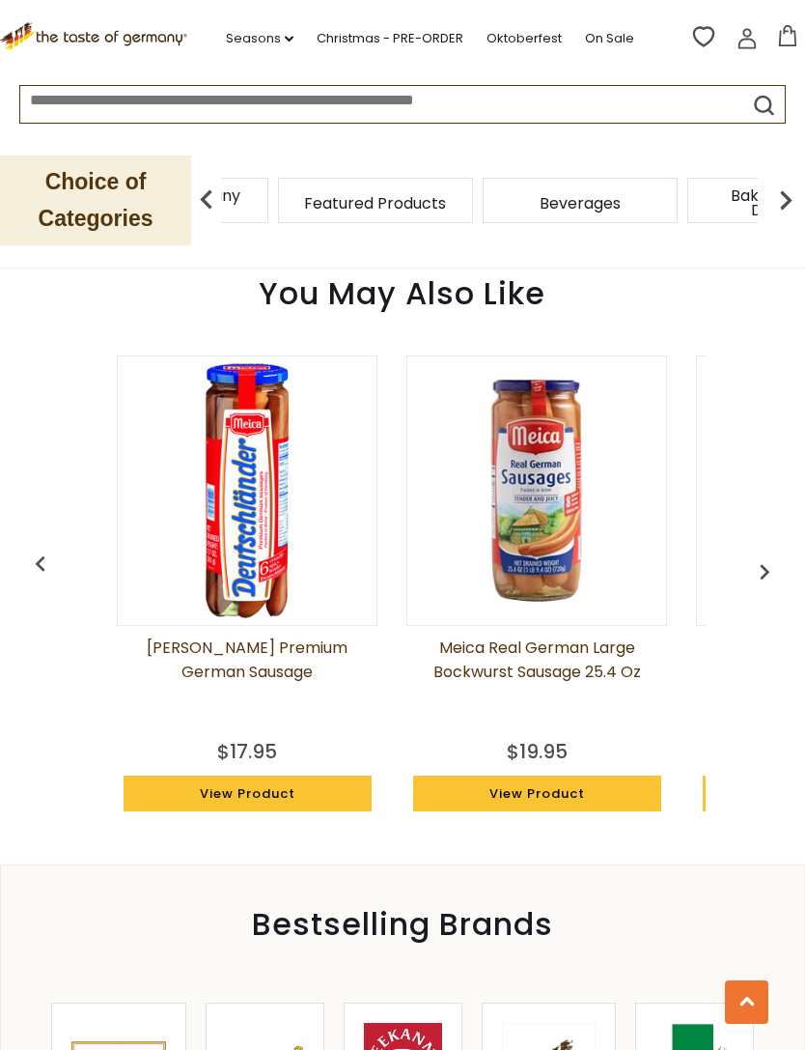
scroll to position [0, 914]
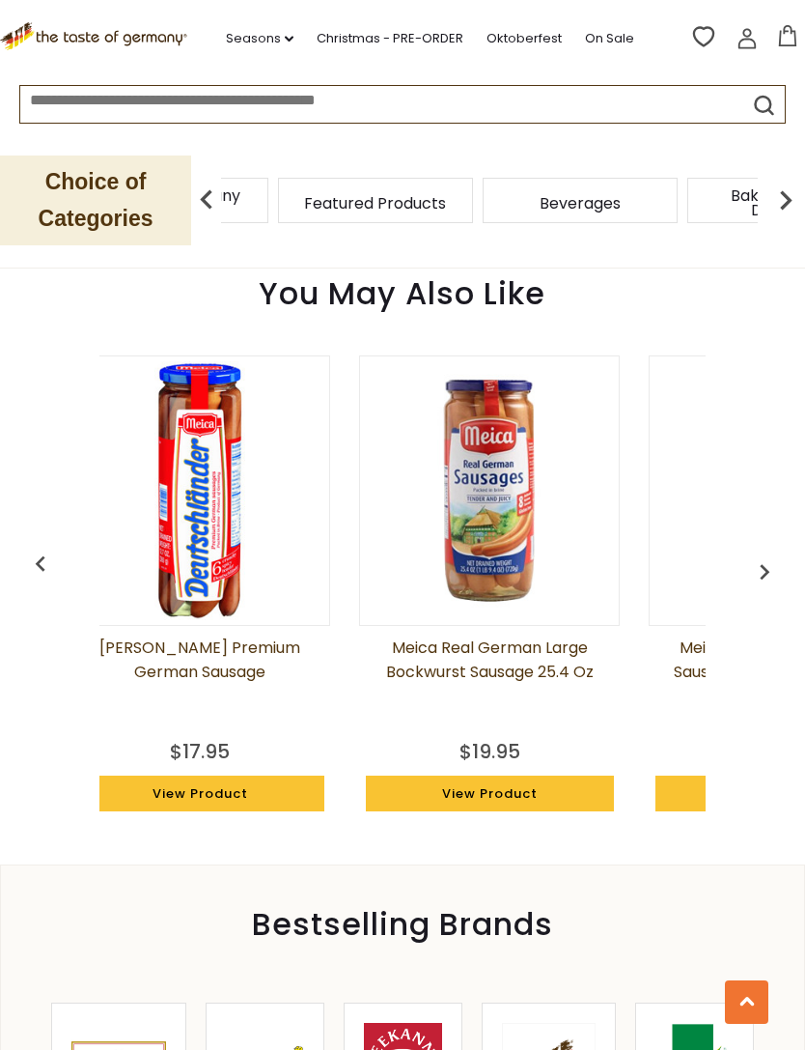
click at [770, 569] on img "button" at bounding box center [764, 571] width 31 height 31
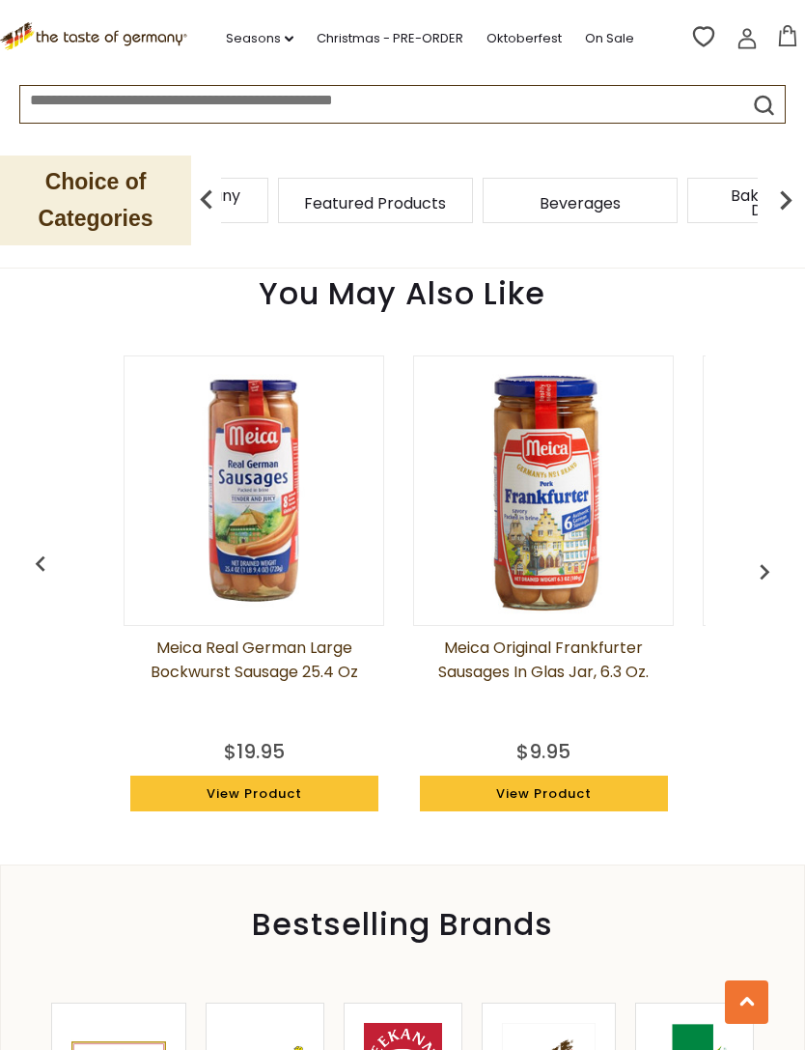
scroll to position [0, 1203]
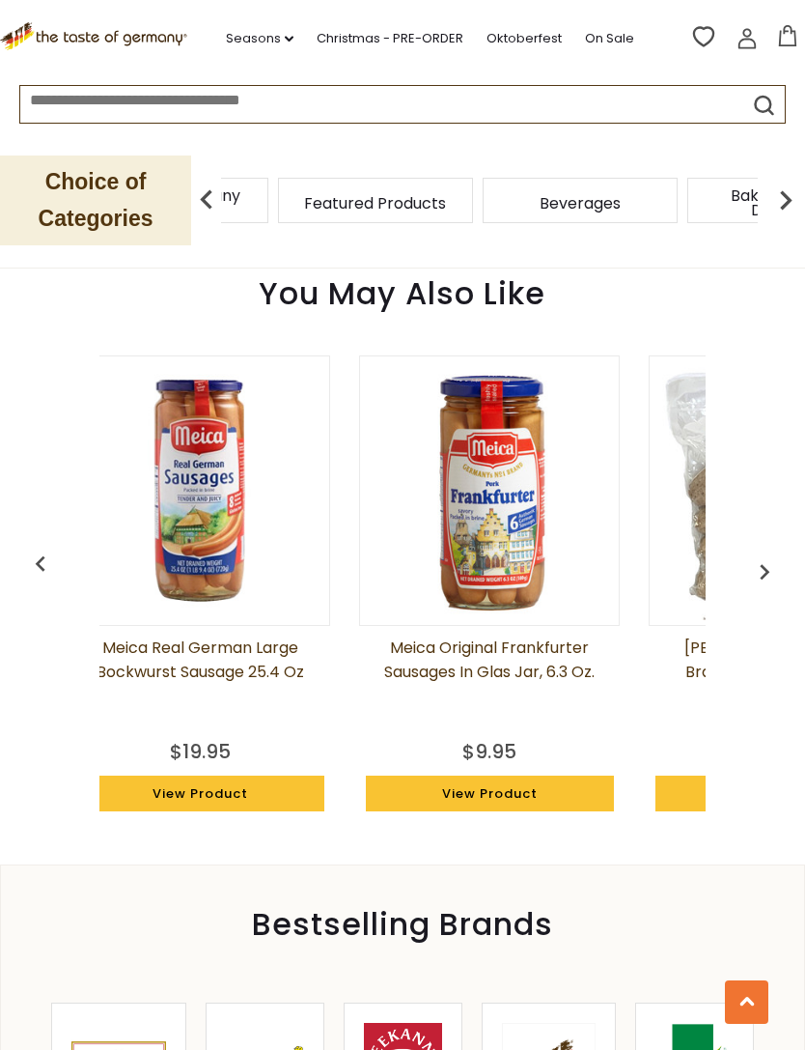
click at [771, 565] on img "button" at bounding box center [764, 571] width 31 height 31
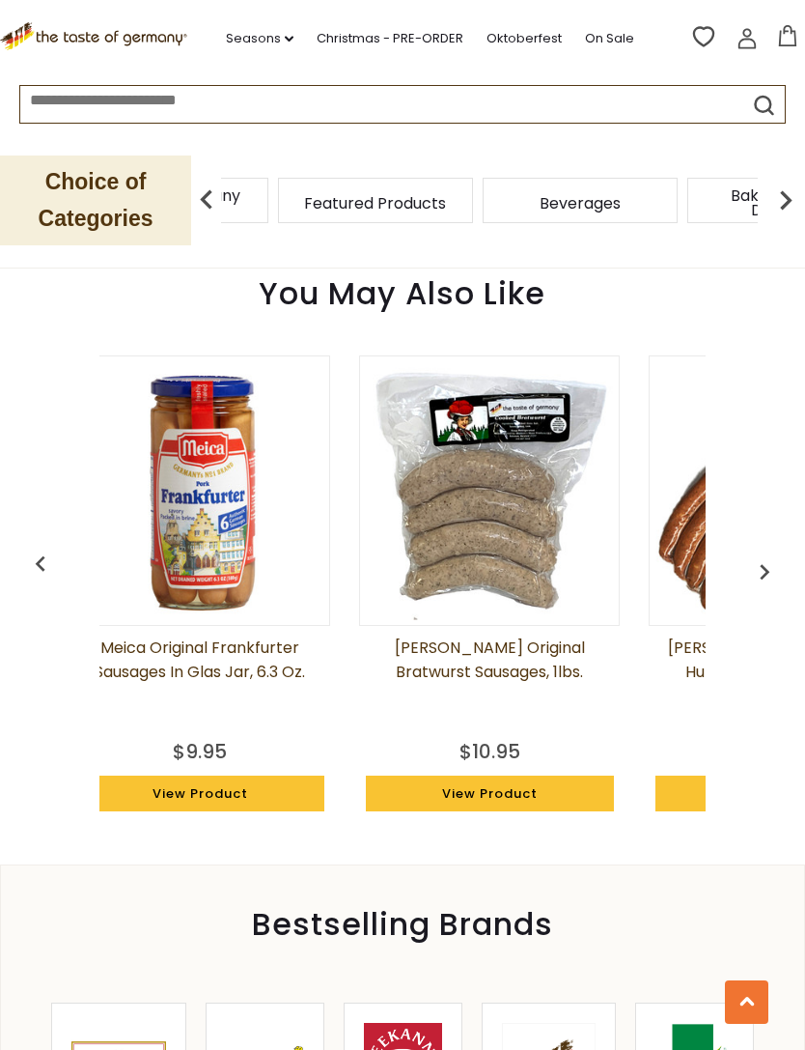
click at [757, 564] on img "button" at bounding box center [764, 571] width 31 height 31
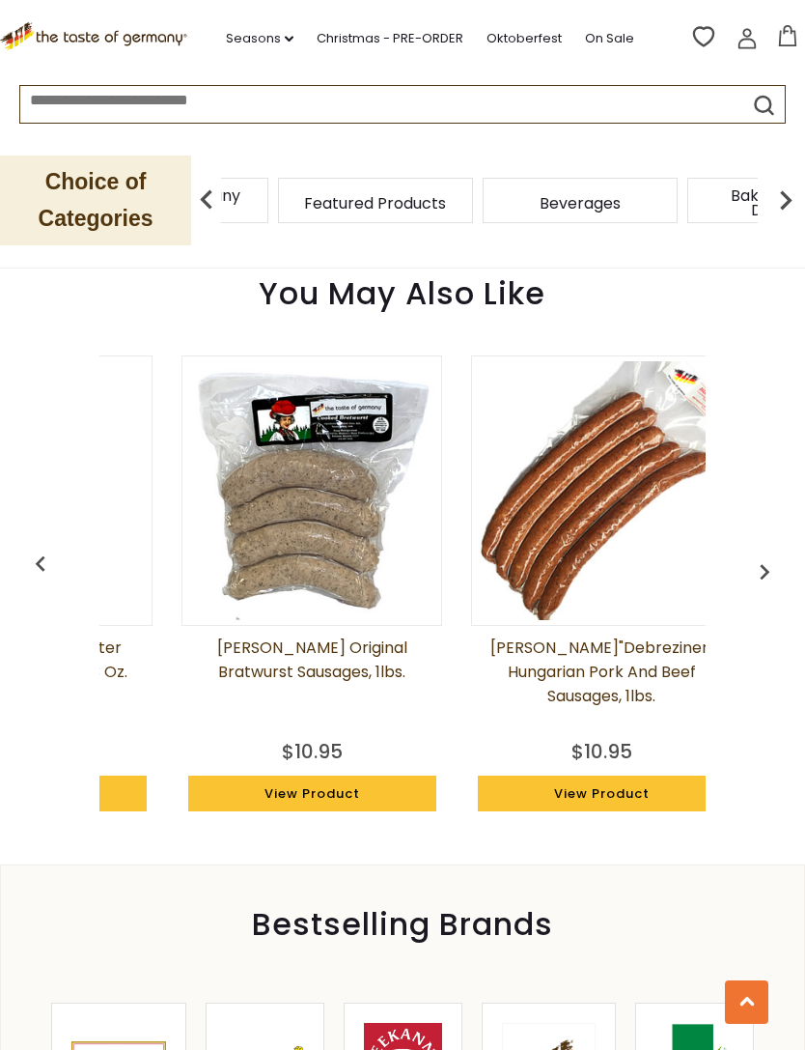
scroll to position [0, 1712]
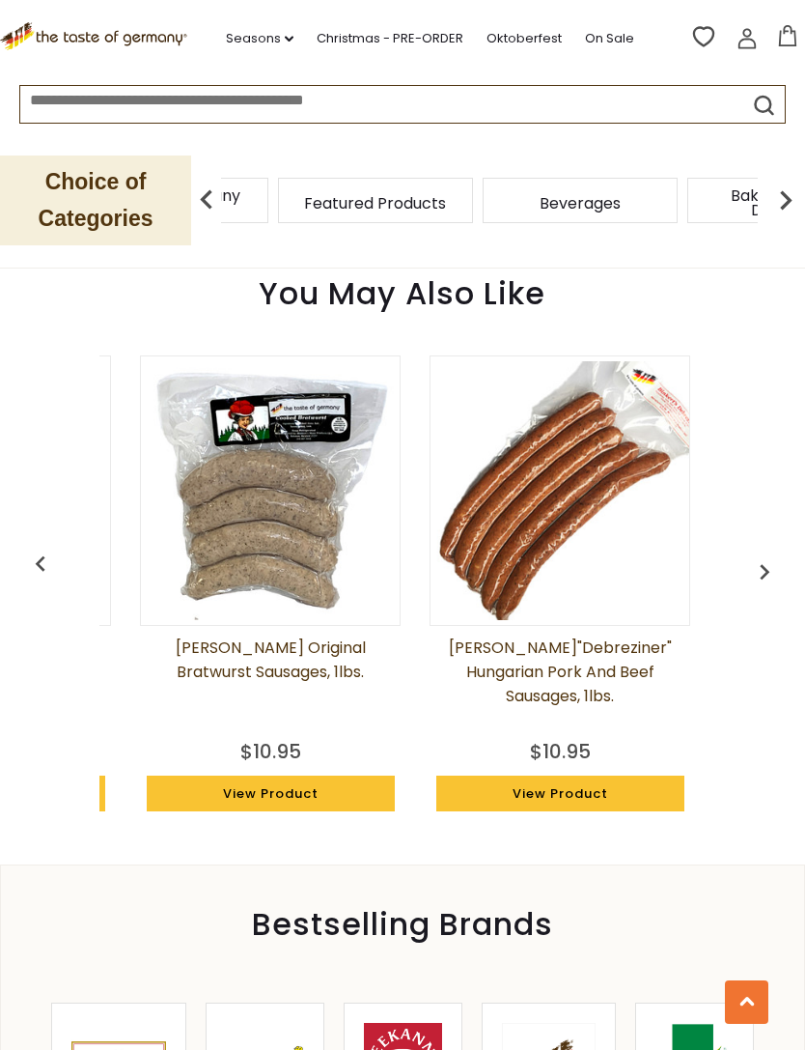
click at [45, 558] on img "button" at bounding box center [40, 563] width 31 height 31
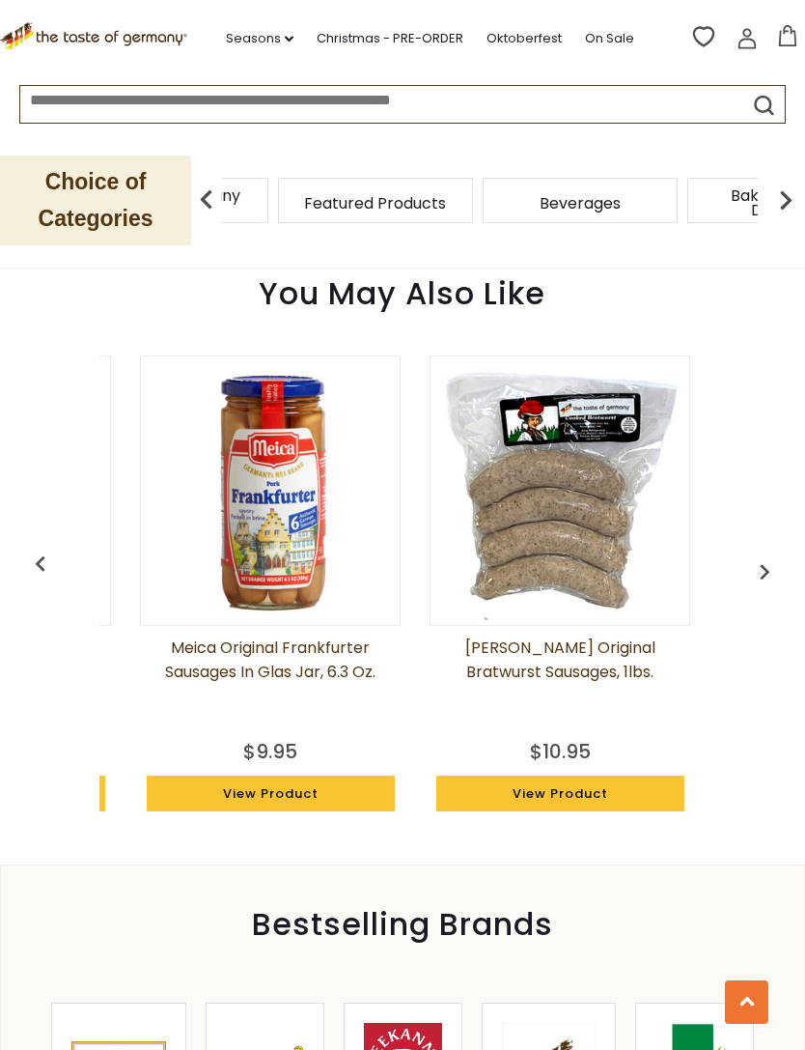
click at [332, 656] on link "Meica Original Frankfurter Sausages in glas jar, 6.3 oz." at bounding box center [270, 683] width 261 height 97
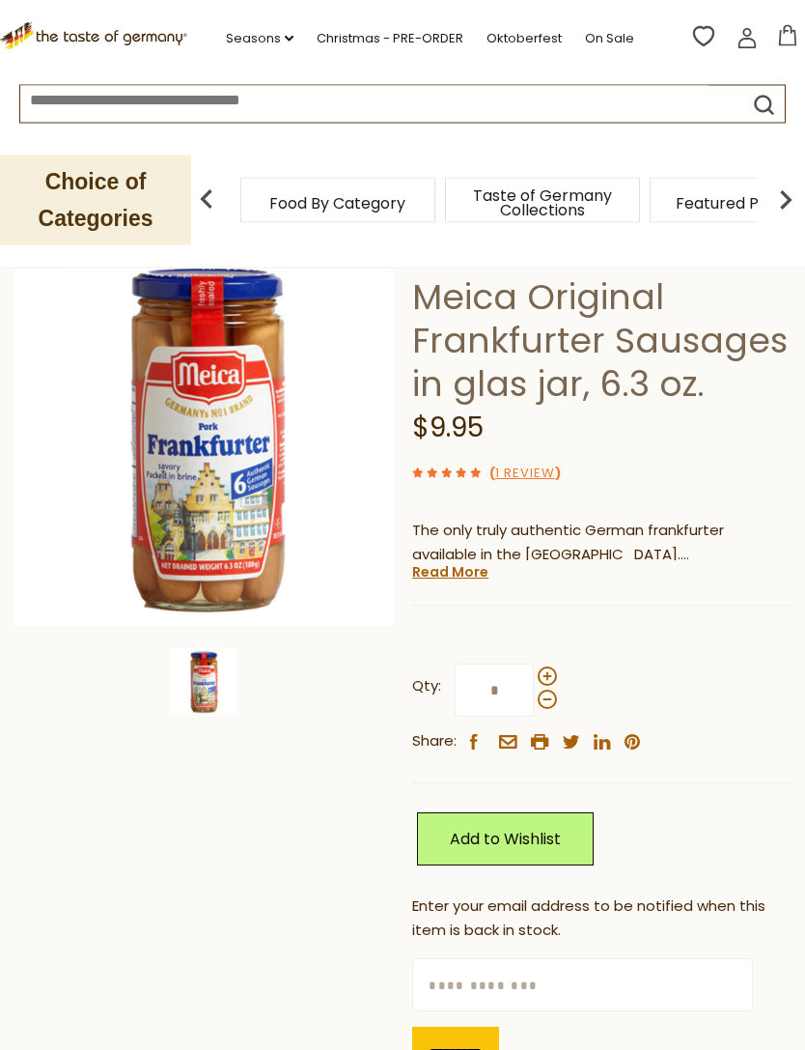
scroll to position [122, 0]
click at [464, 571] on link "Read More" at bounding box center [450, 571] width 76 height 19
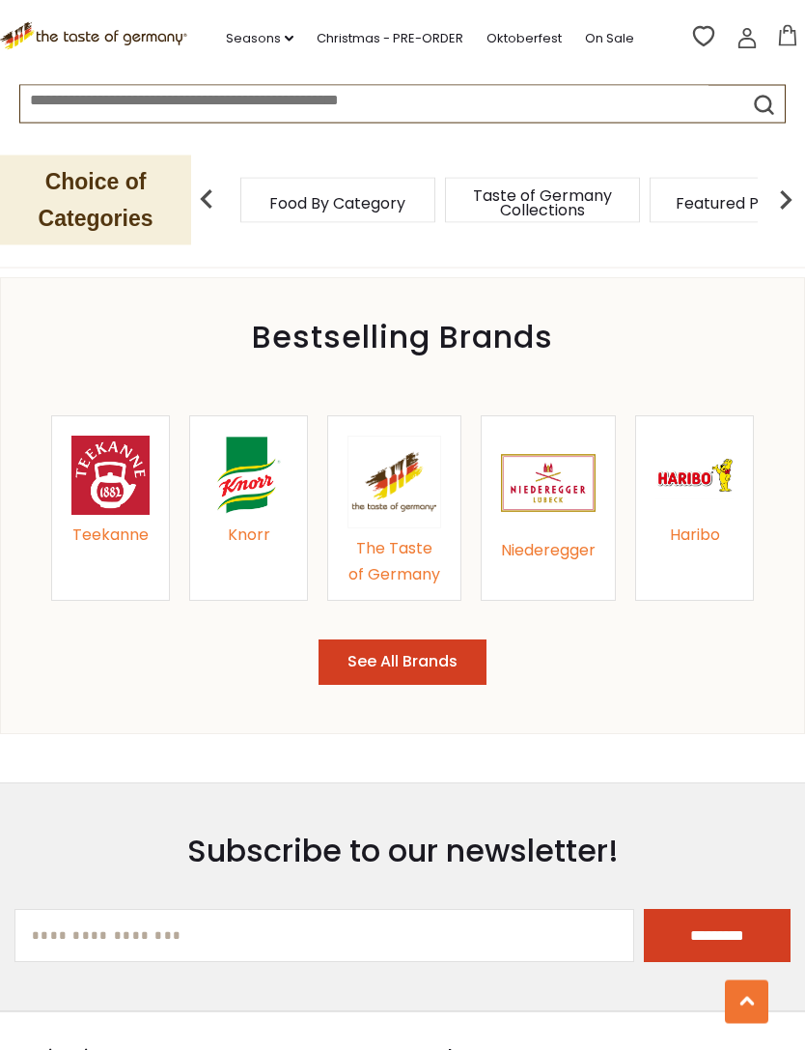
scroll to position [2760, 0]
click at [458, 639] on button "See All Brands" at bounding box center [403, 661] width 168 height 45
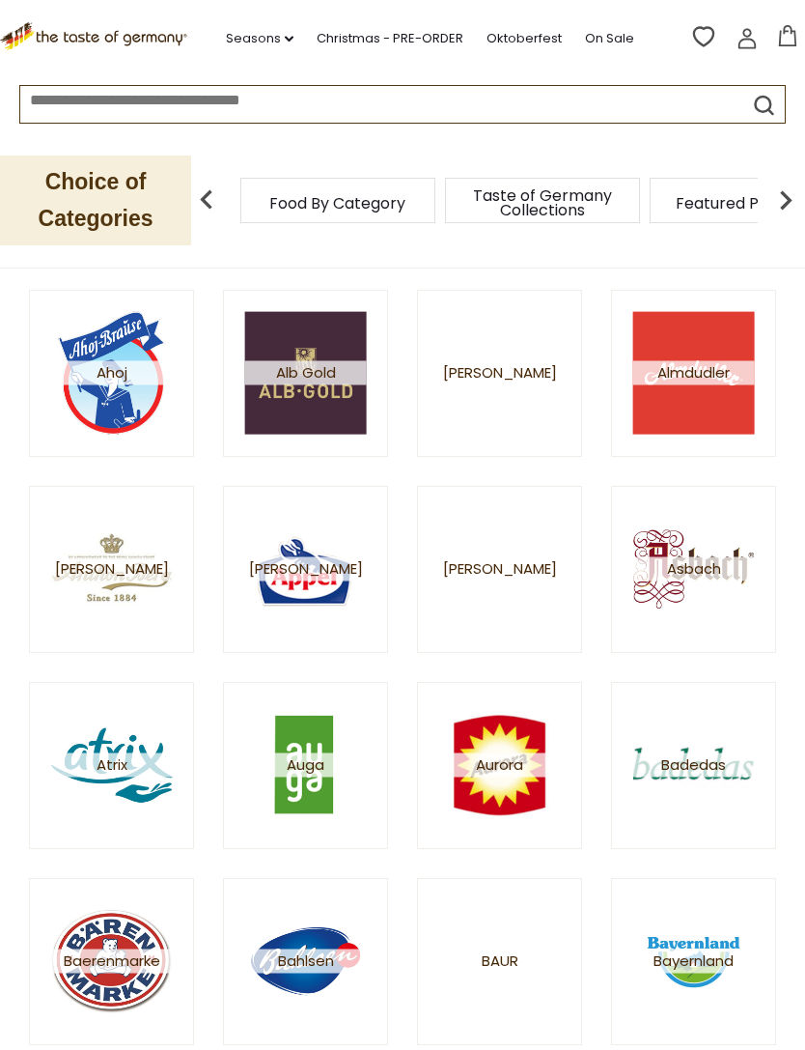
scroll to position [438, 0]
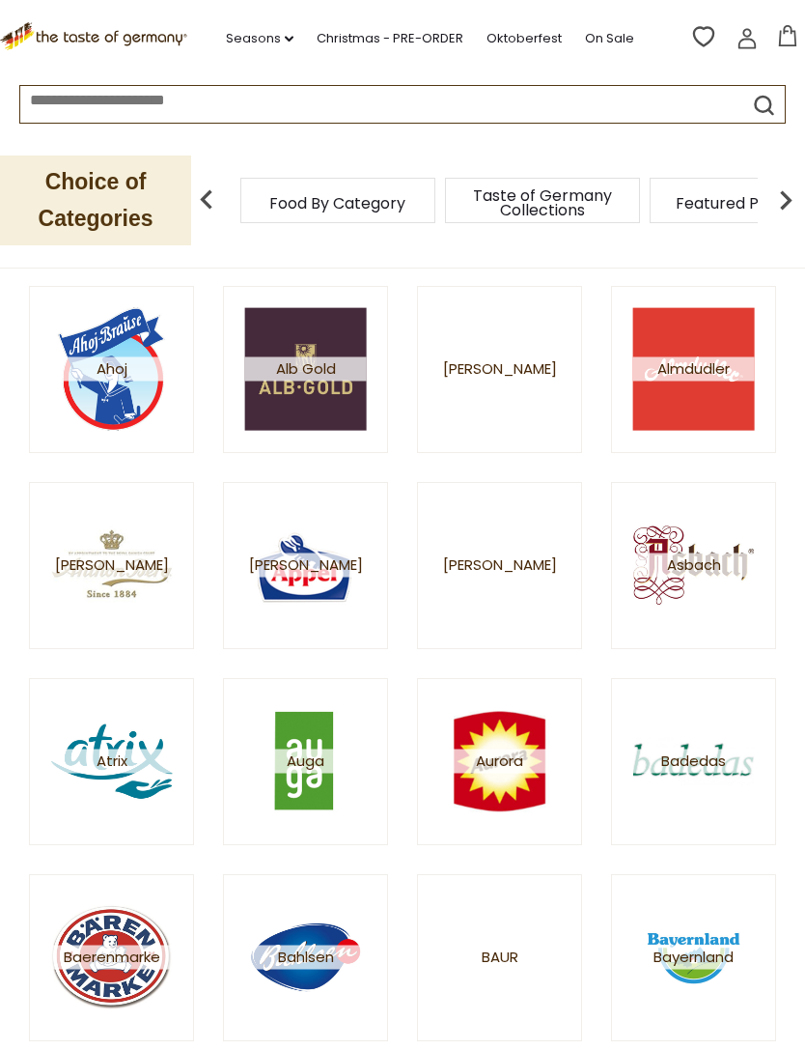
click at [504, 968] on span "Baur" at bounding box center [500, 957] width 37 height 24
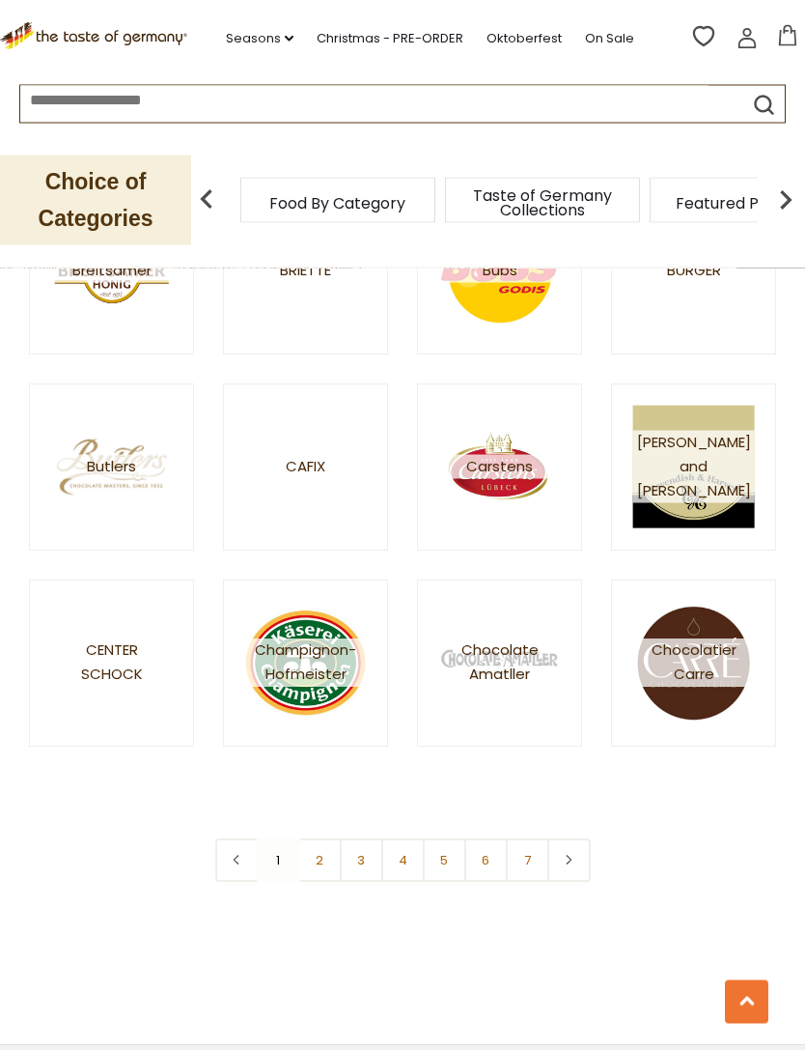
scroll to position [2108, 0]
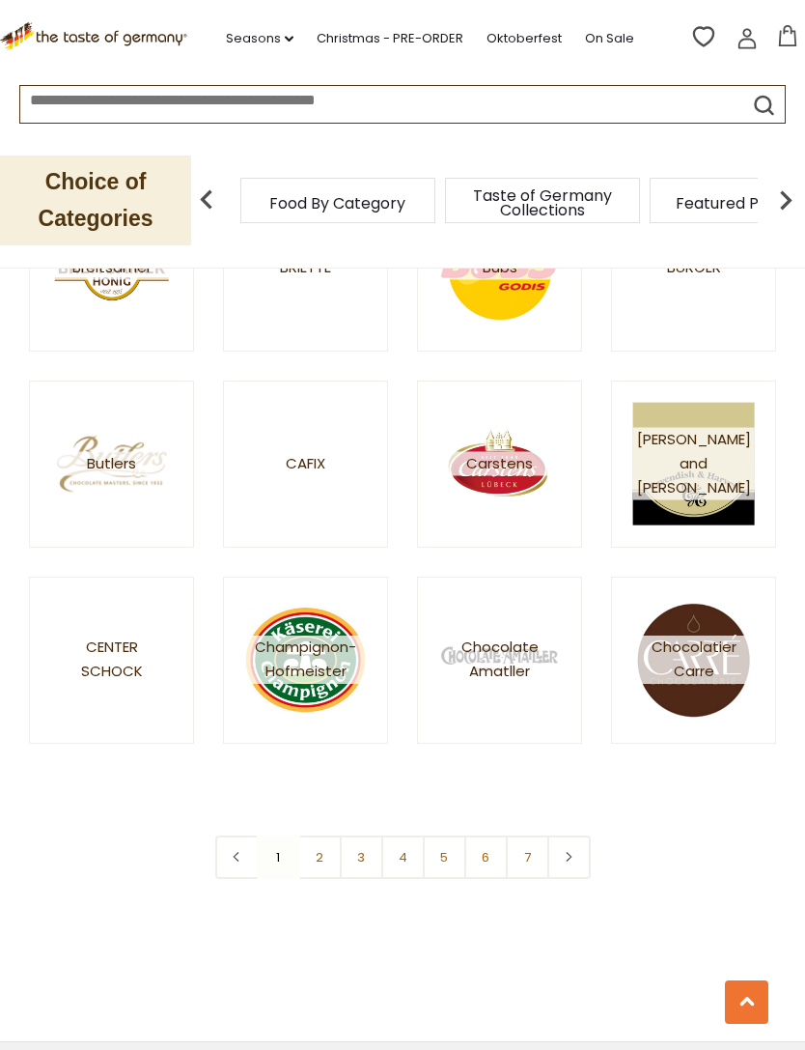
click at [361, 862] on link "3" at bounding box center [361, 856] width 43 height 43
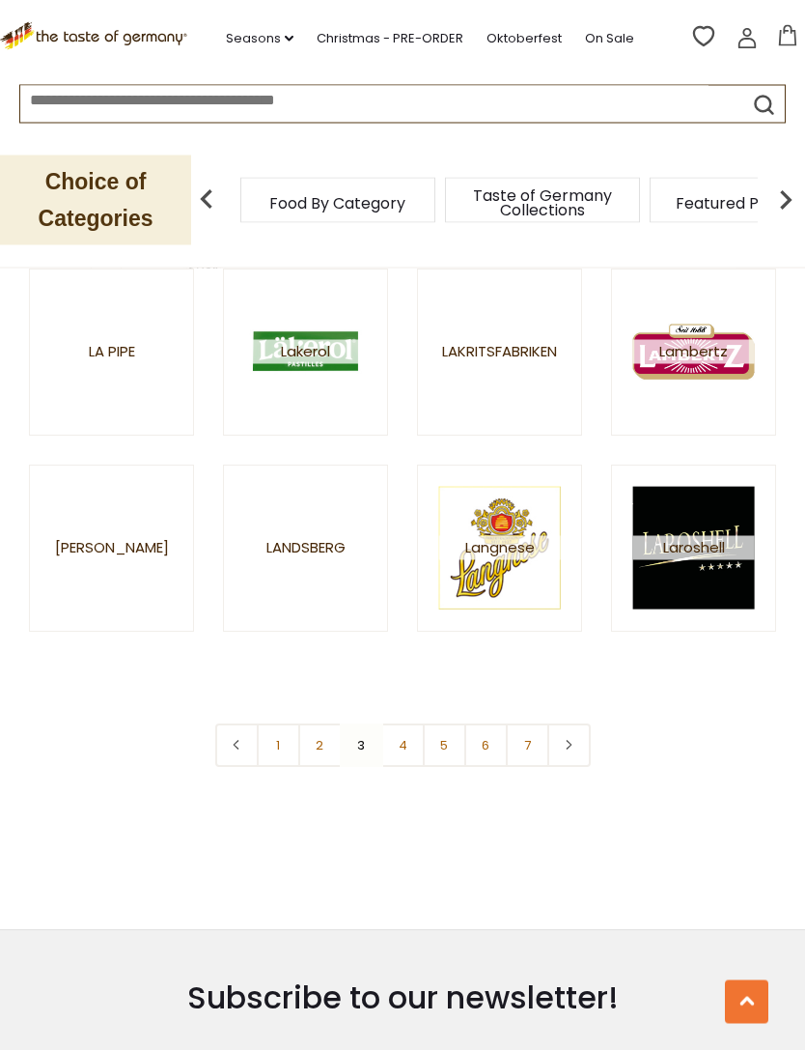
scroll to position [2220, 0]
click at [416, 752] on link "4" at bounding box center [402, 744] width 43 height 43
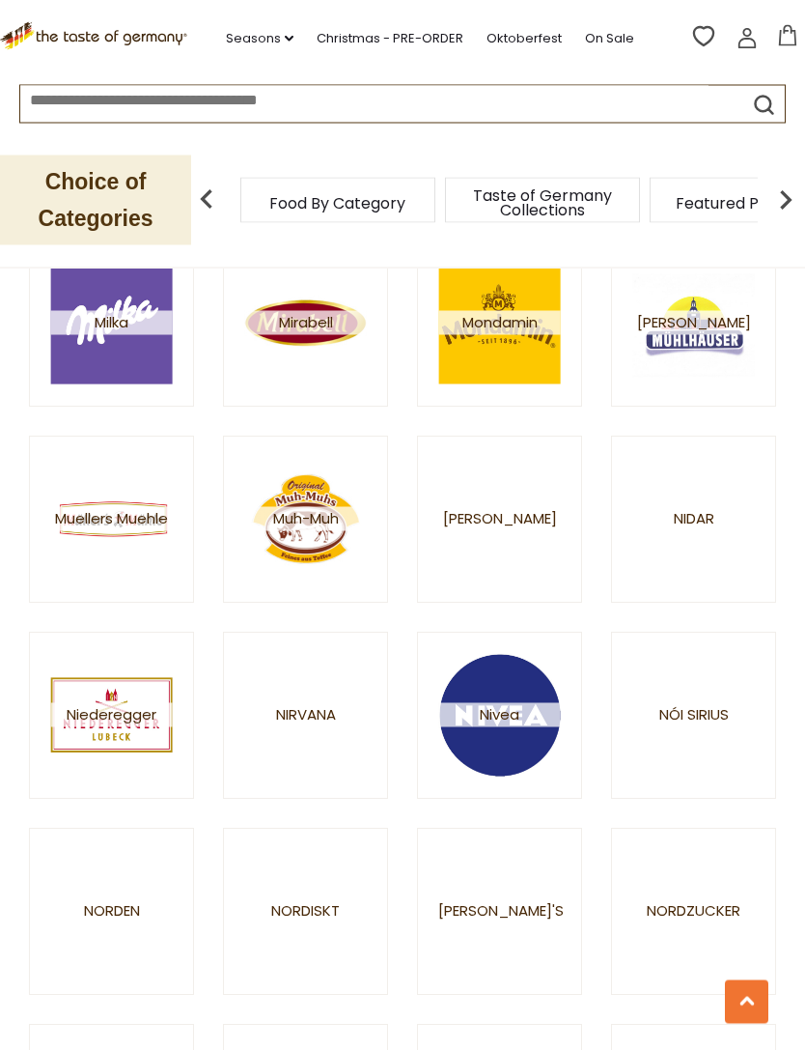
scroll to position [1672, 0]
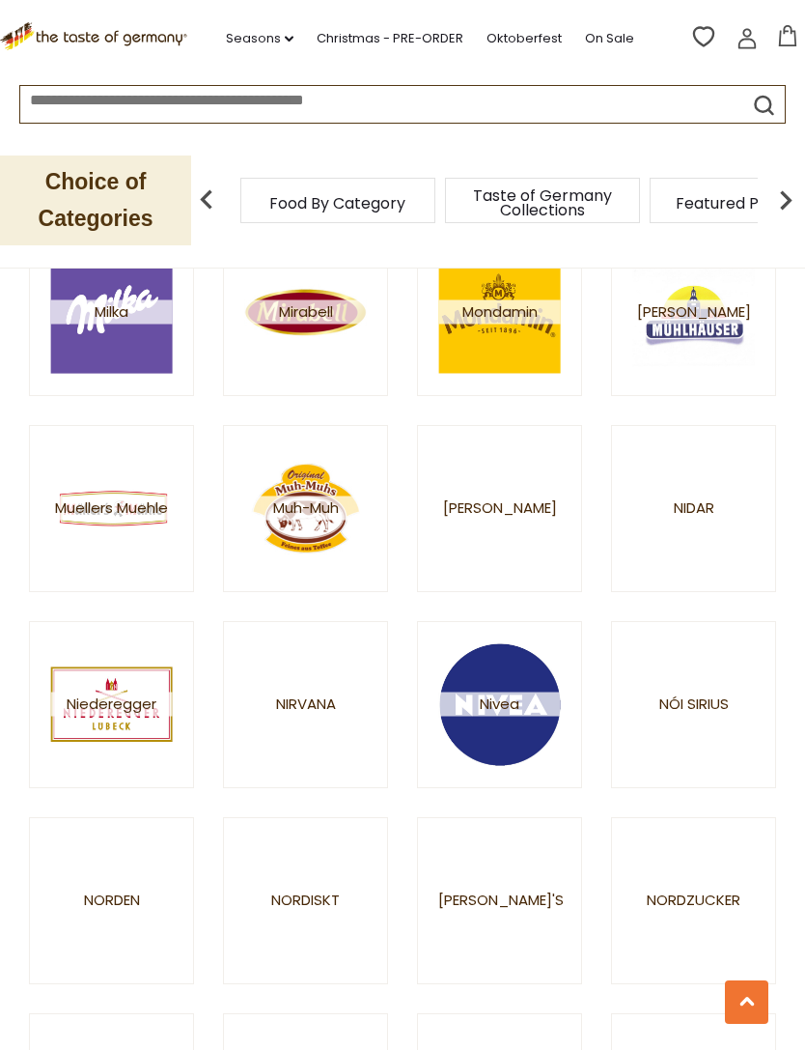
click at [465, 725] on img at bounding box center [499, 704] width 123 height 123
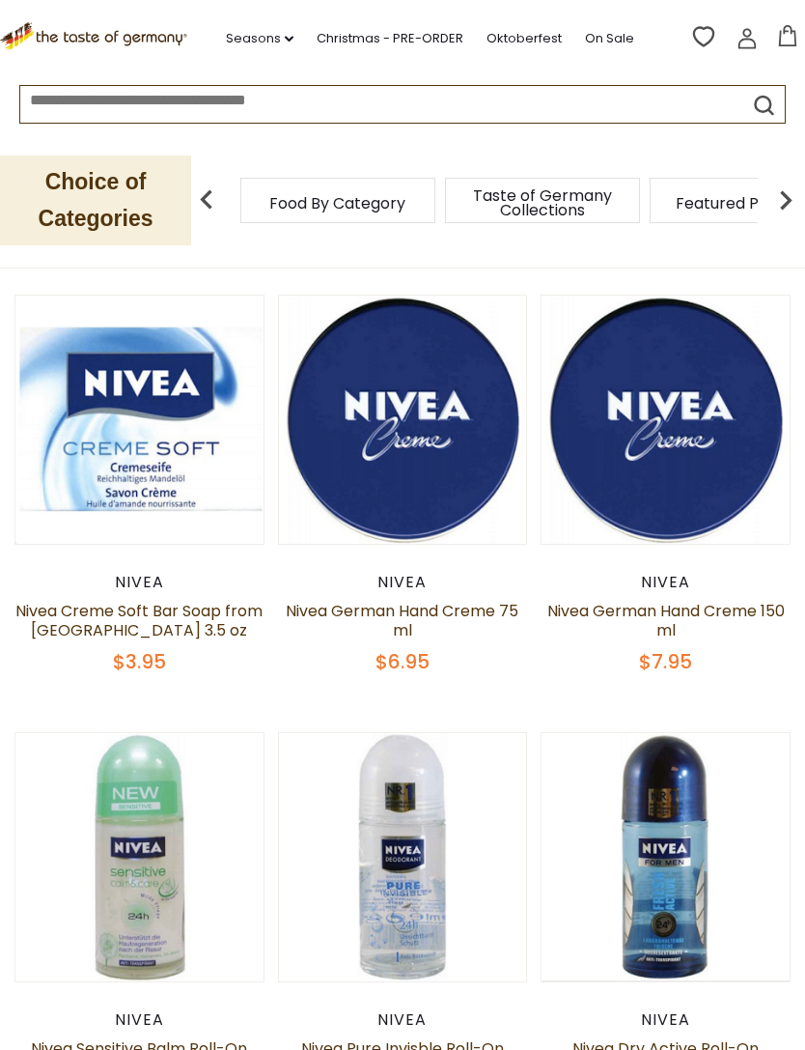
scroll to position [140, 0]
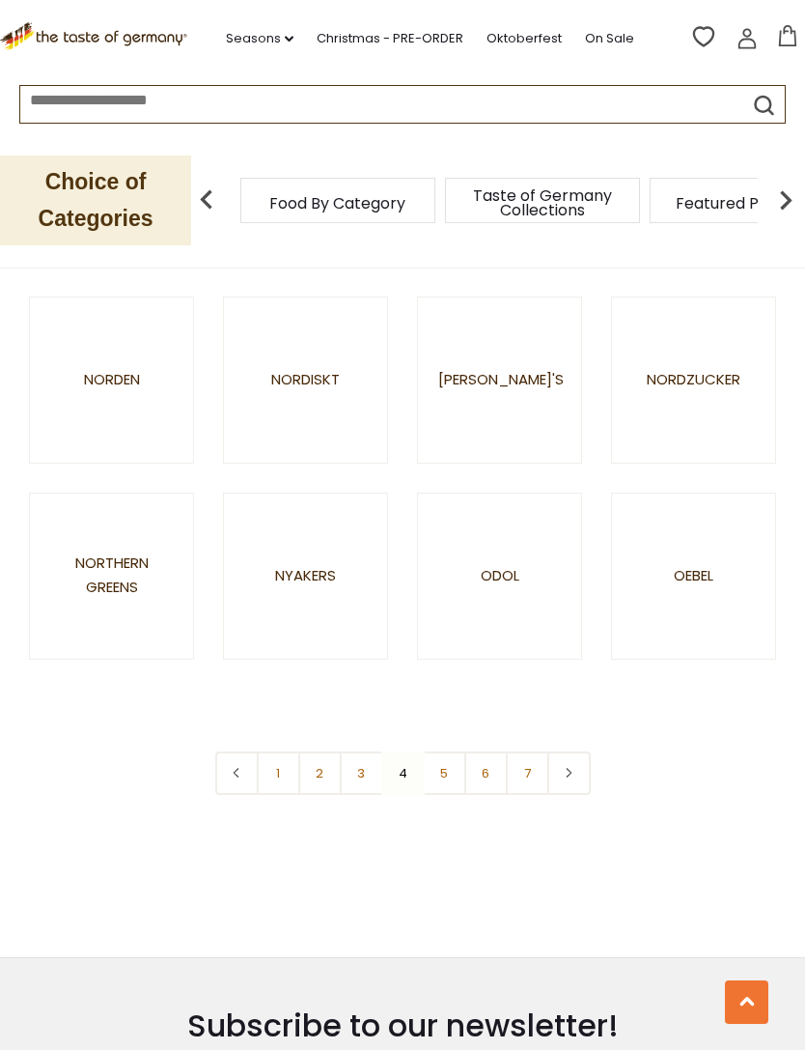
scroll to position [2194, 0]
click at [451, 771] on link "5" at bounding box center [444, 770] width 43 height 43
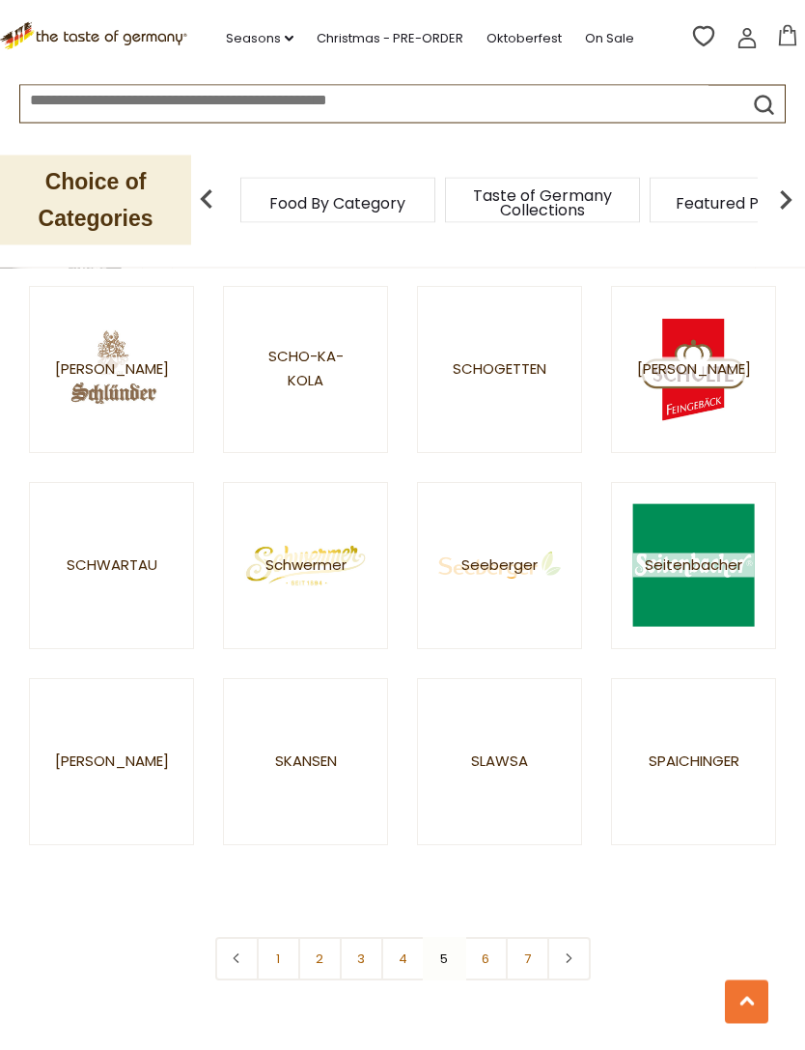
scroll to position [2010, 0]
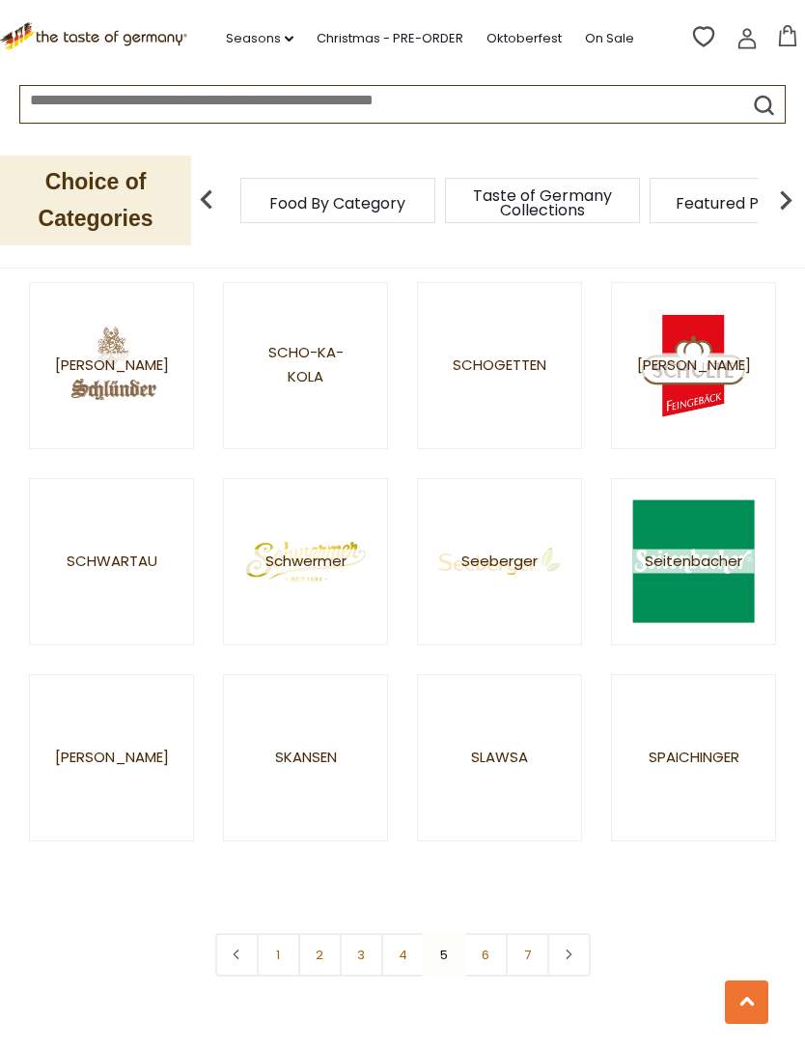
click at [689, 753] on span "spaichinger" at bounding box center [694, 757] width 91 height 24
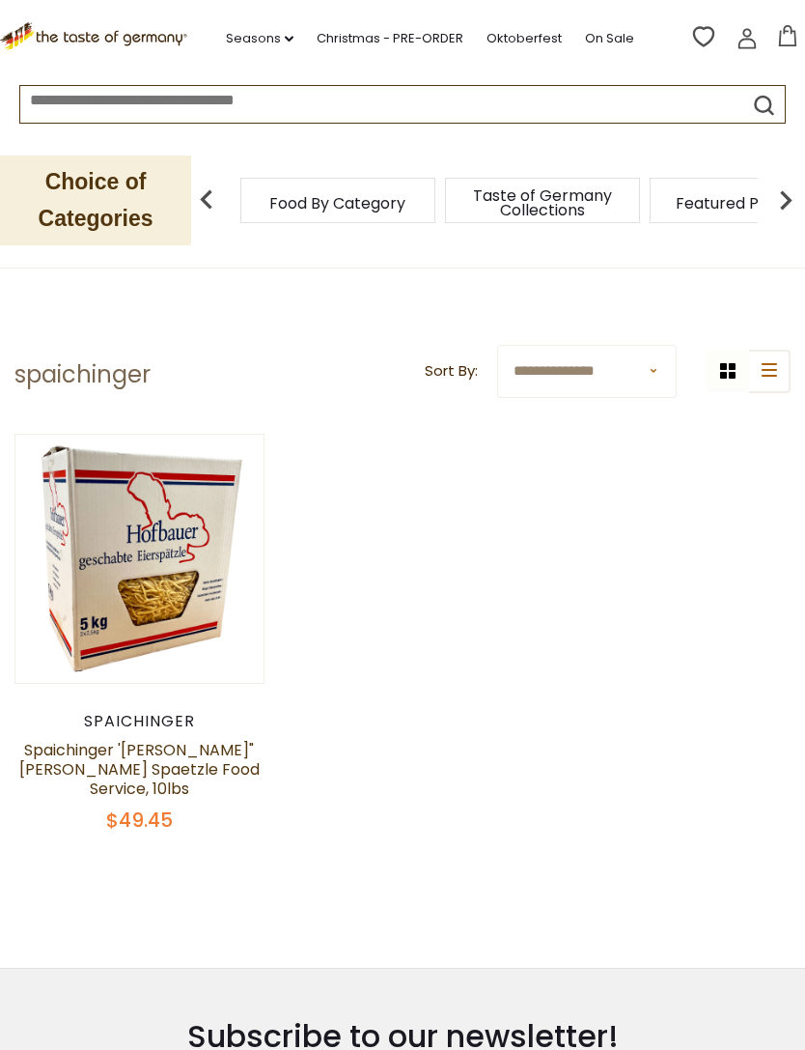
click at [141, 756] on link "Spaichinger '[PERSON_NAME]"[PERSON_NAME] Spaetzle Food Service, 10lbs" at bounding box center [139, 769] width 240 height 61
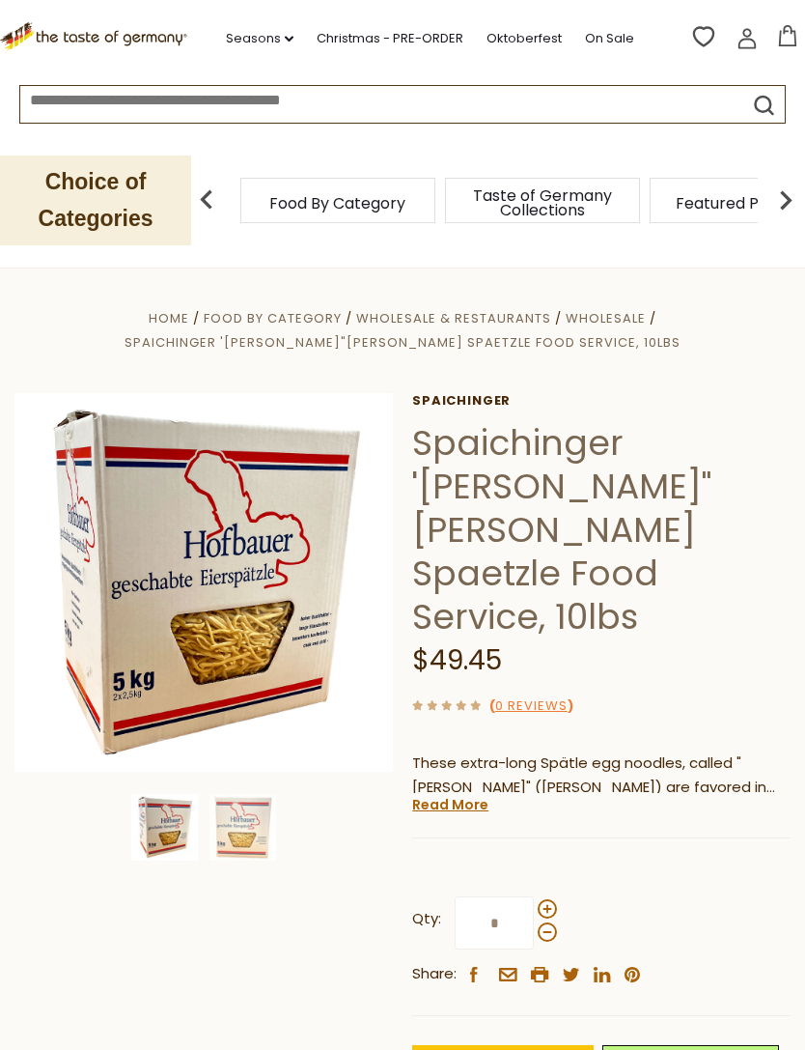
click at [215, 825] on img at bounding box center [243, 827] width 67 height 67
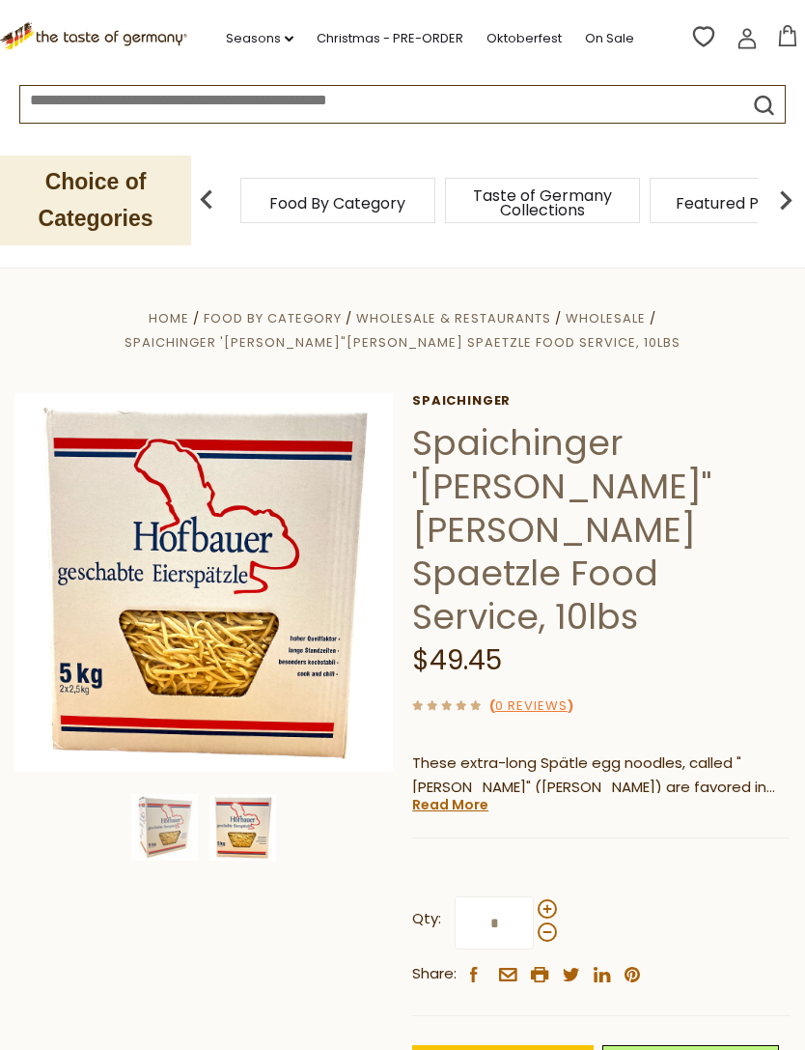
click at [439, 795] on link "Read More" at bounding box center [450, 804] width 76 height 19
